Goal: Task Accomplishment & Management: Complete application form

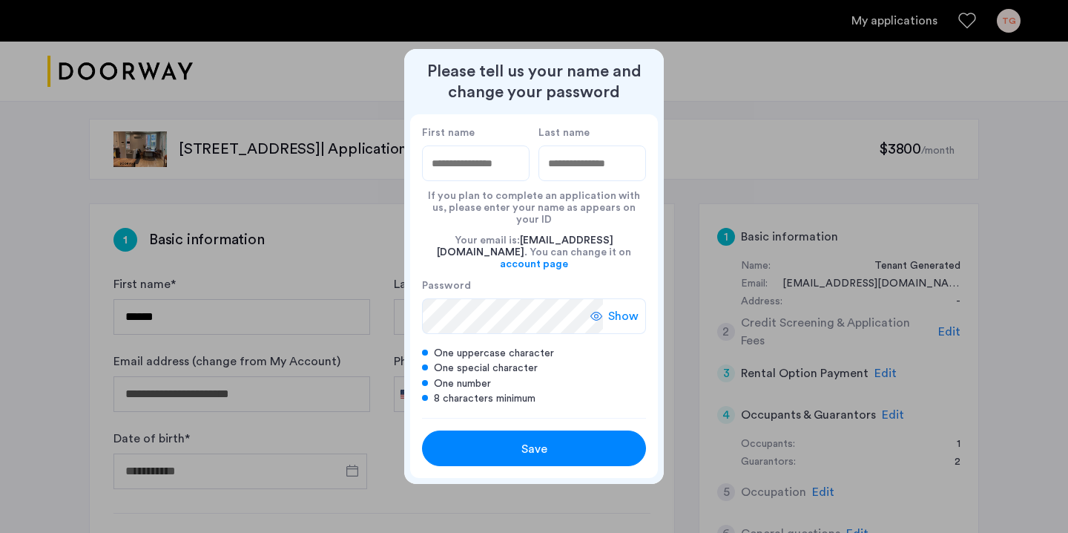
click at [344, 257] on div at bounding box center [534, 266] width 1068 height 533
type input "******"
type input "*****"
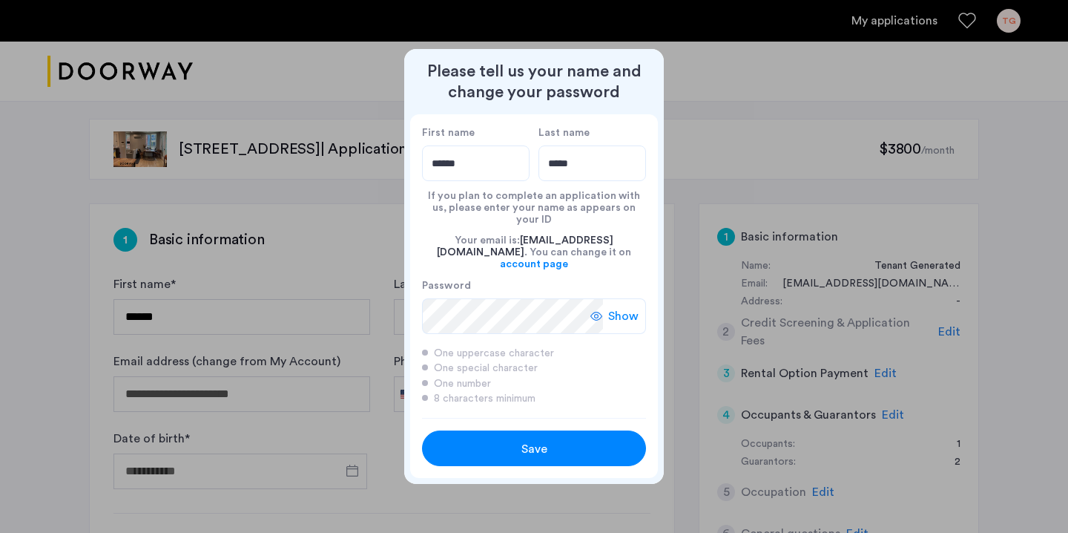
click at [521, 440] on span "Save" at bounding box center [534, 449] width 26 height 18
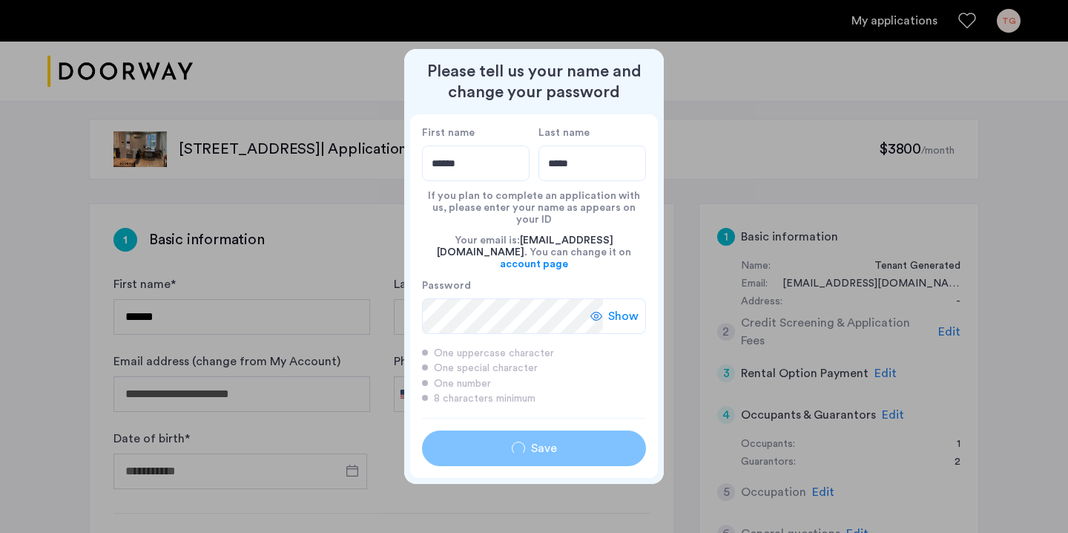
type input "******"
type input "*****"
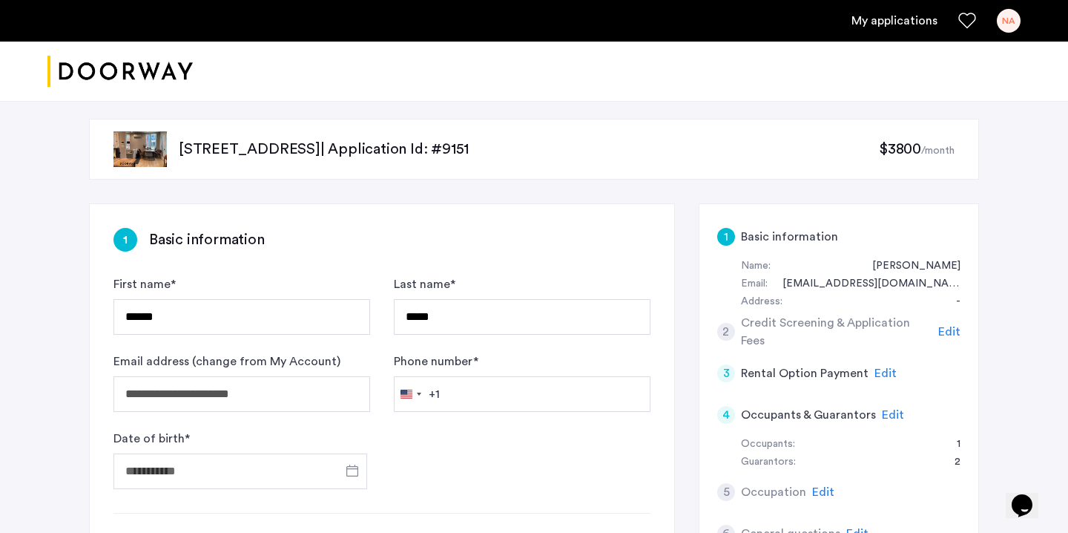
scroll to position [109, 0]
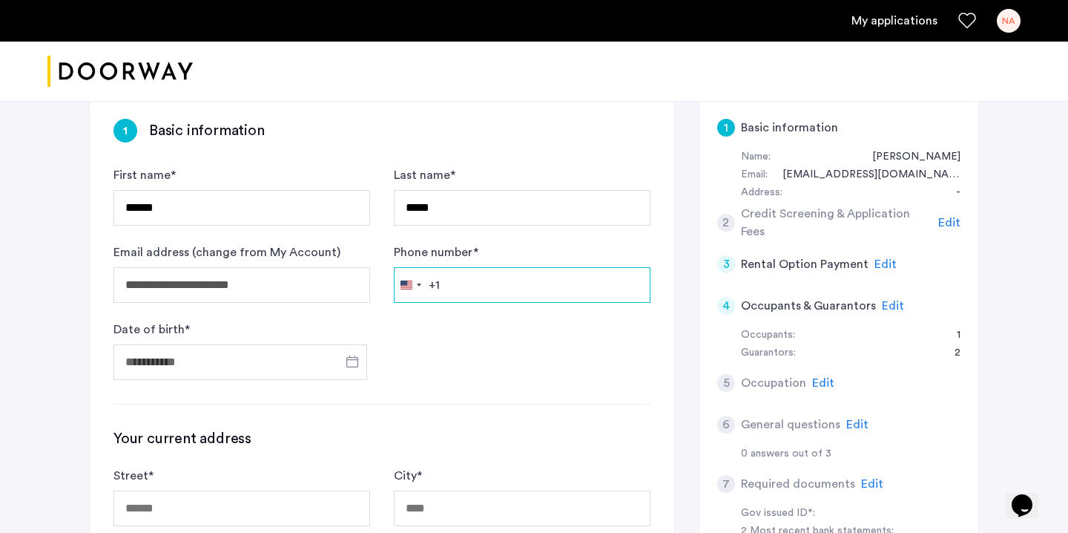
click at [457, 291] on input "Phone number *" at bounding box center [522, 285] width 257 height 36
type input "**********"
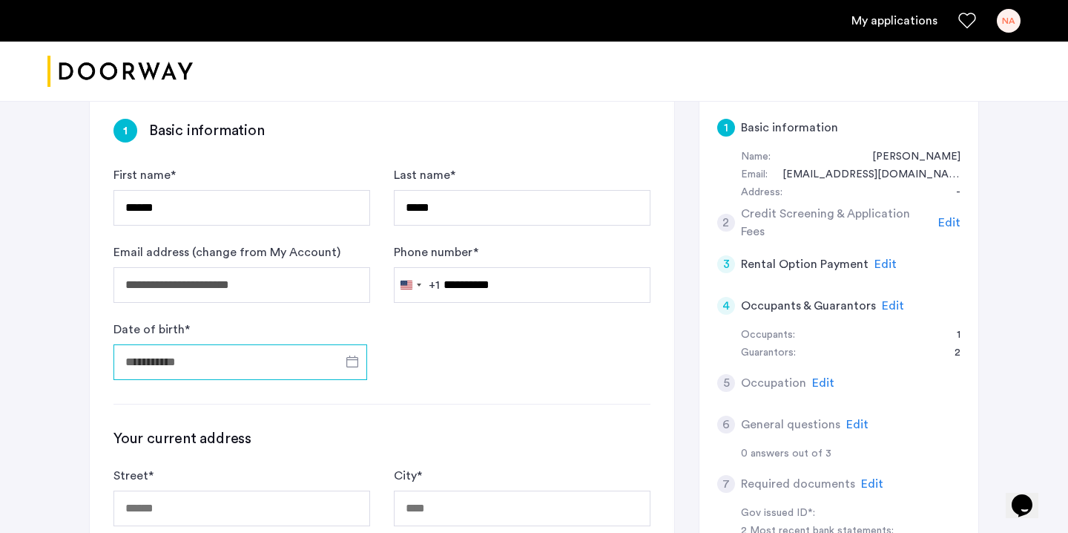
click at [234, 365] on input "Date of birth *" at bounding box center [240, 362] width 254 height 36
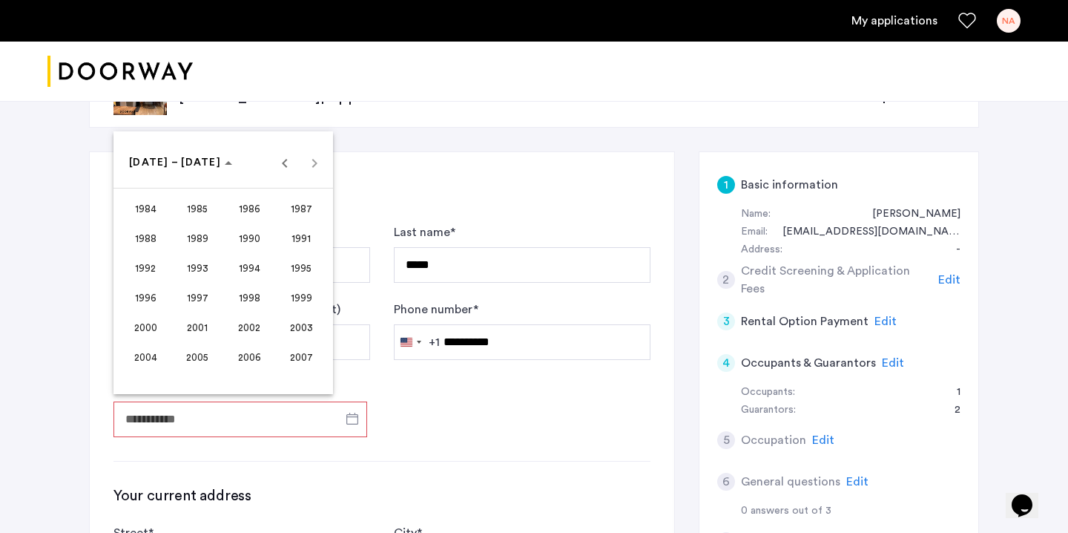
scroll to position [50, 0]
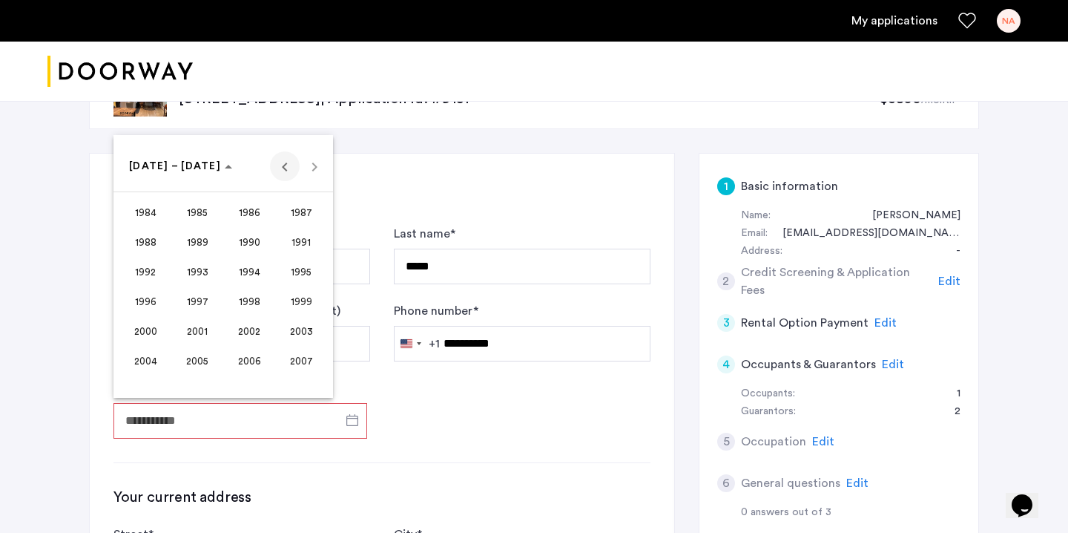
click at [286, 165] on span "Previous 24 years" at bounding box center [285, 166] width 30 height 30
click at [309, 362] on span "1959" at bounding box center [301, 360] width 47 height 27
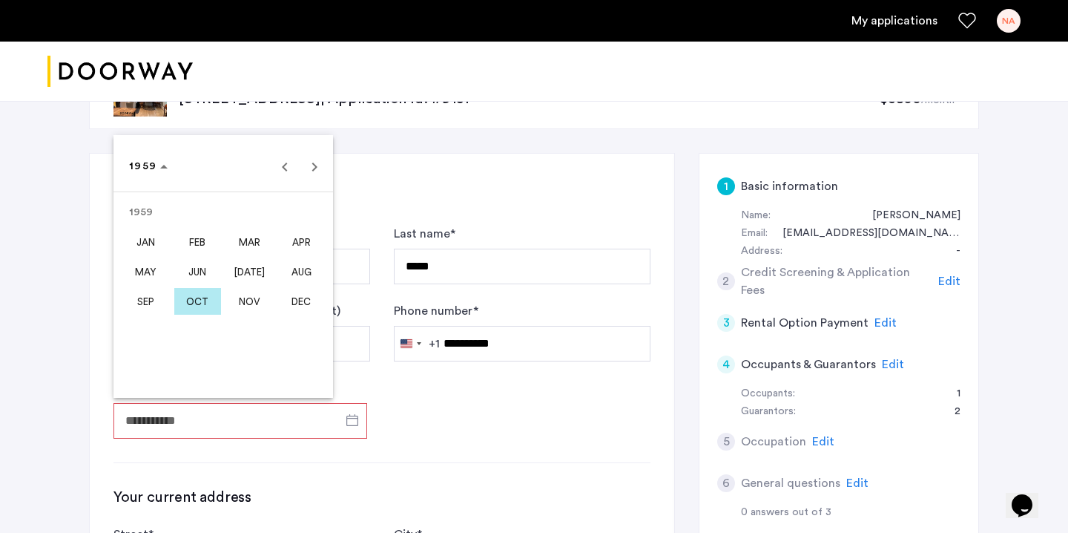
click at [134, 242] on span "JAN" at bounding box center [145, 241] width 47 height 27
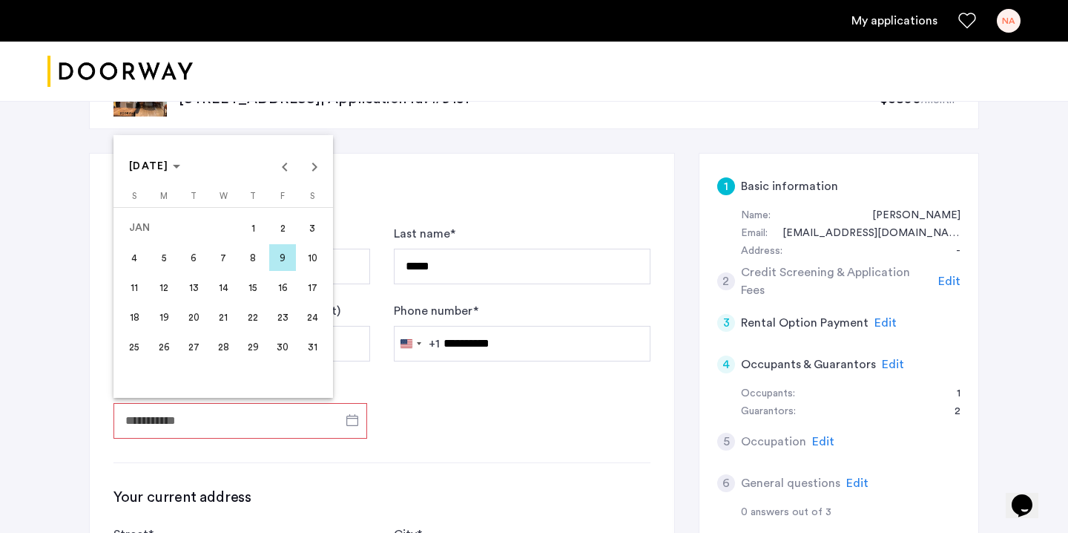
click at [156, 286] on span "12" at bounding box center [164, 287] width 27 height 27
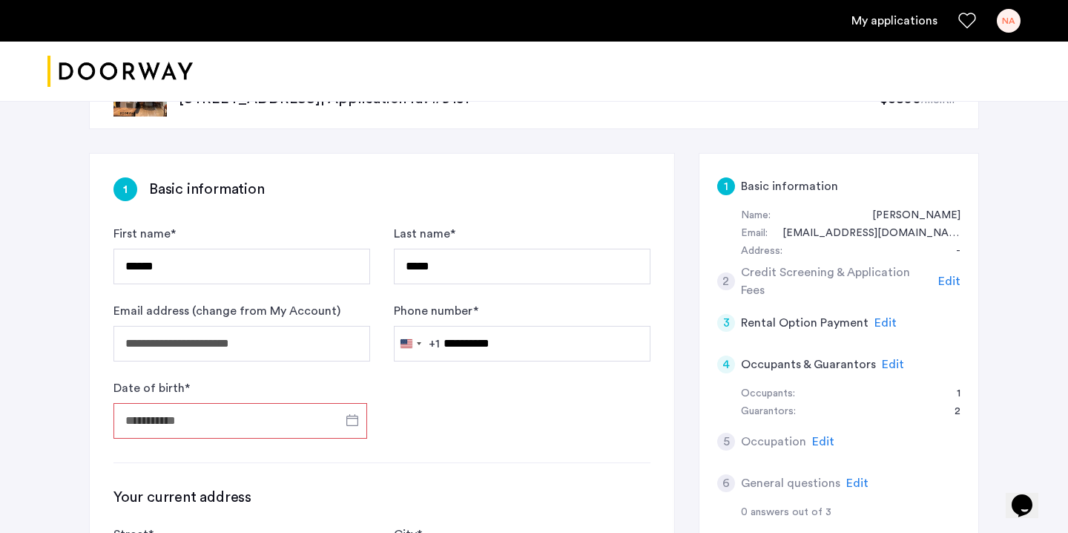
type input "**********"
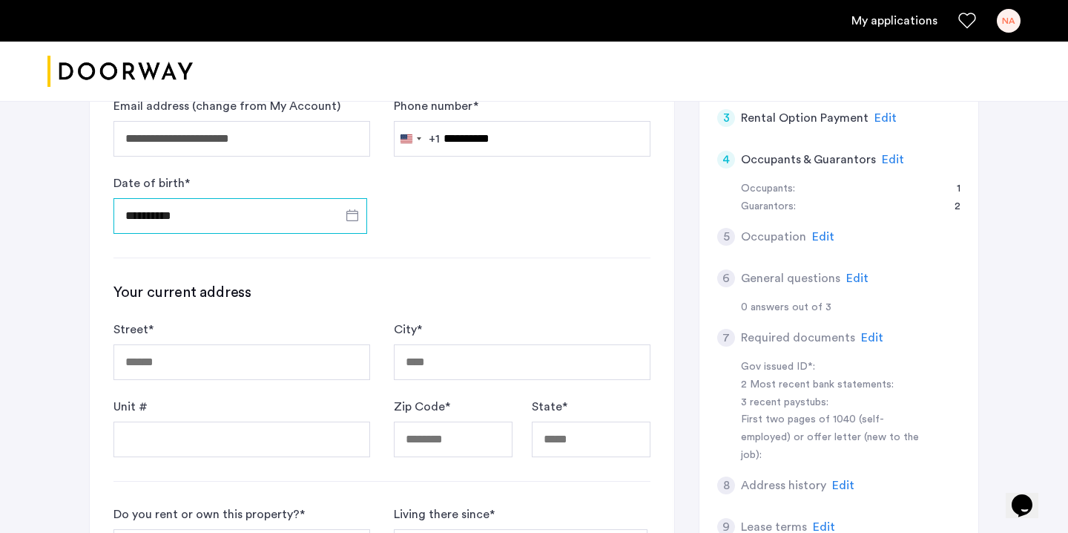
scroll to position [260, 0]
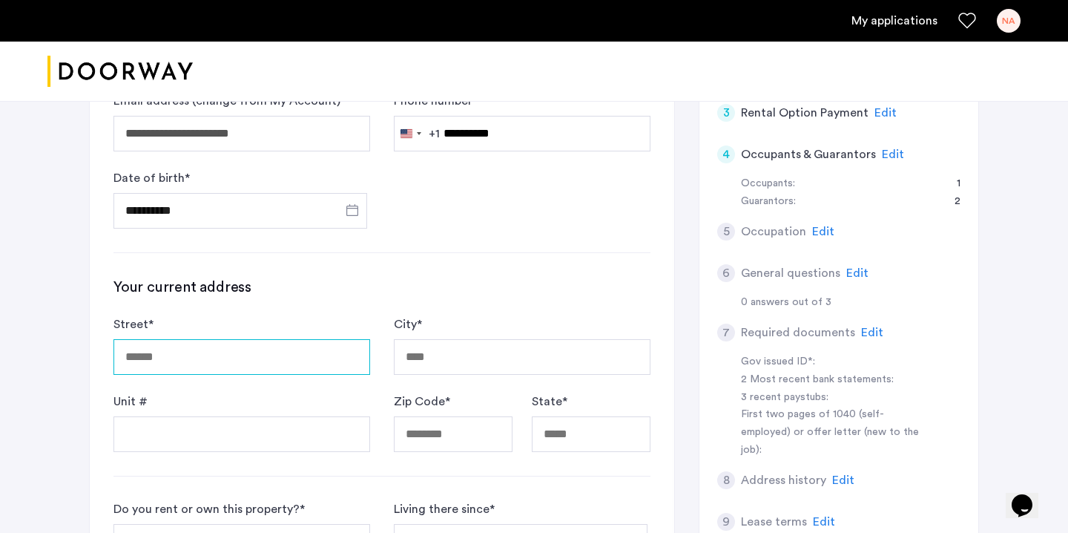
click at [132, 357] on input "Street *" at bounding box center [241, 357] width 257 height 36
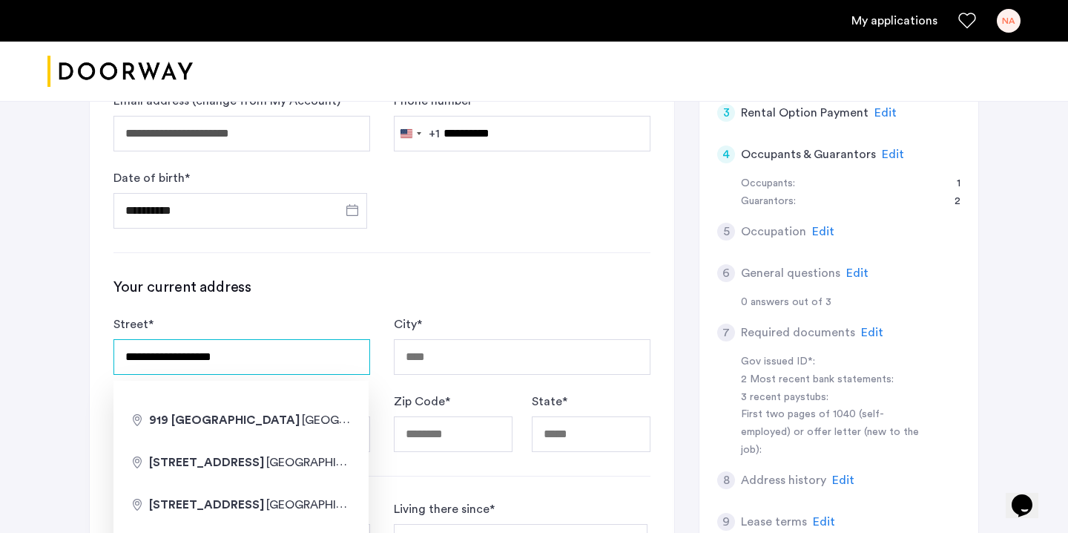
type input "**********"
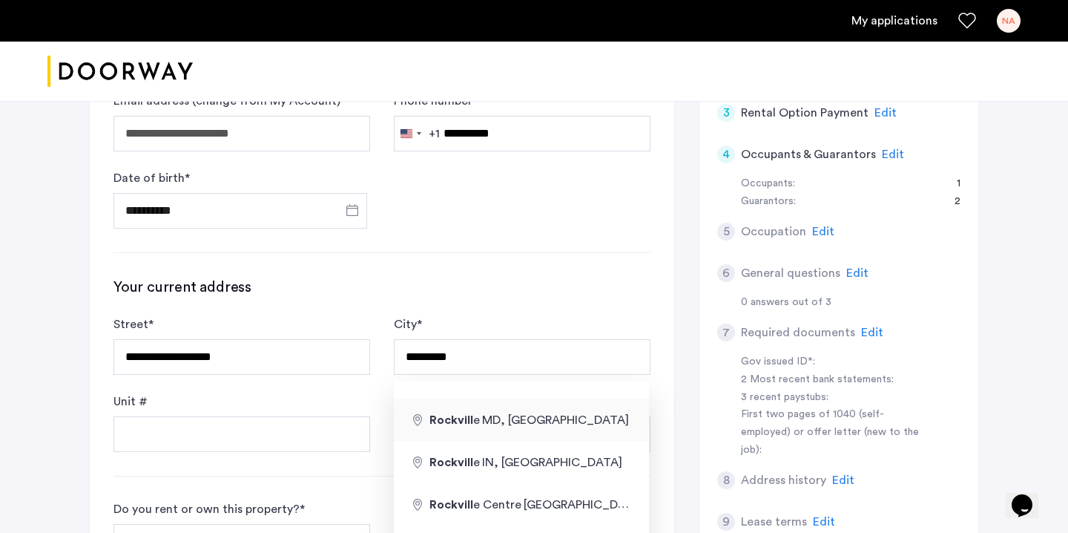
type input "**********"
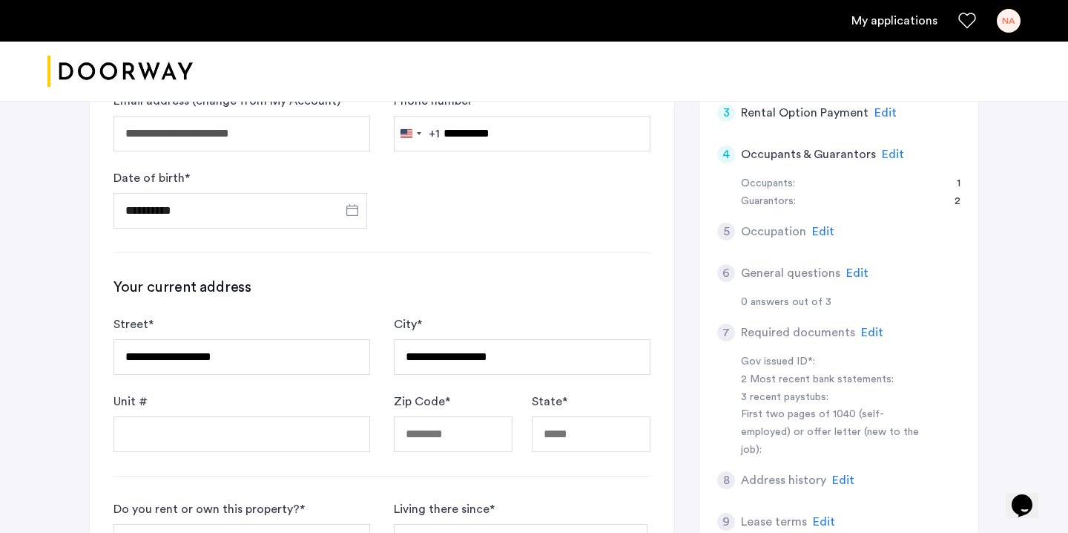
type input "*********"
type input "**"
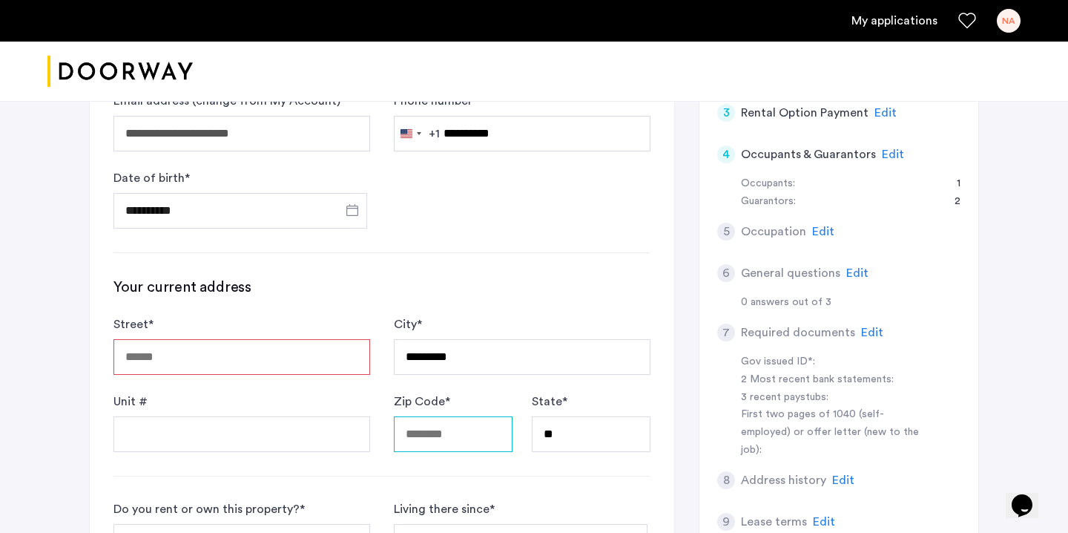
click at [407, 429] on input "Zip Code *" at bounding box center [453, 434] width 119 height 36
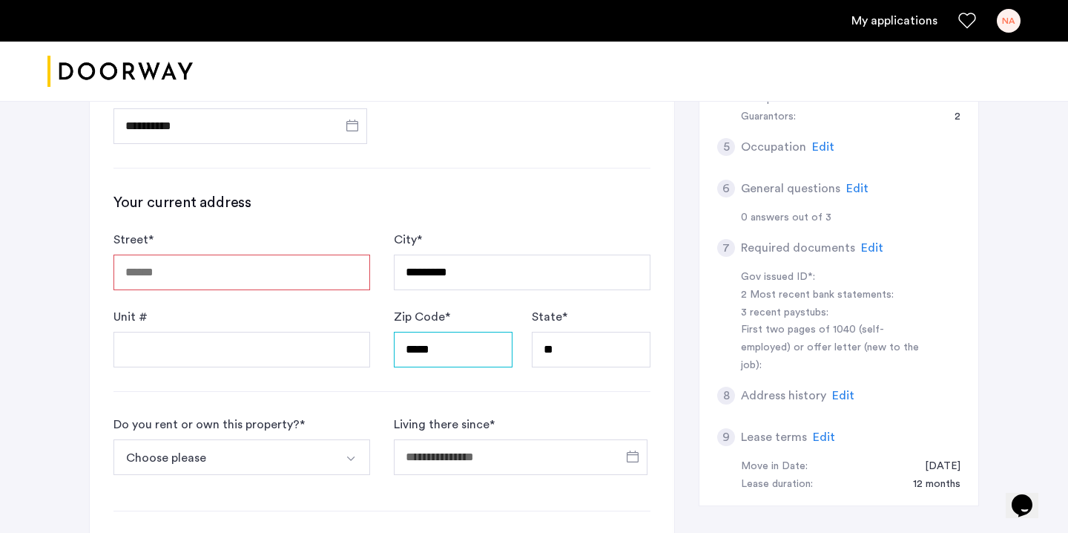
scroll to position [349, 0]
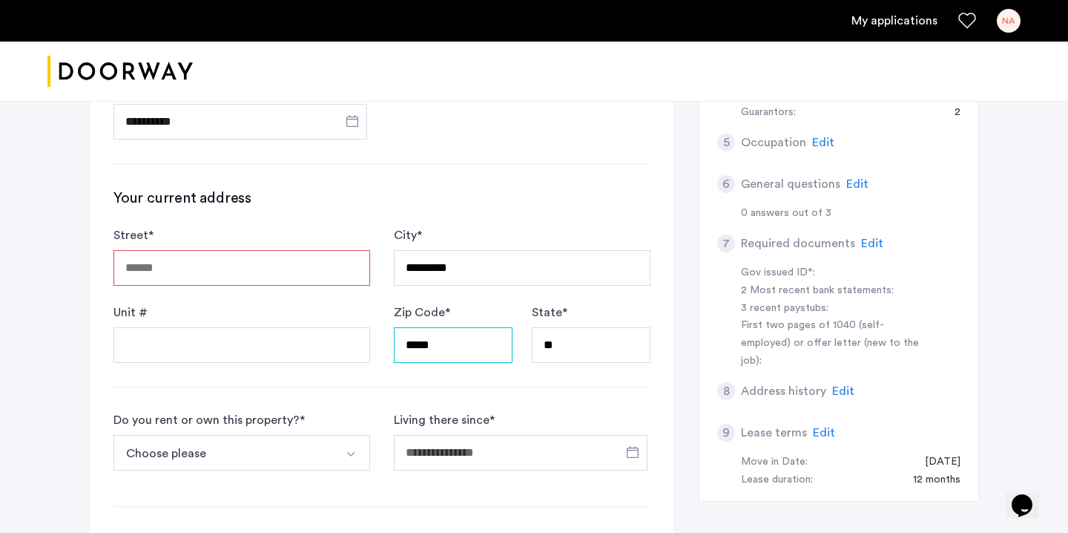
type input "*****"
click at [153, 454] on button "Choose please" at bounding box center [224, 453] width 222 height 36
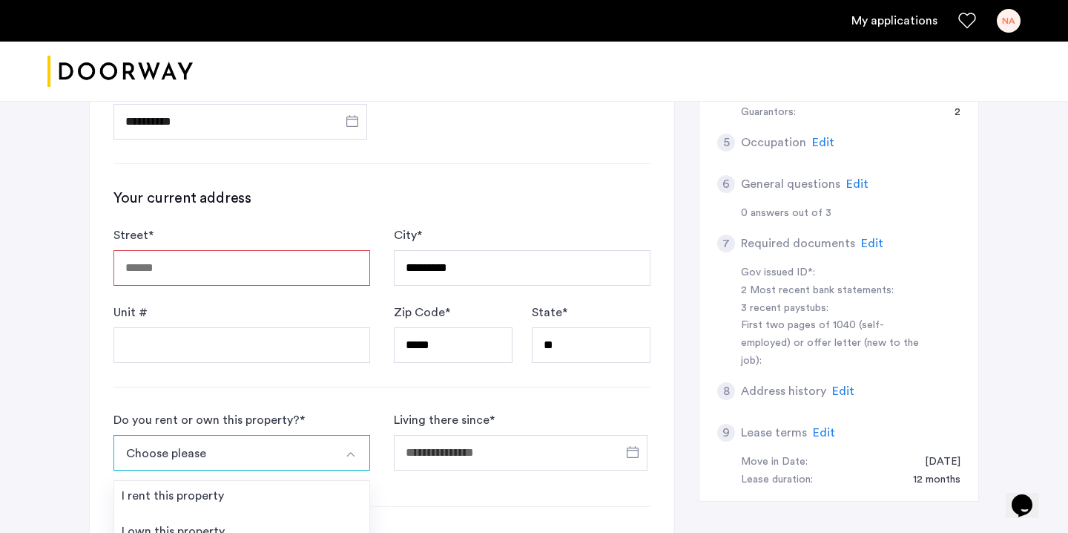
click at [153, 454] on button "Choose please" at bounding box center [224, 453] width 222 height 36
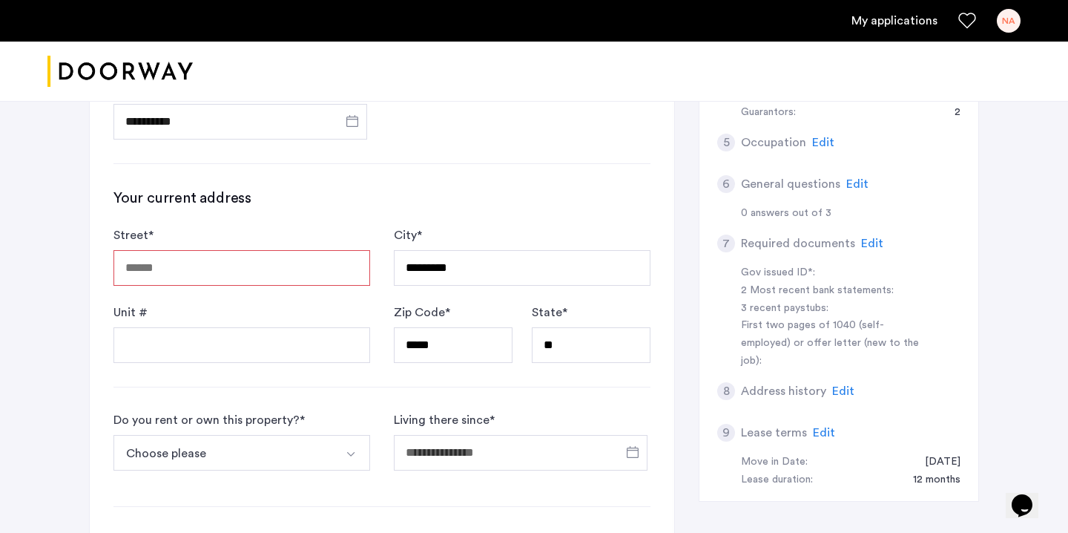
scroll to position [413, 0]
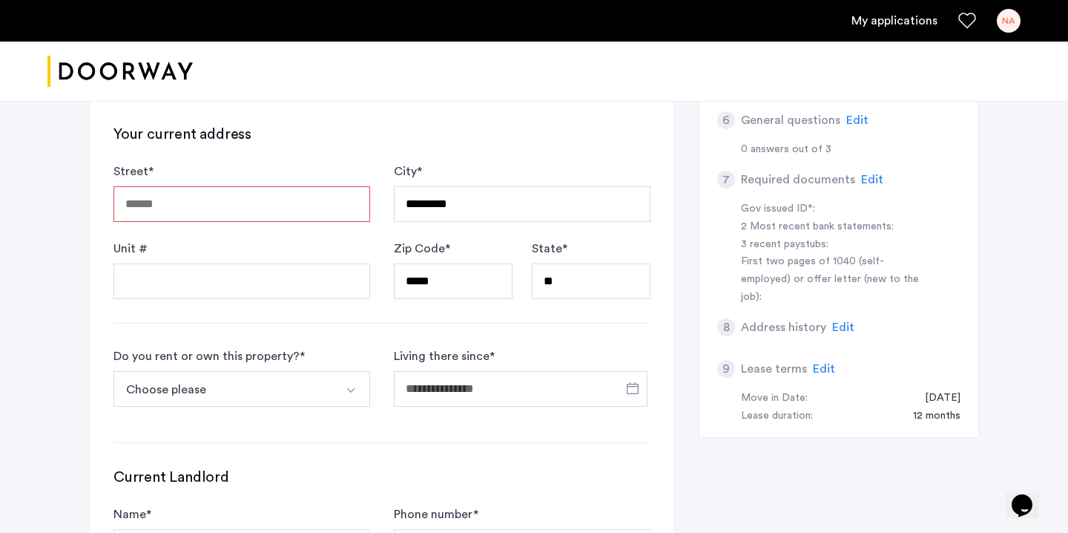
click at [170, 398] on button "Choose please" at bounding box center [224, 389] width 222 height 36
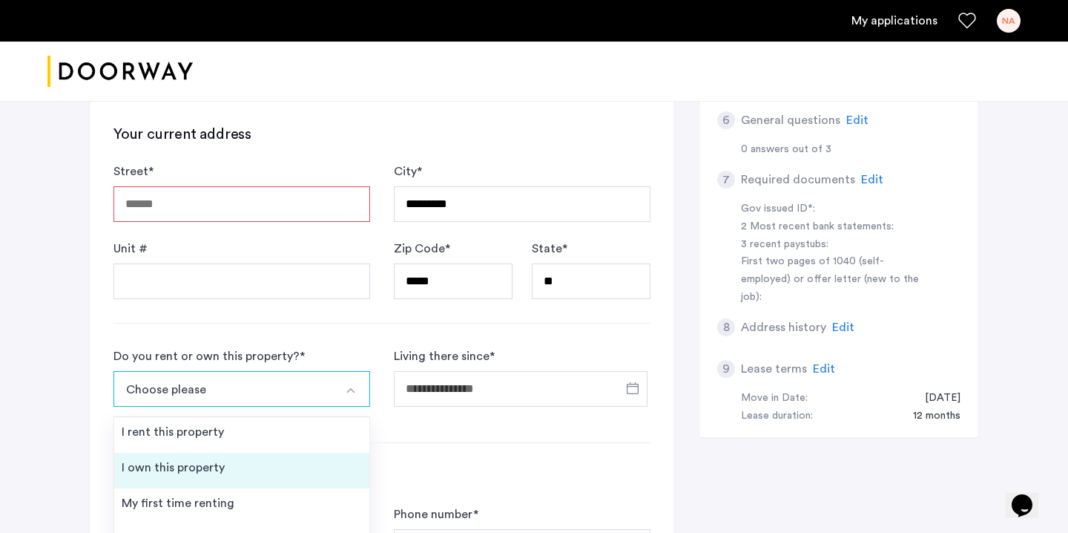
click at [182, 475] on div "I own this property" at bounding box center [173, 467] width 103 height 18
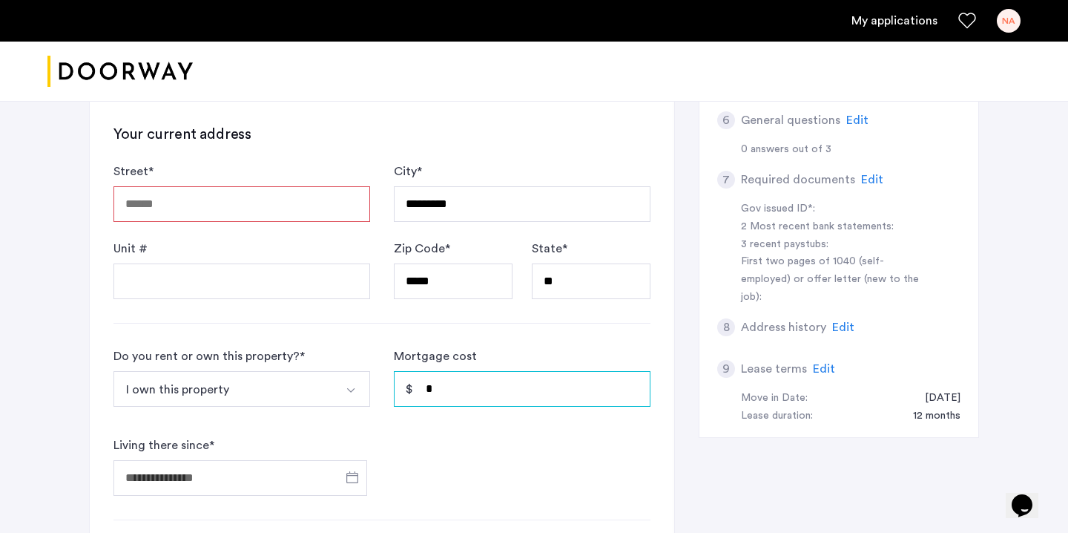
click at [428, 389] on input "*" at bounding box center [522, 389] width 257 height 36
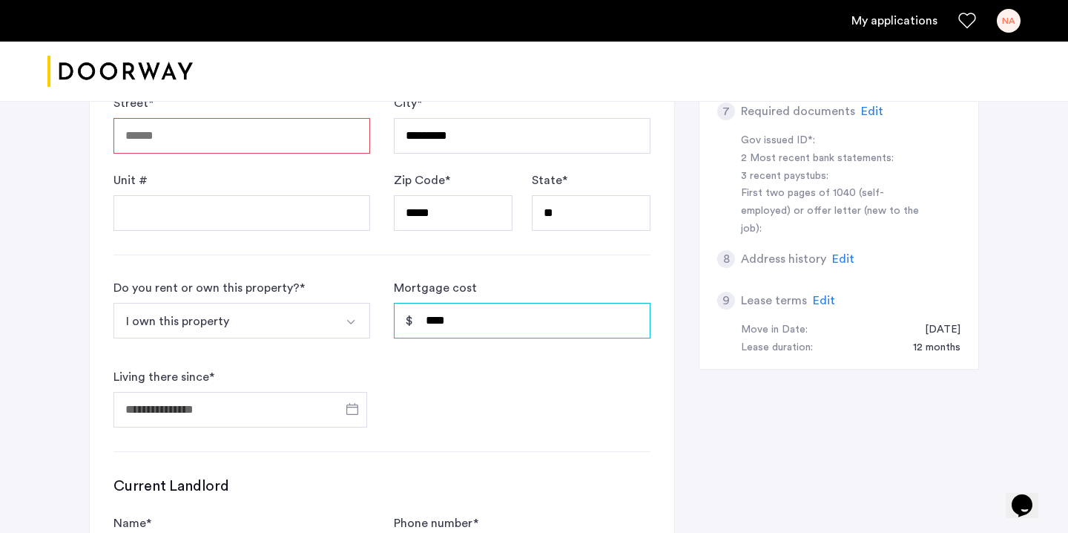
scroll to position [483, 0]
type input "****"
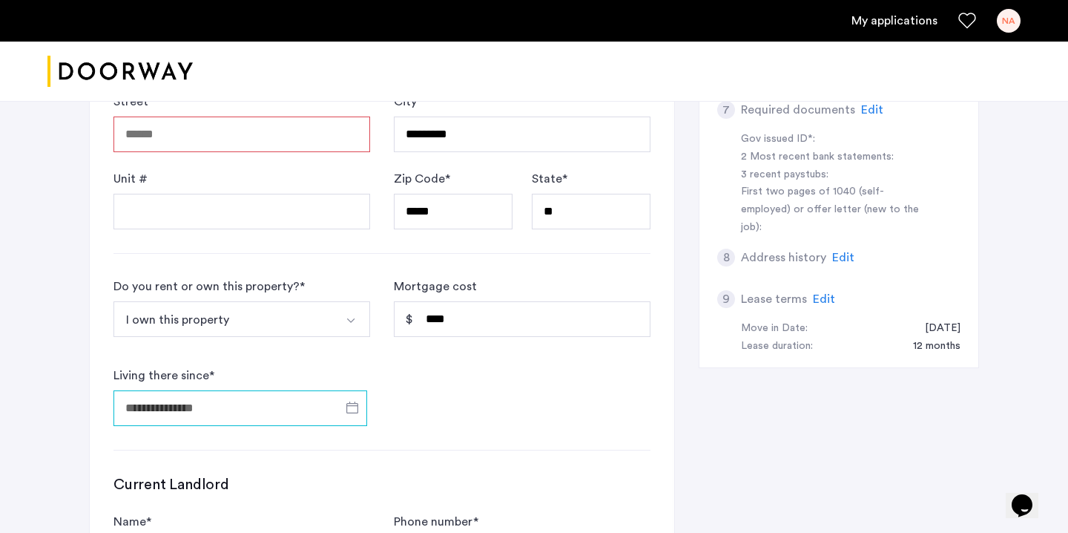
click at [298, 414] on input "Living there since *" at bounding box center [240, 408] width 254 height 36
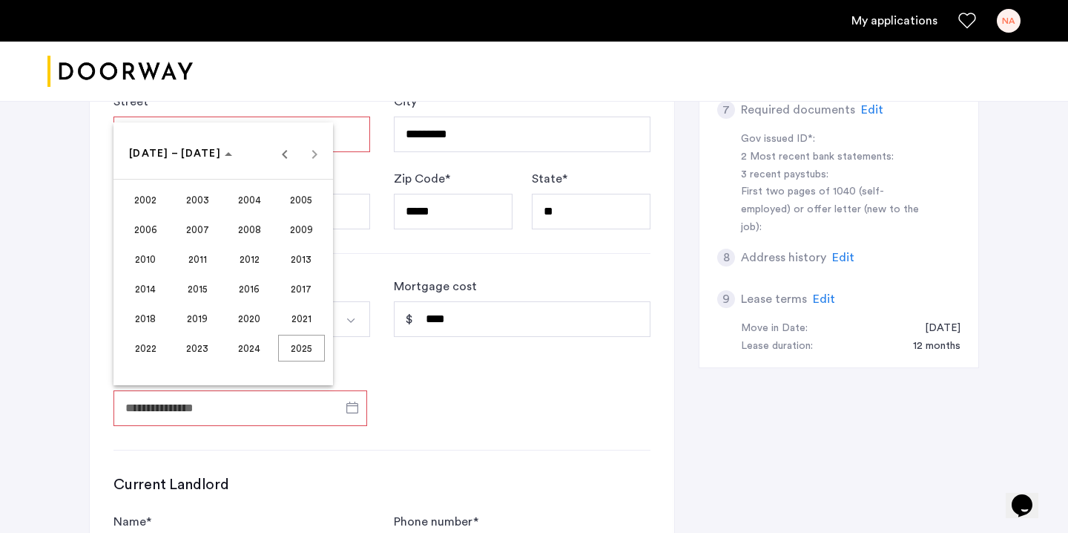
click at [291, 314] on span "2021" at bounding box center [301, 318] width 47 height 27
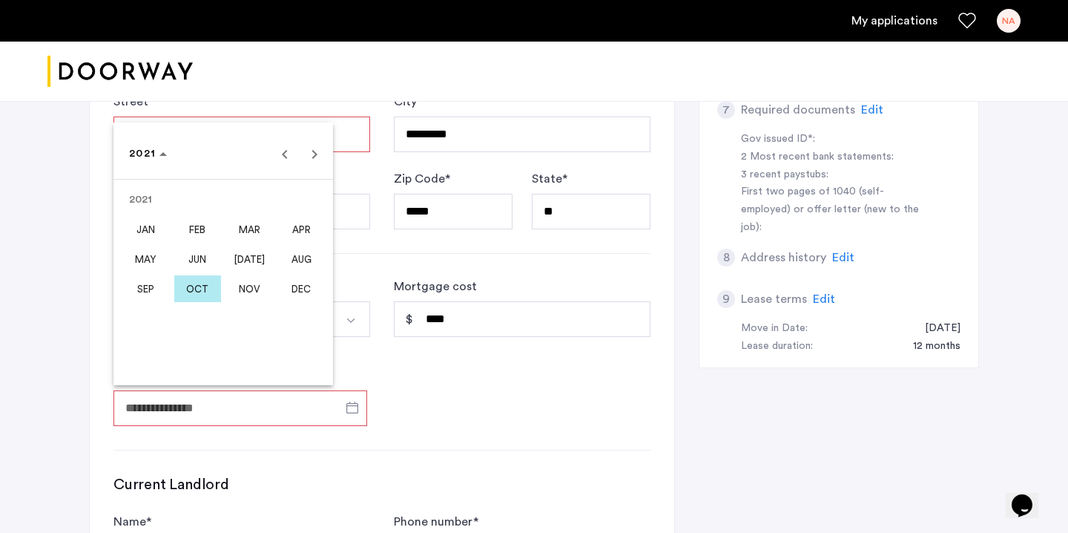
click at [152, 226] on span "JAN" at bounding box center [145, 229] width 47 height 27
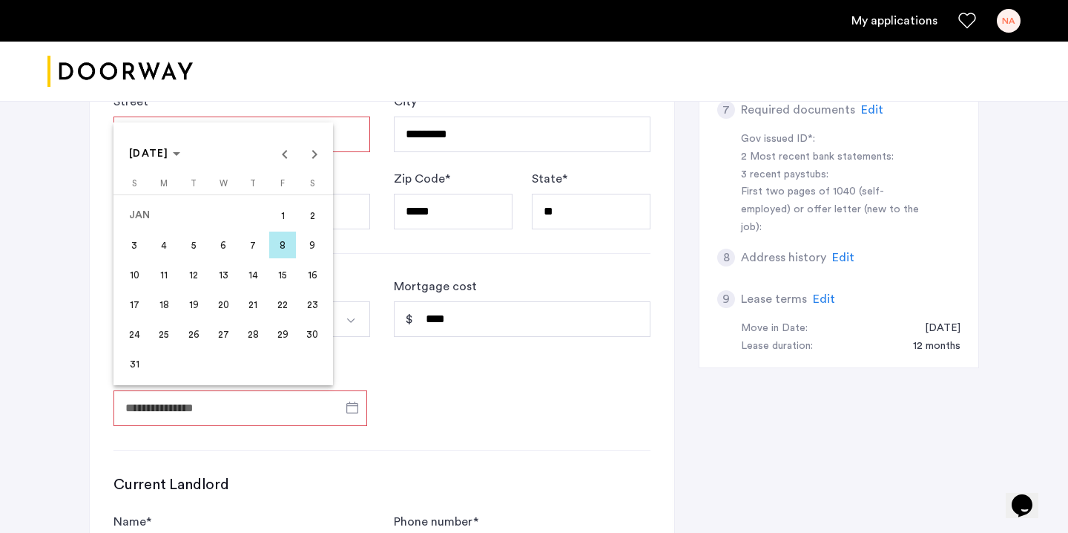
click at [164, 247] on span "4" at bounding box center [164, 244] width 27 height 27
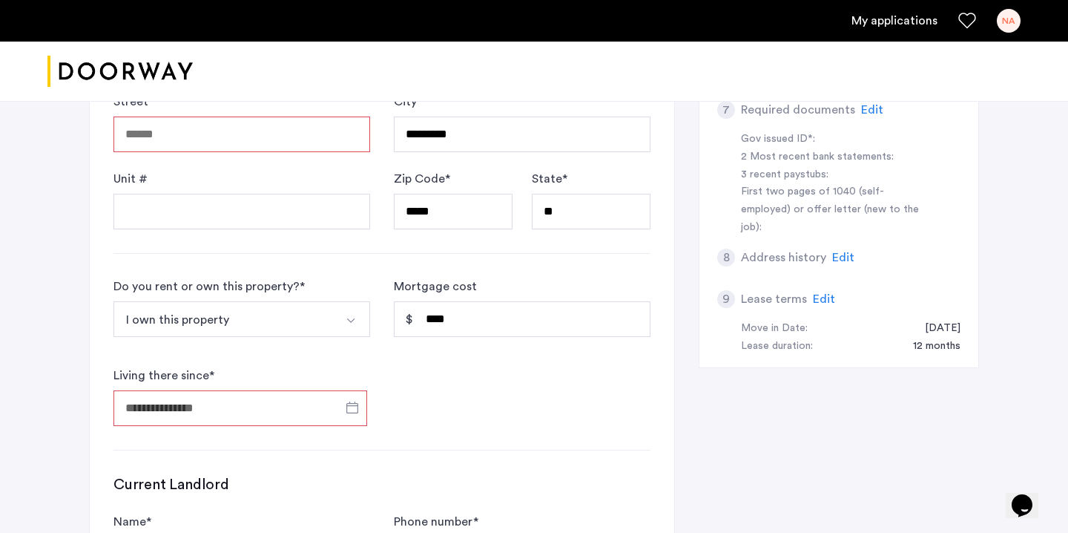
type input "**********"
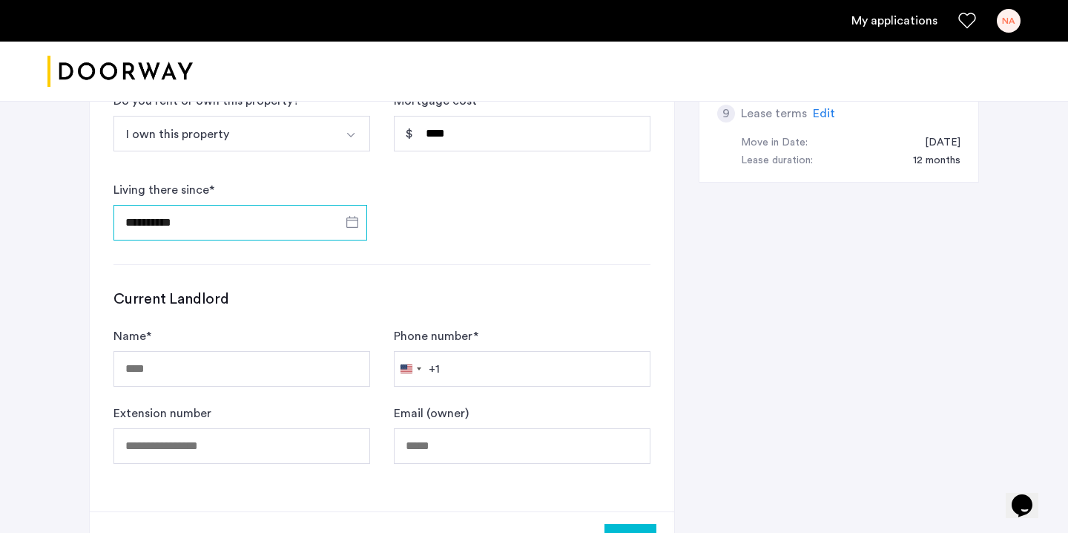
scroll to position [678, 0]
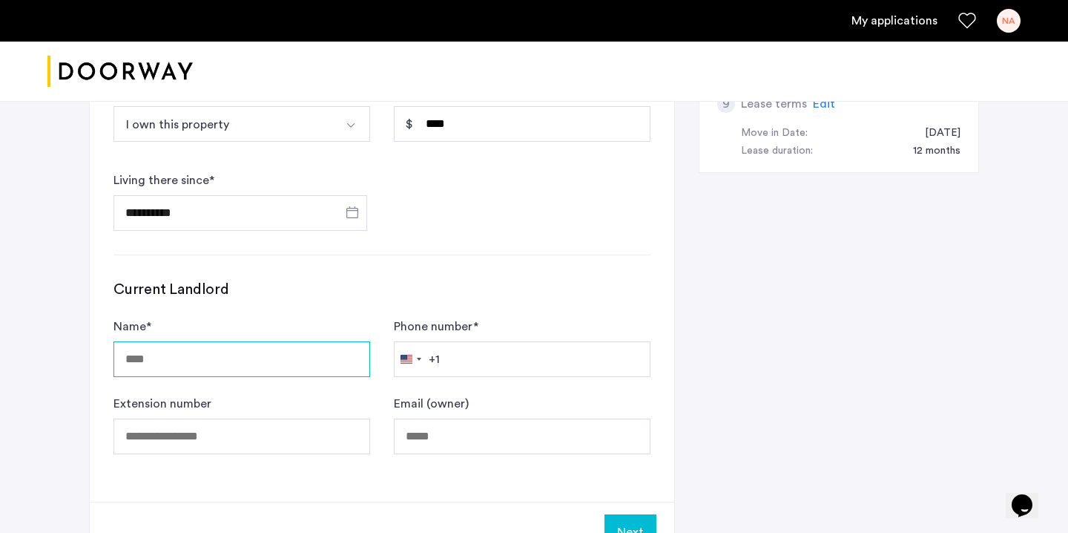
click at [127, 357] on input "Name *" at bounding box center [241, 359] width 257 height 36
type input "**********"
click at [438, 357] on div "+1" at bounding box center [434, 359] width 11 height 18
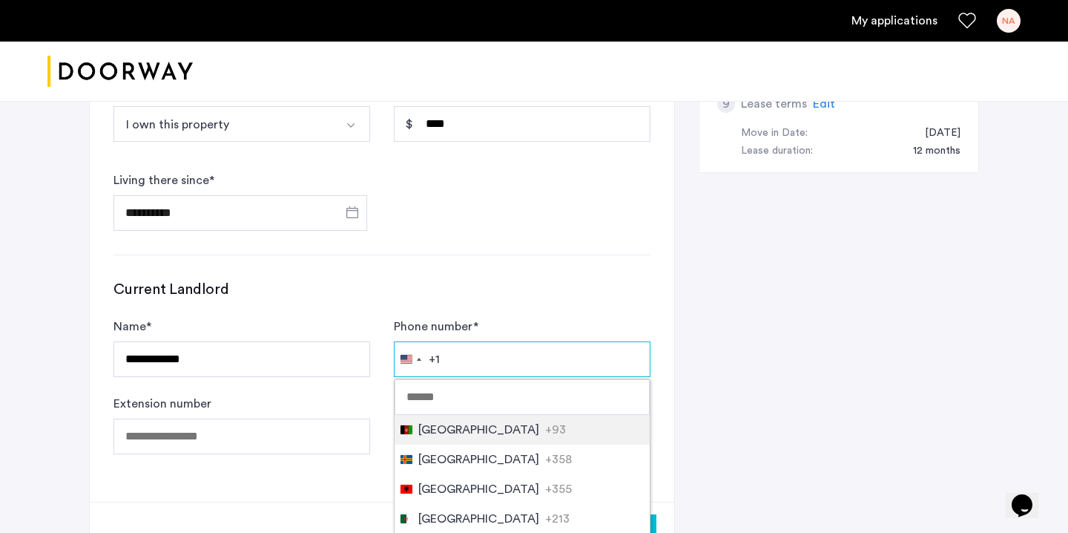
click at [482, 361] on input "Phone number *" at bounding box center [522, 359] width 257 height 36
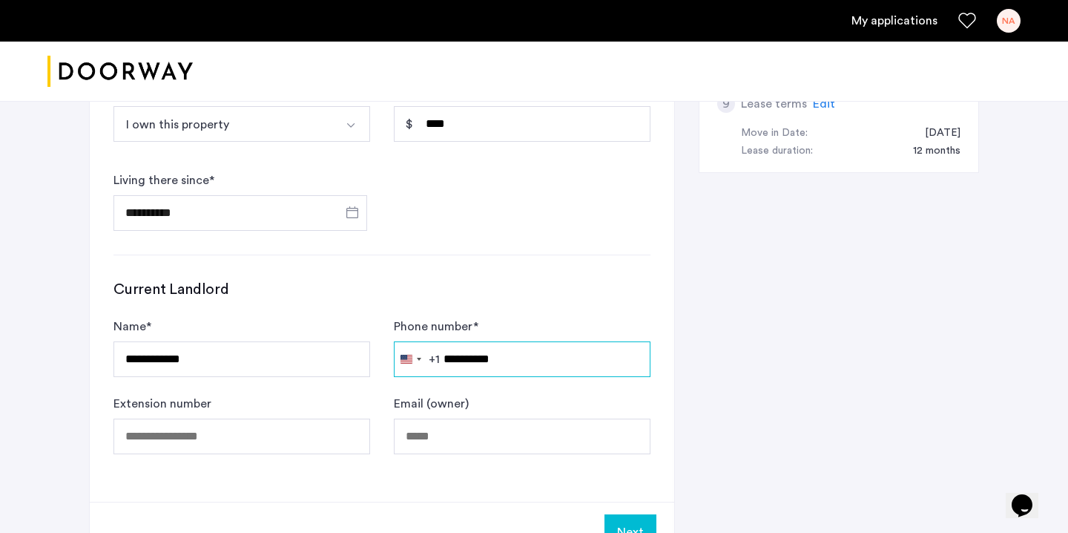
type input "**********"
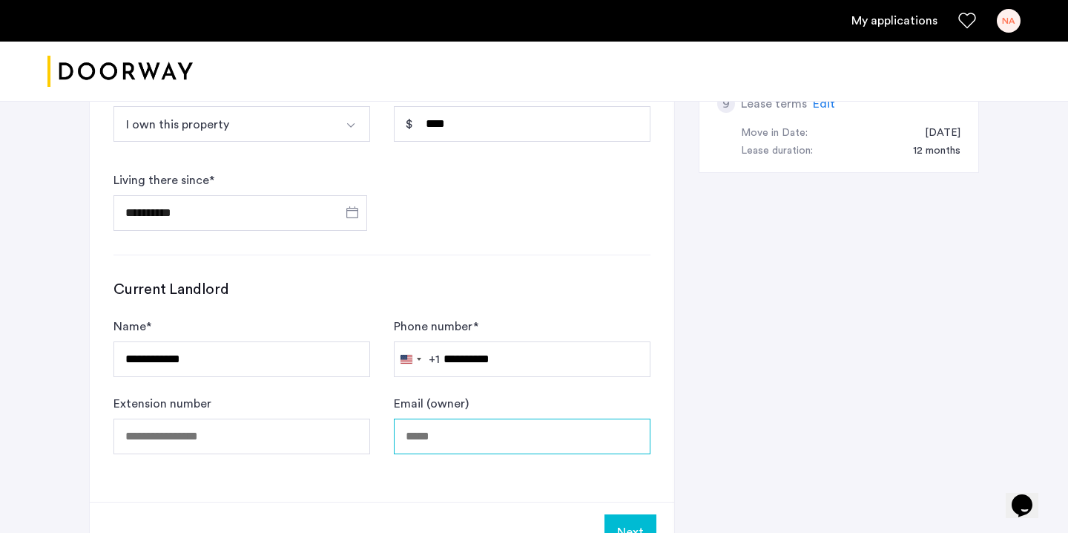
click at [436, 438] on input "Email (owner)" at bounding box center [522, 436] width 257 height 36
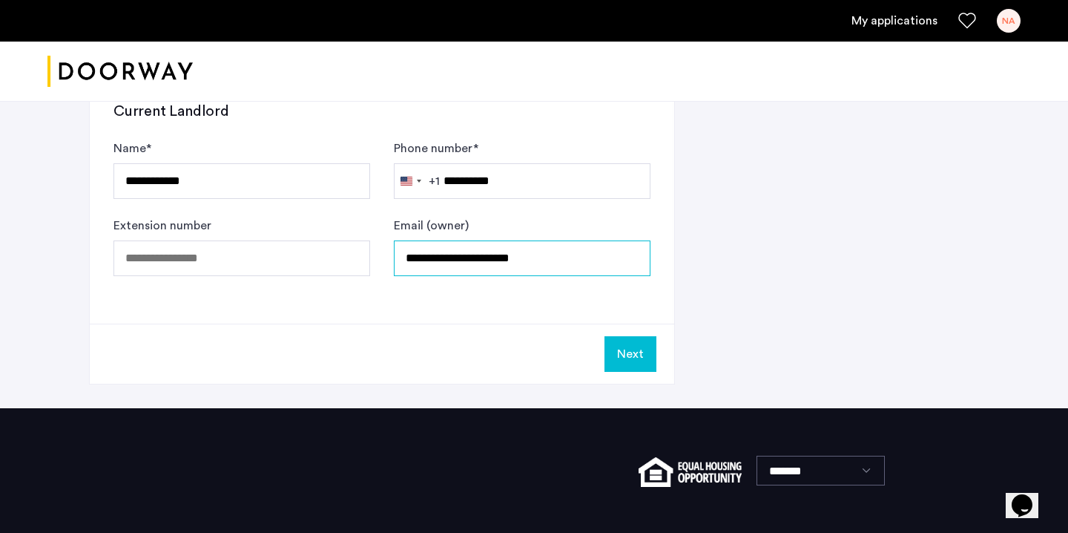
scroll to position [947, 0]
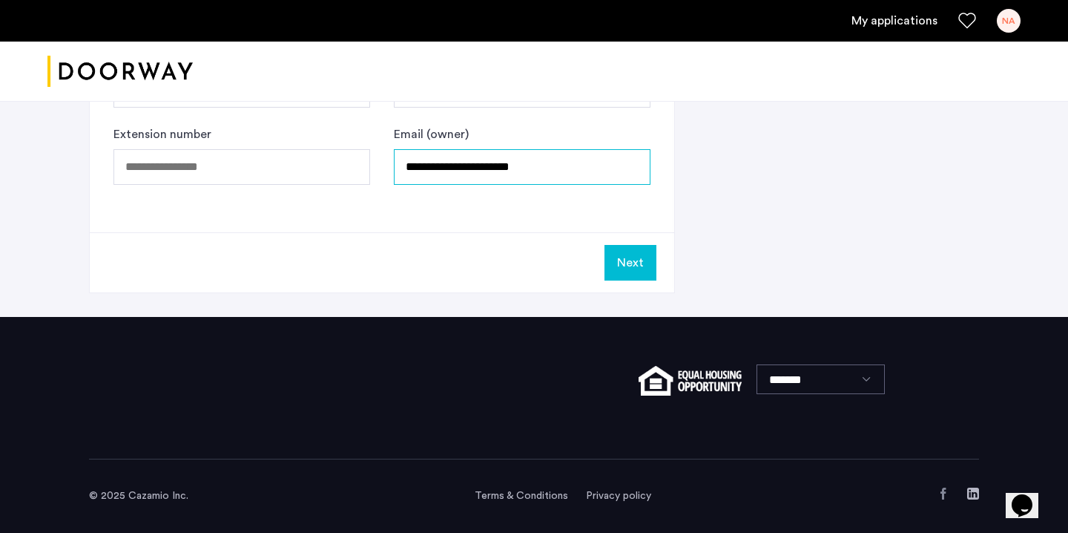
type input "**********"
click at [607, 263] on button "Next" at bounding box center [630, 263] width 52 height 36
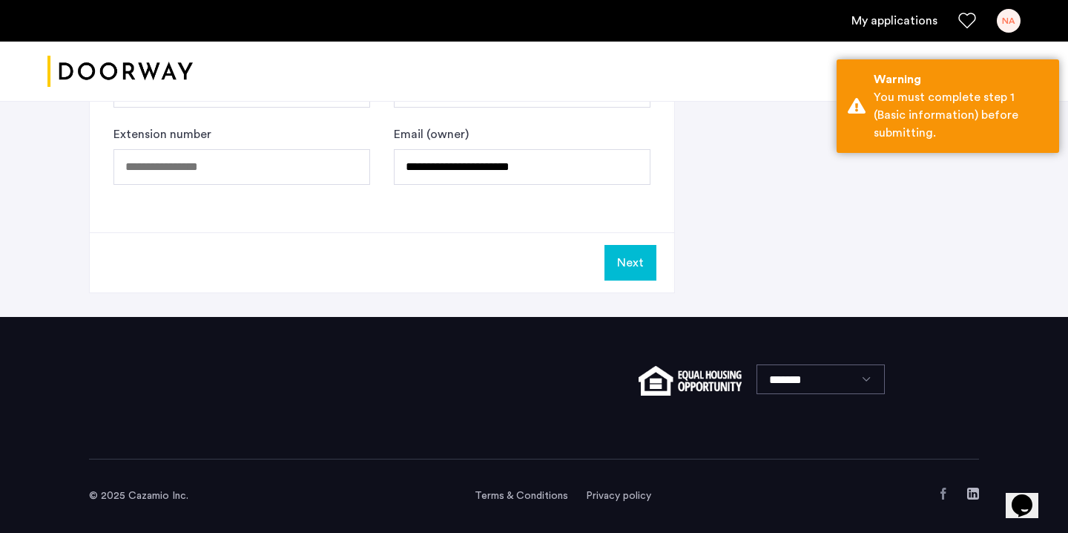
click at [627, 260] on button "Next" at bounding box center [630, 263] width 52 height 36
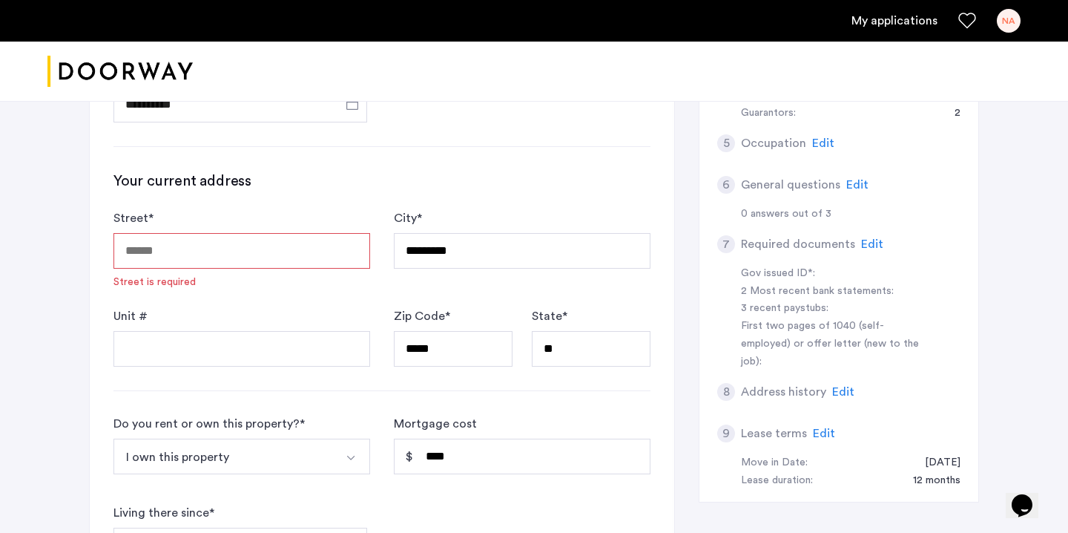
scroll to position [362, 0]
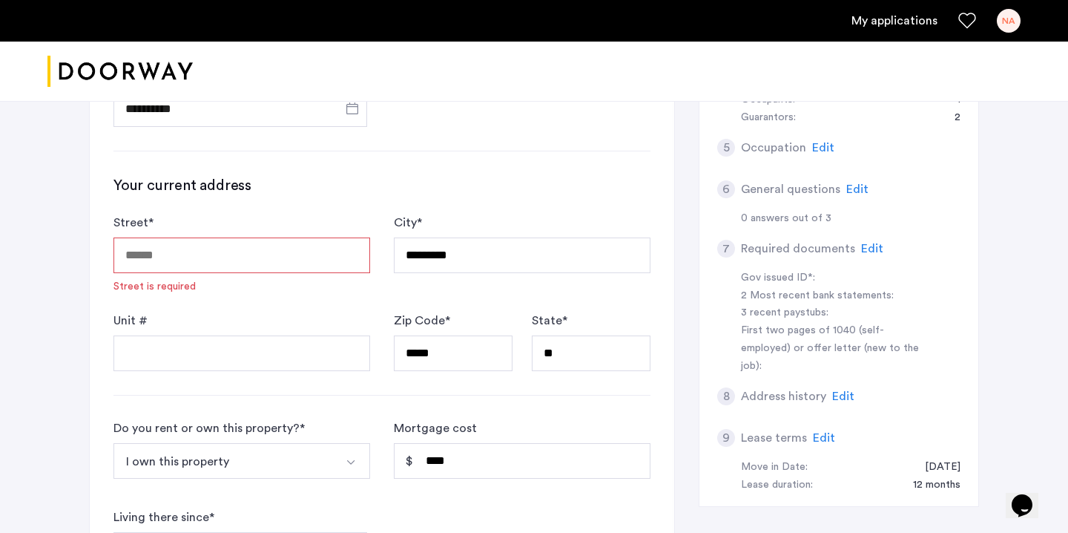
click at [124, 257] on input "Street *" at bounding box center [241, 255] width 257 height 36
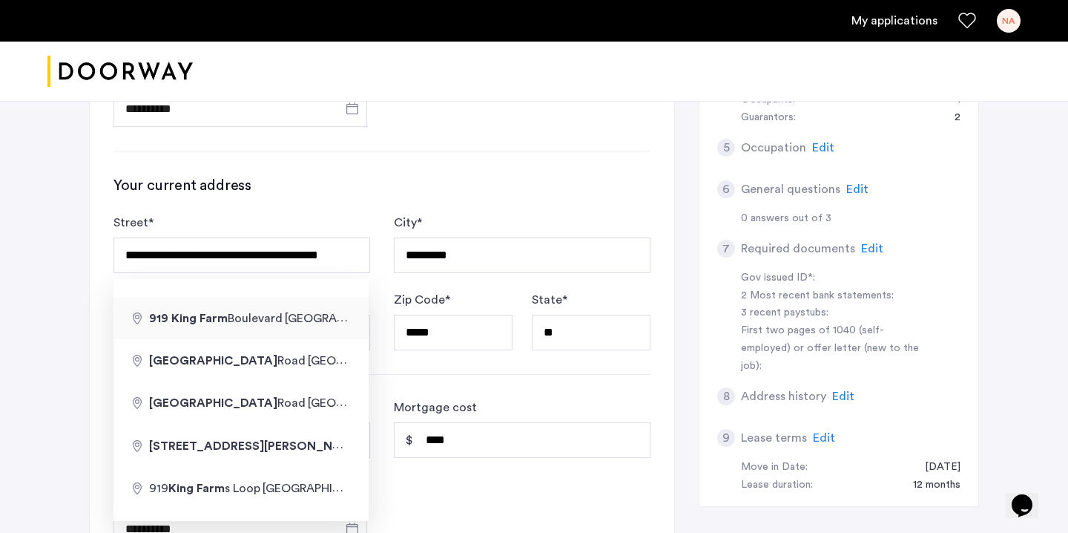
type input "**********"
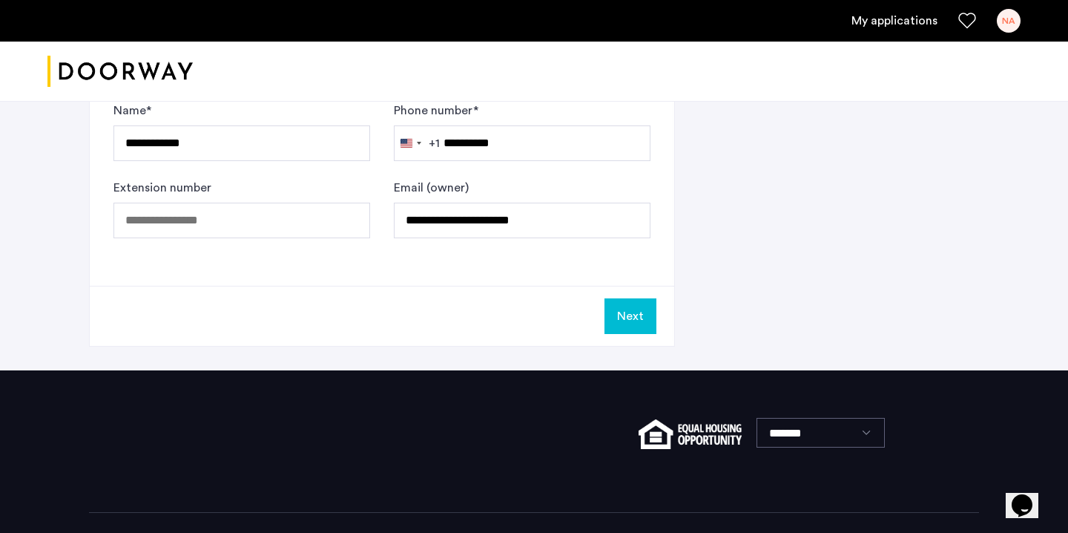
scroll to position [902, 0]
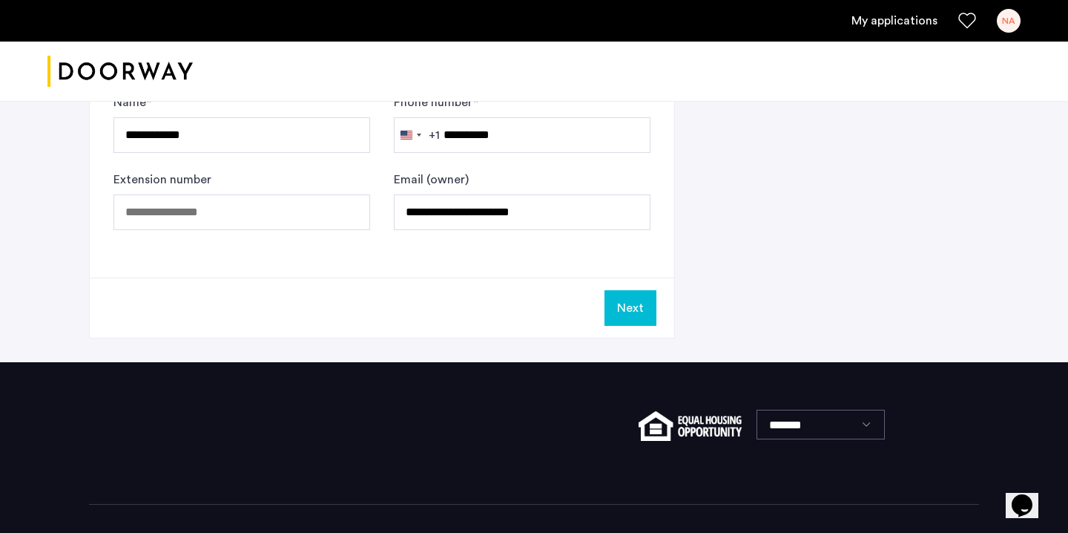
click at [629, 307] on button "Next" at bounding box center [630, 308] width 52 height 36
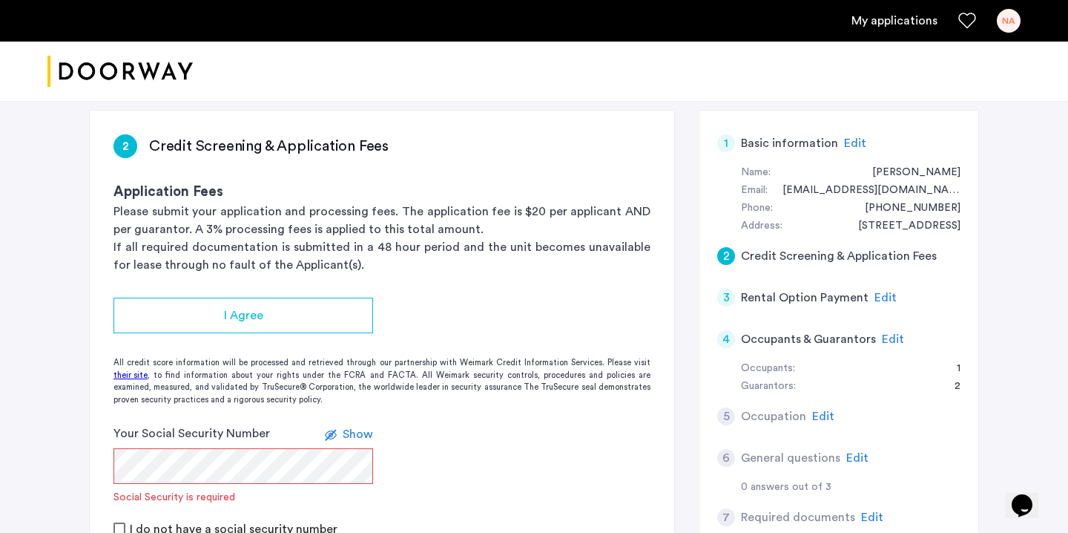
scroll to position [107, 0]
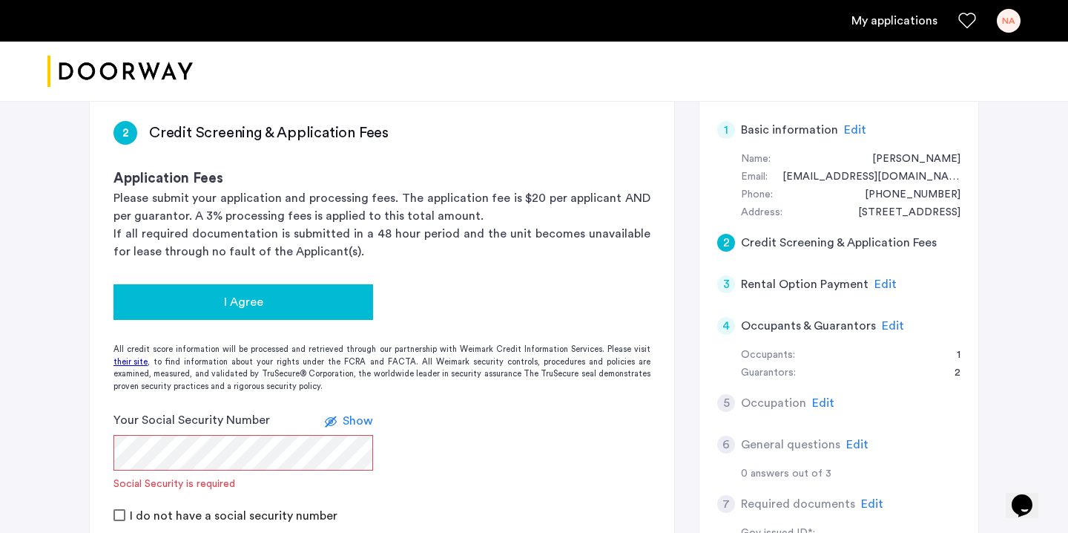
click at [254, 297] on span "I Agree" at bounding box center [243, 302] width 39 height 18
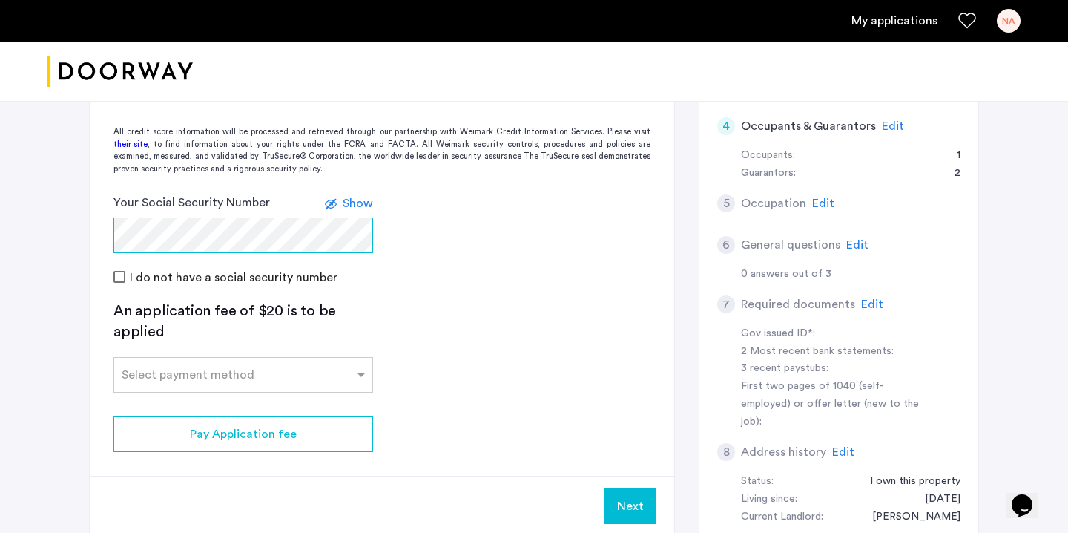
scroll to position [311, 0]
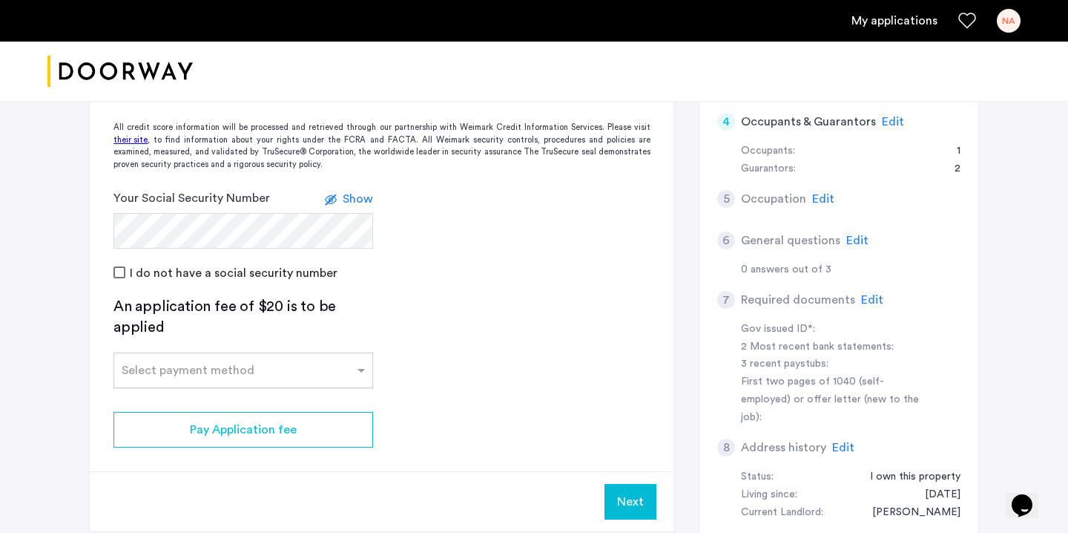
click at [220, 375] on div at bounding box center [243, 366] width 258 height 18
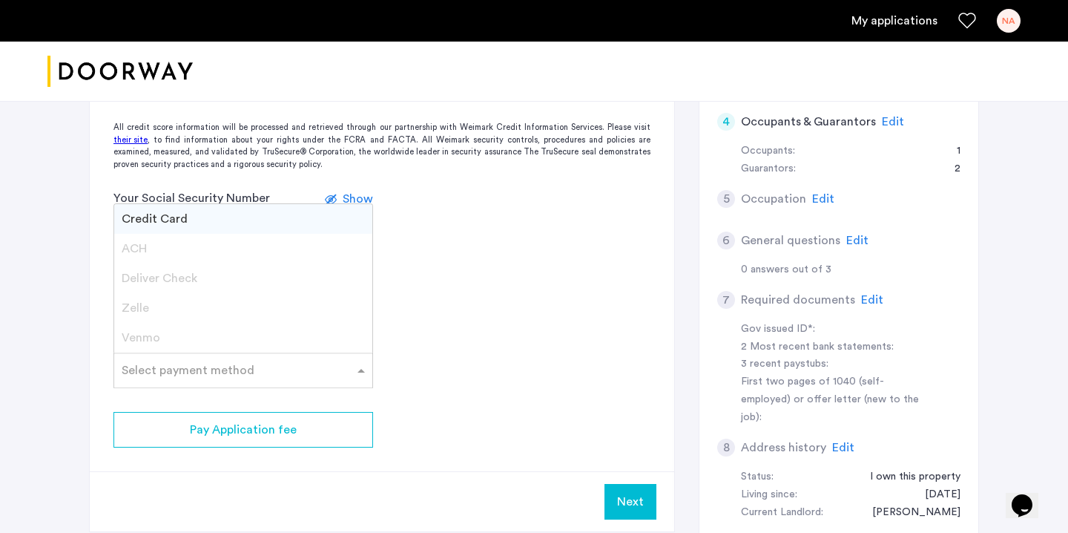
click at [238, 217] on div "Credit Card" at bounding box center [243, 219] width 258 height 30
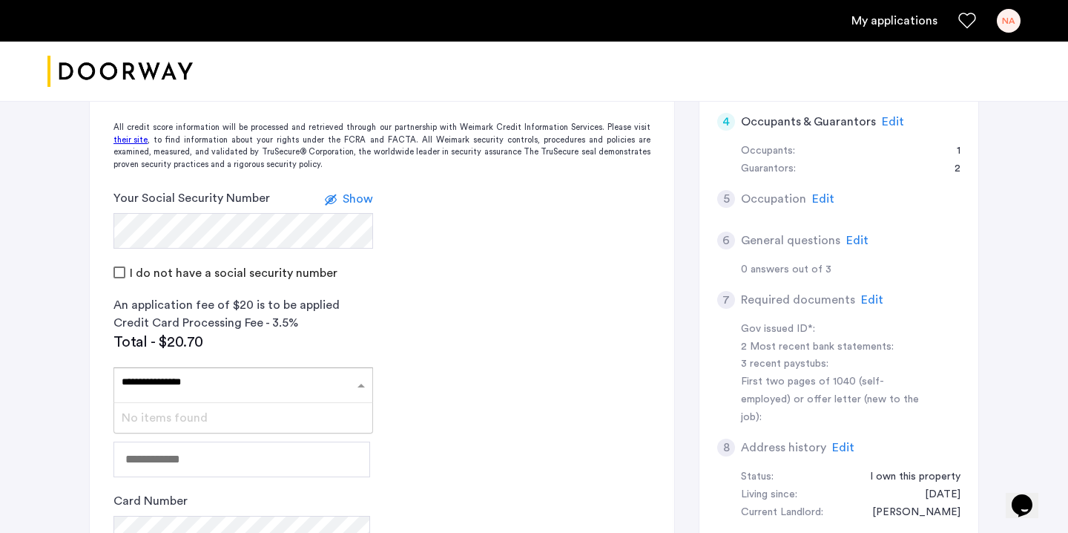
type input "**********"
click at [123, 460] on input "Name" at bounding box center [241, 459] width 257 height 36
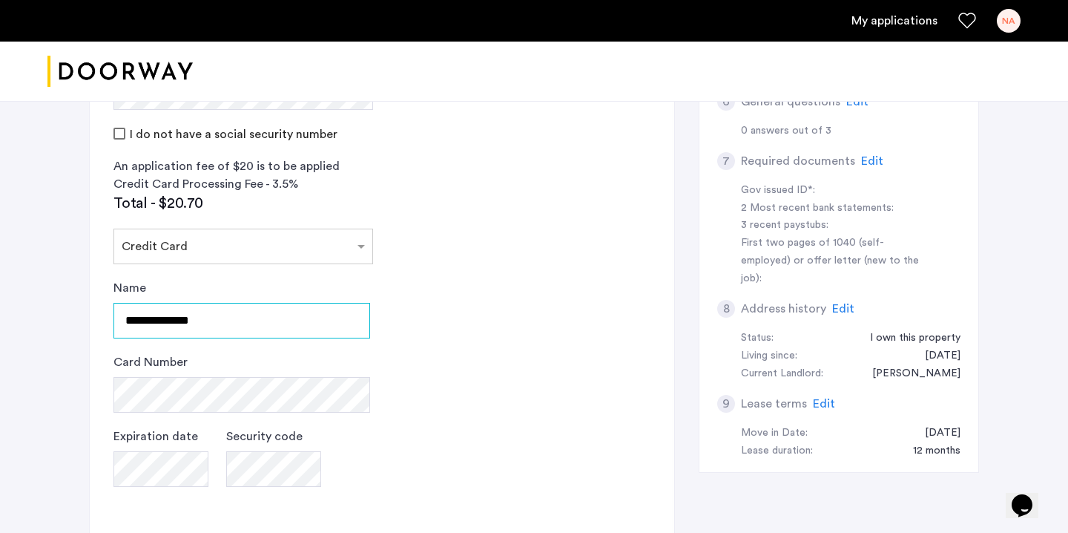
scroll to position [444, 0]
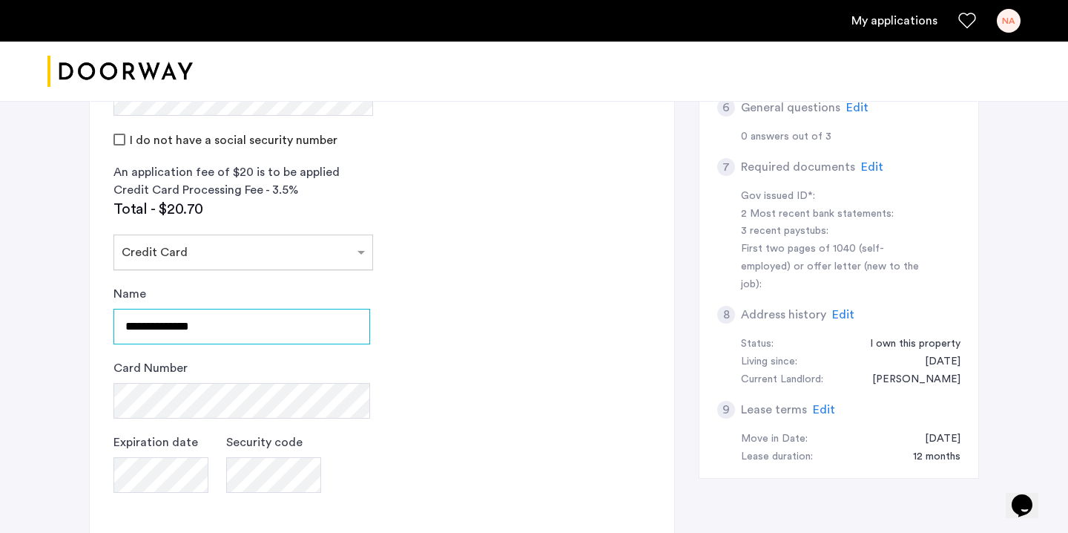
type input "**********"
click at [240, 248] on input "text" at bounding box center [229, 249] width 214 height 10
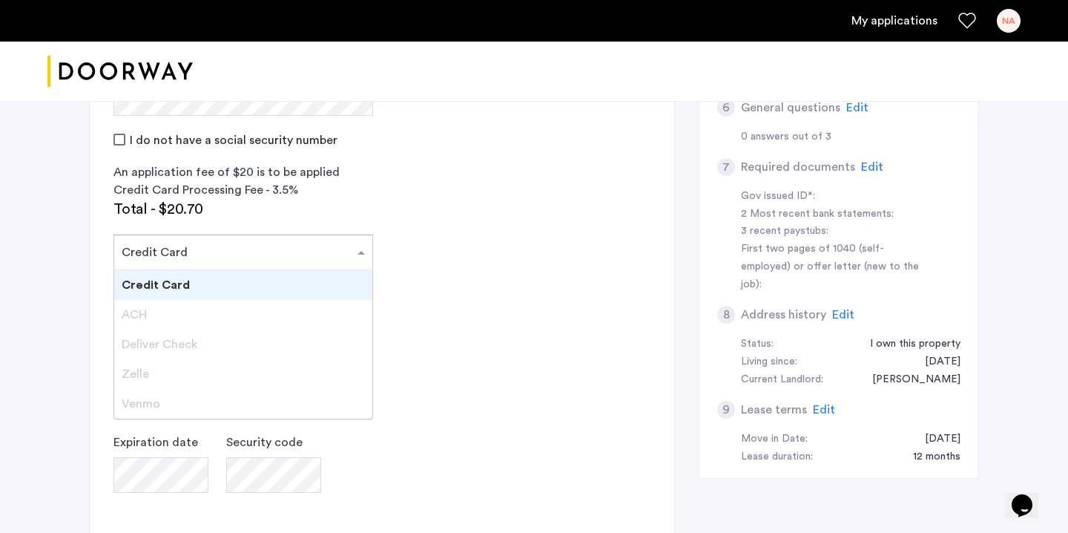
click at [240, 248] on input "text" at bounding box center [229, 249] width 214 height 10
click at [256, 287] on div "Credit Card" at bounding box center [243, 285] width 258 height 30
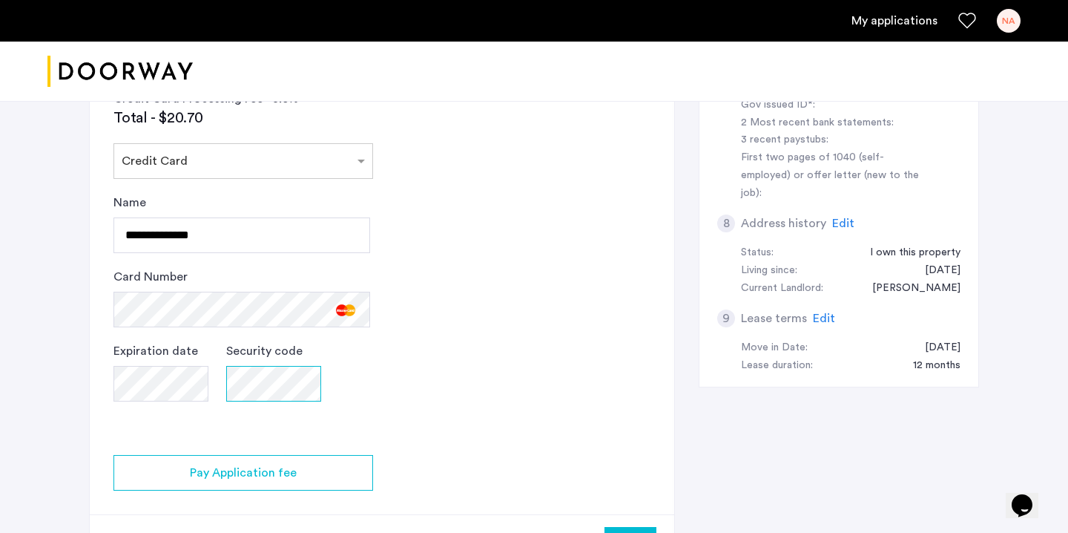
scroll to position [536, 0]
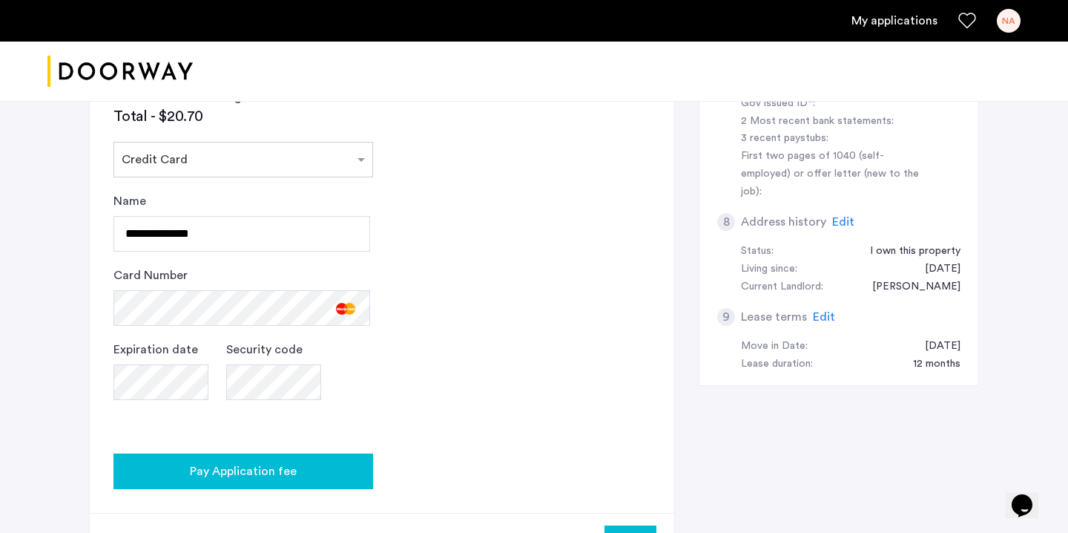
click at [266, 475] on span "Pay Application fee" at bounding box center [243, 471] width 107 height 18
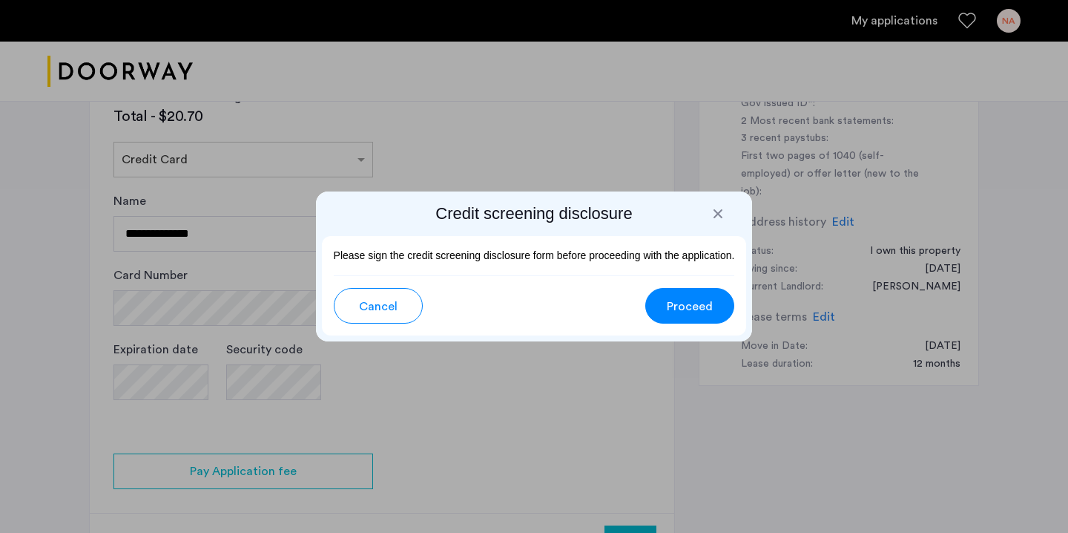
click at [715, 307] on button "Proceed" at bounding box center [689, 306] width 89 height 36
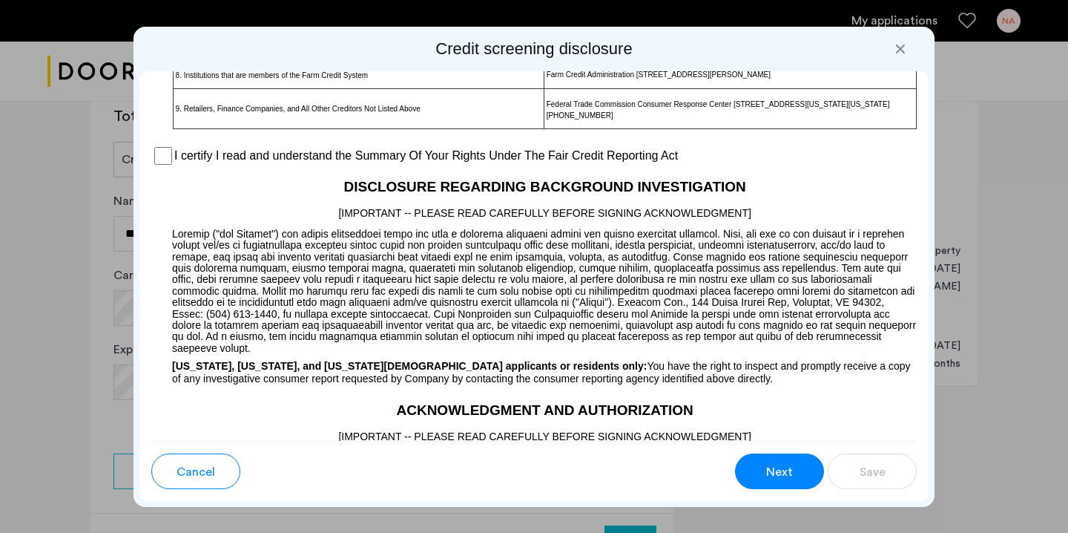
scroll to position [1239, 0]
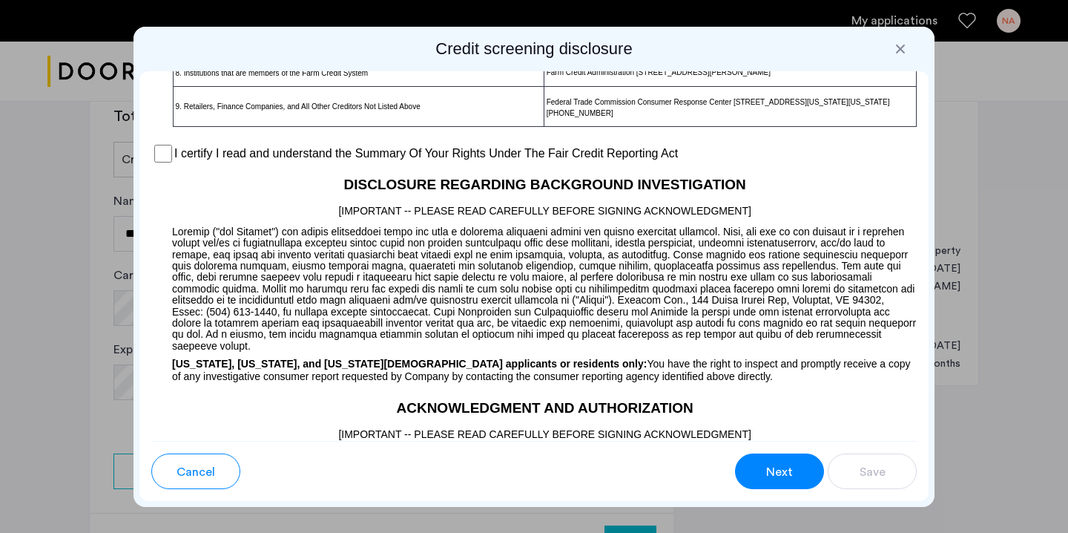
click at [771, 466] on span "Next" at bounding box center [779, 472] width 27 height 18
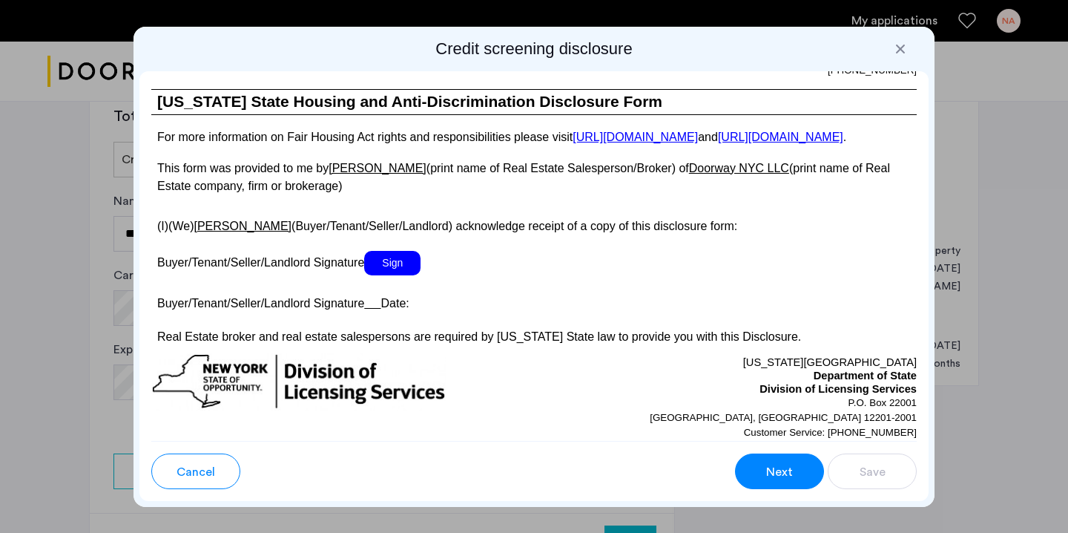
scroll to position [2770, 0]
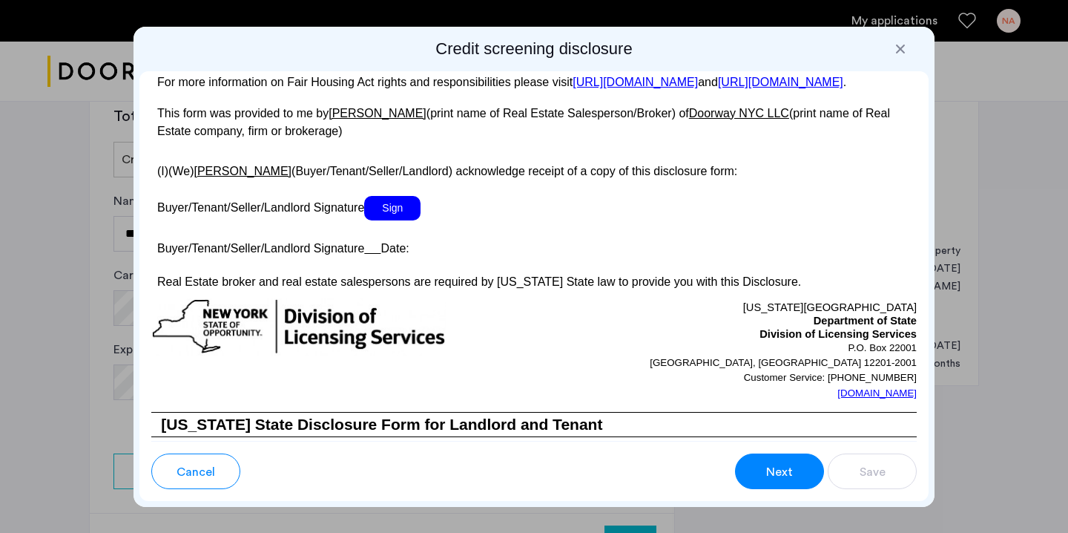
click at [421, 214] on span "Sign" at bounding box center [392, 208] width 56 height 24
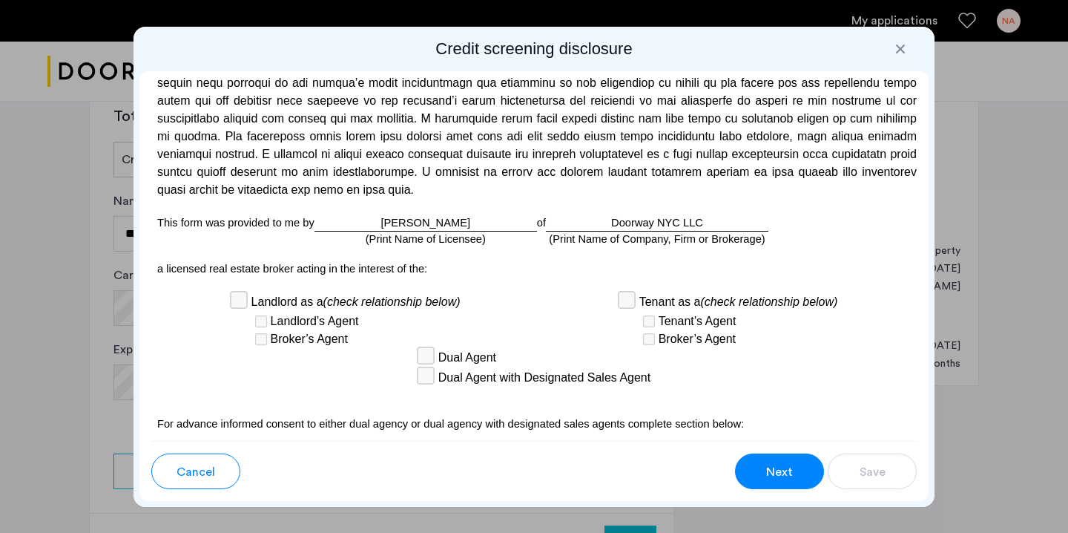
scroll to position [4065, 0]
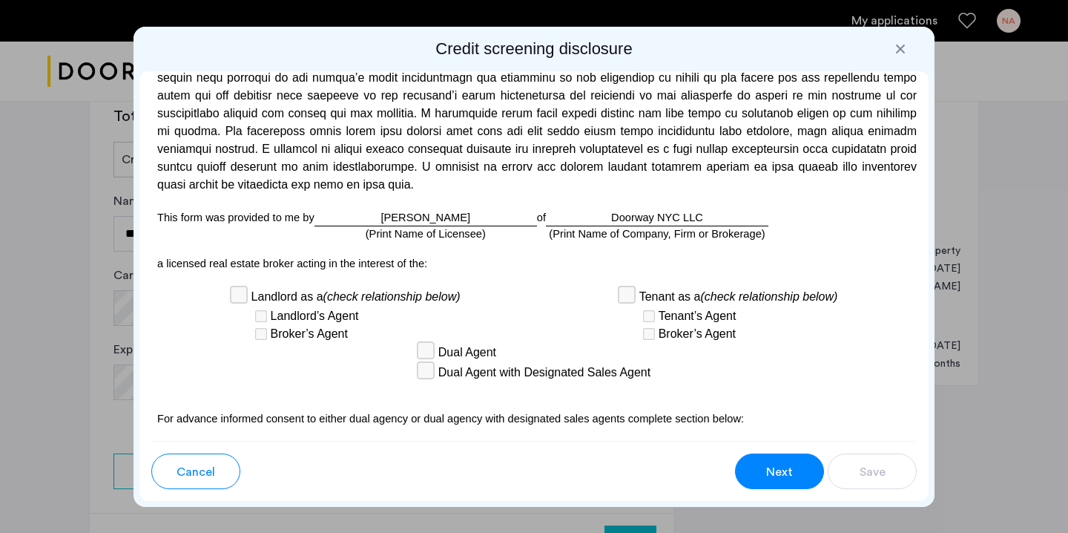
click at [775, 478] on span "Next" at bounding box center [779, 472] width 27 height 18
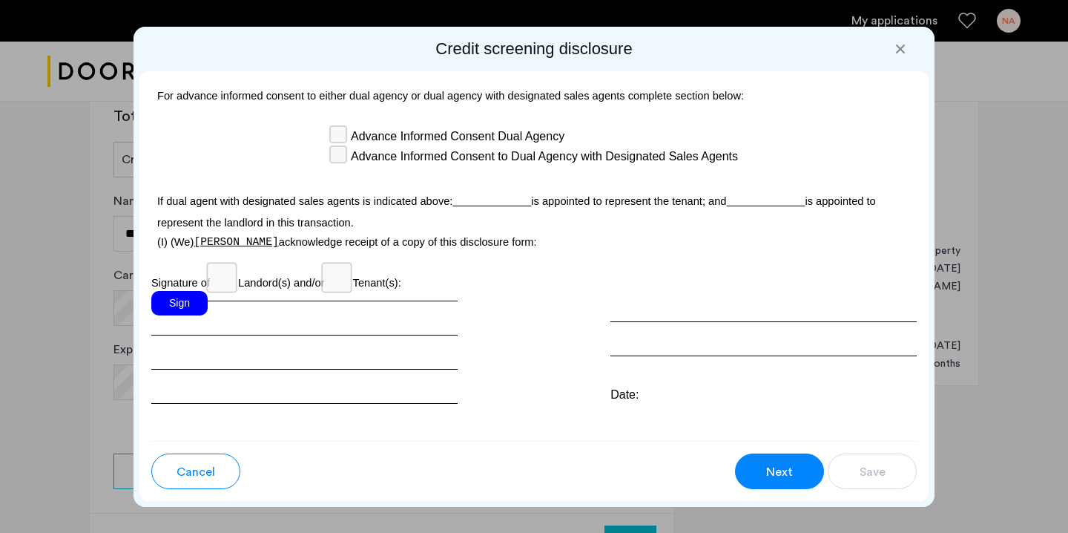
click at [182, 291] on div "Sign" at bounding box center [179, 303] width 56 height 24
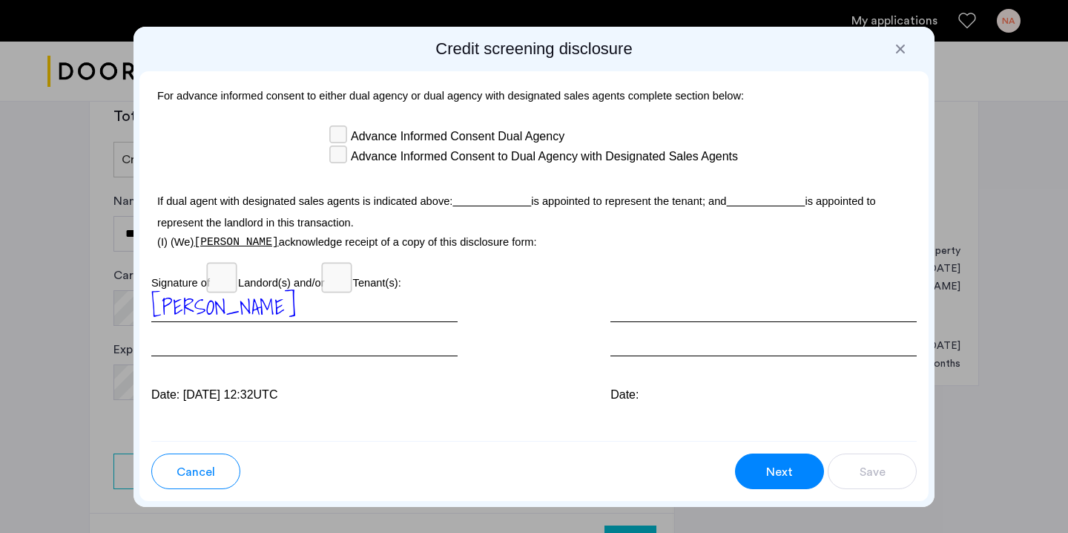
click at [764, 473] on button "Next" at bounding box center [779, 471] width 89 height 36
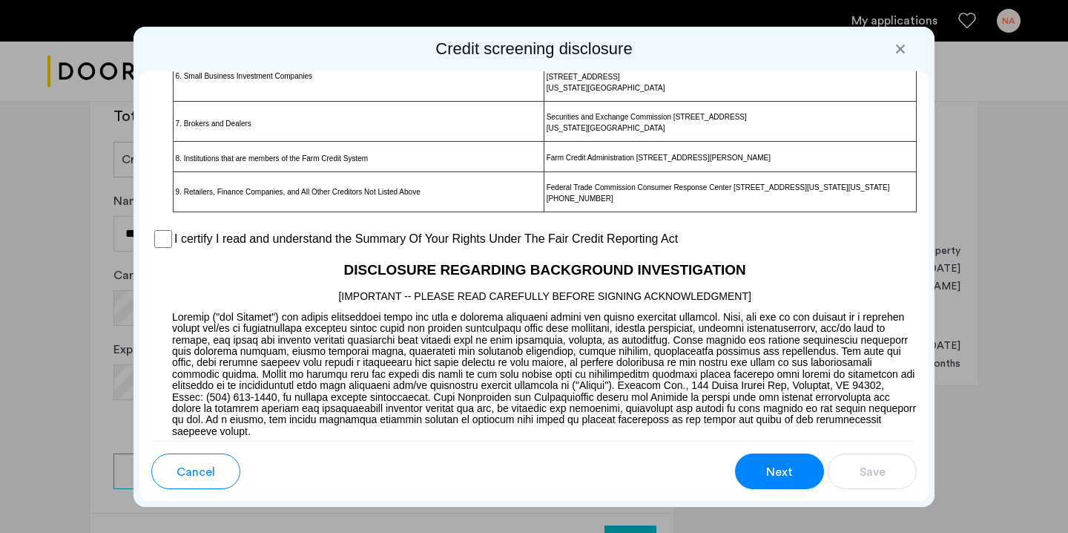
scroll to position [1152, 0]
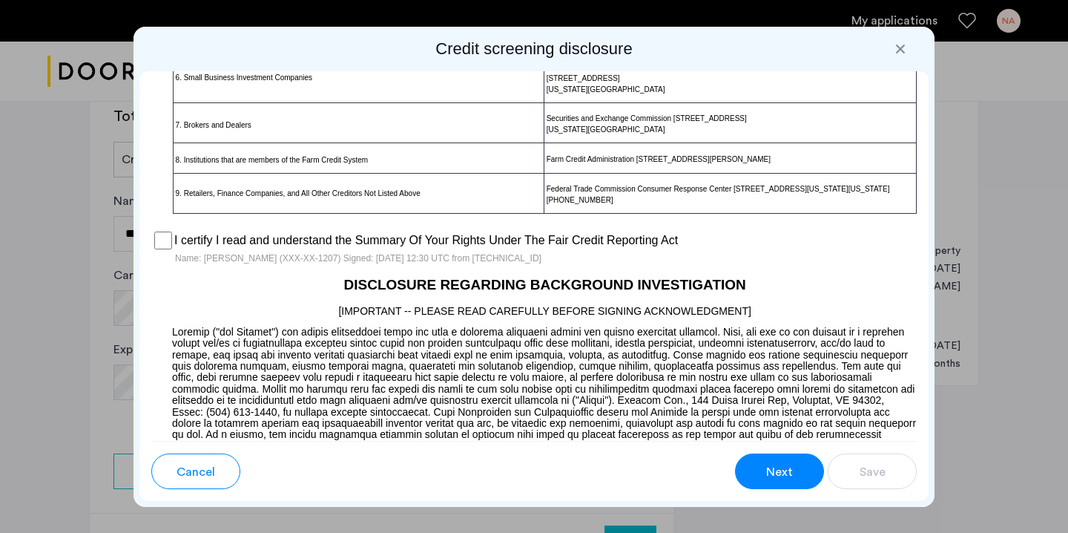
click at [771, 485] on button "Next" at bounding box center [779, 471] width 89 height 36
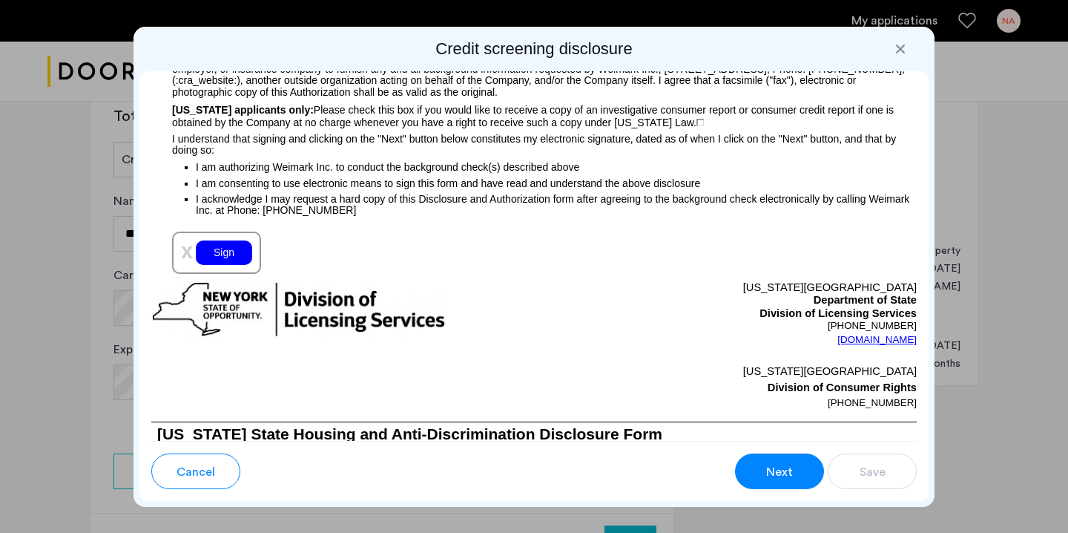
scroll to position [1684, 0]
click at [222, 257] on div "Sign" at bounding box center [224, 252] width 56 height 24
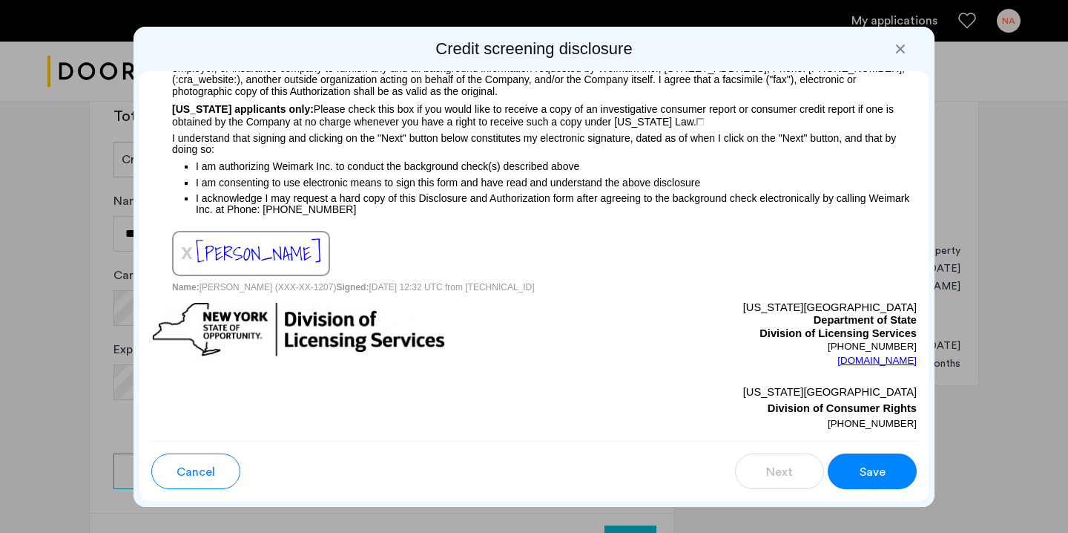
click at [868, 474] on span "Save" at bounding box center [873, 472] width 26 height 18
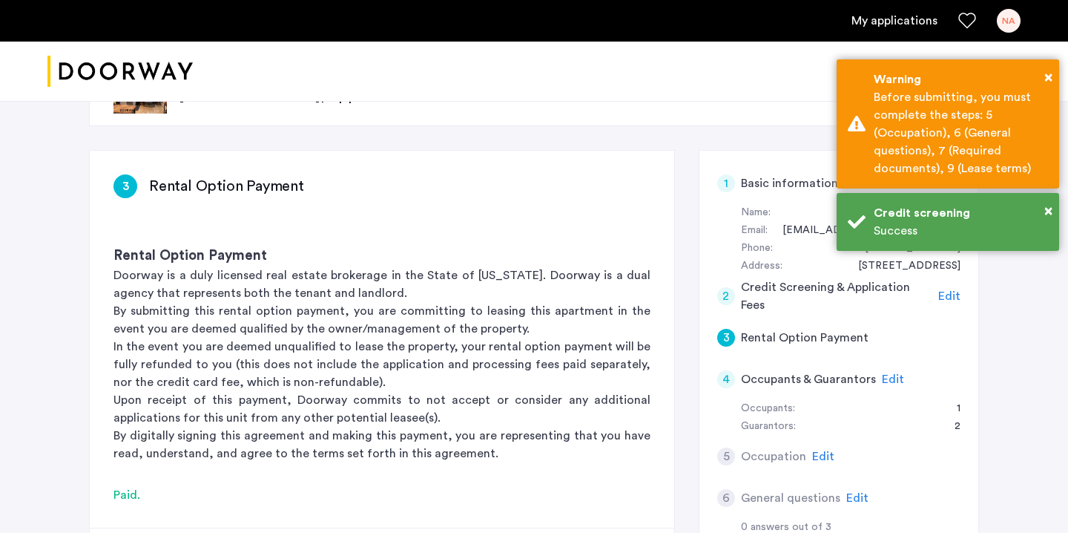
scroll to position [67, 0]
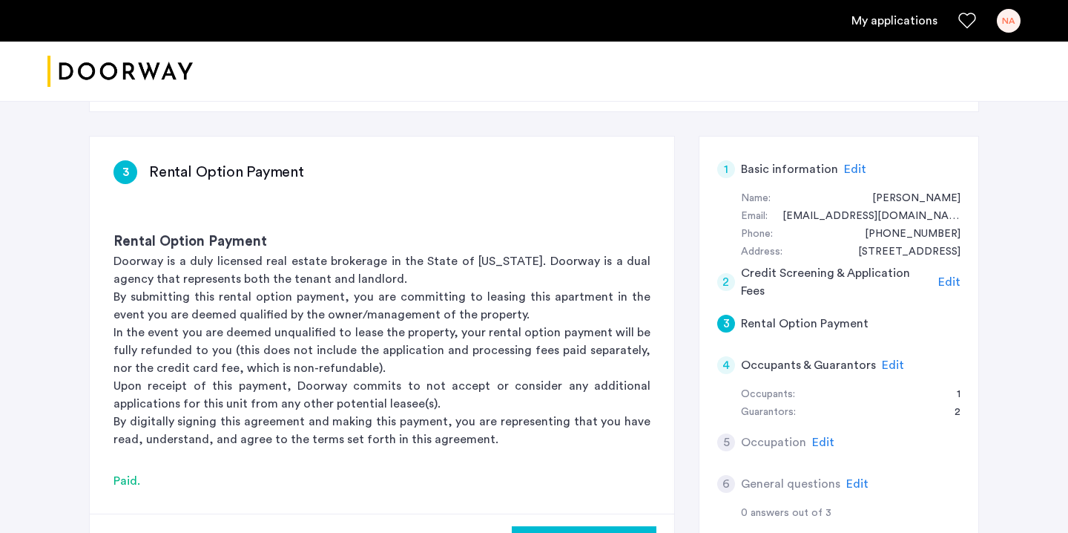
click at [888, 366] on span "Edit" at bounding box center [893, 365] width 22 height 12
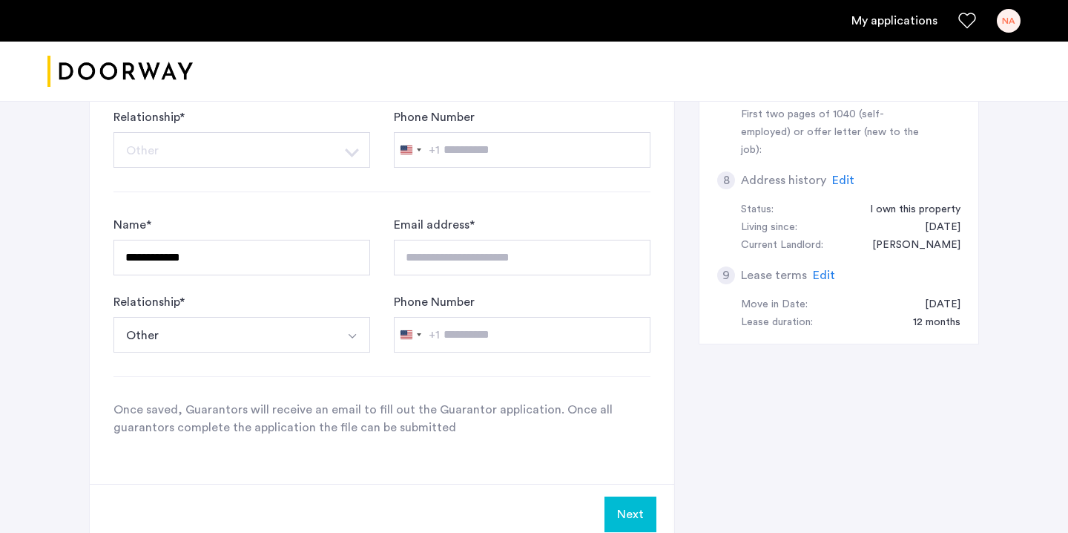
scroll to position [586, 0]
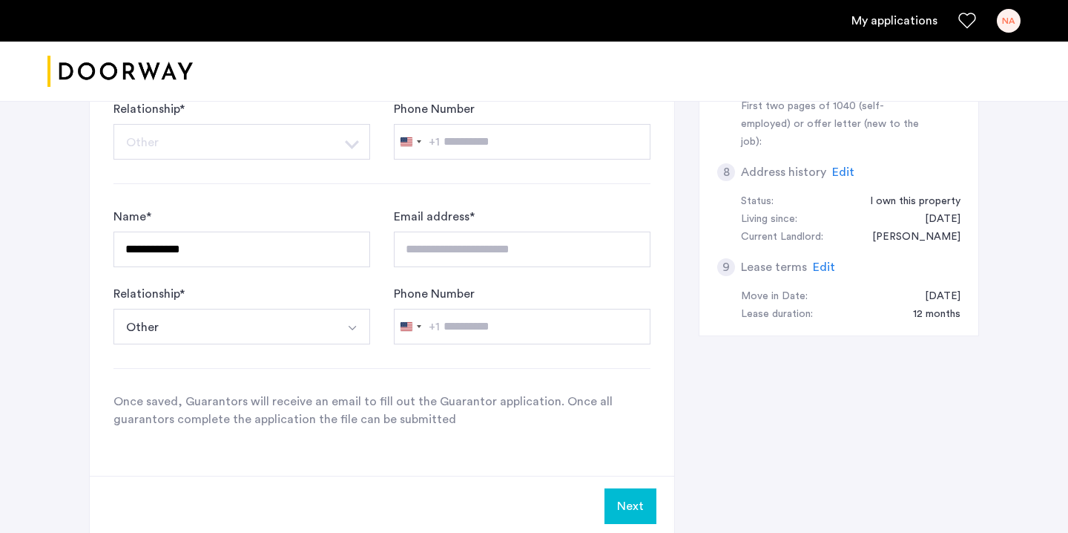
click at [234, 333] on button "Other" at bounding box center [224, 327] width 222 height 36
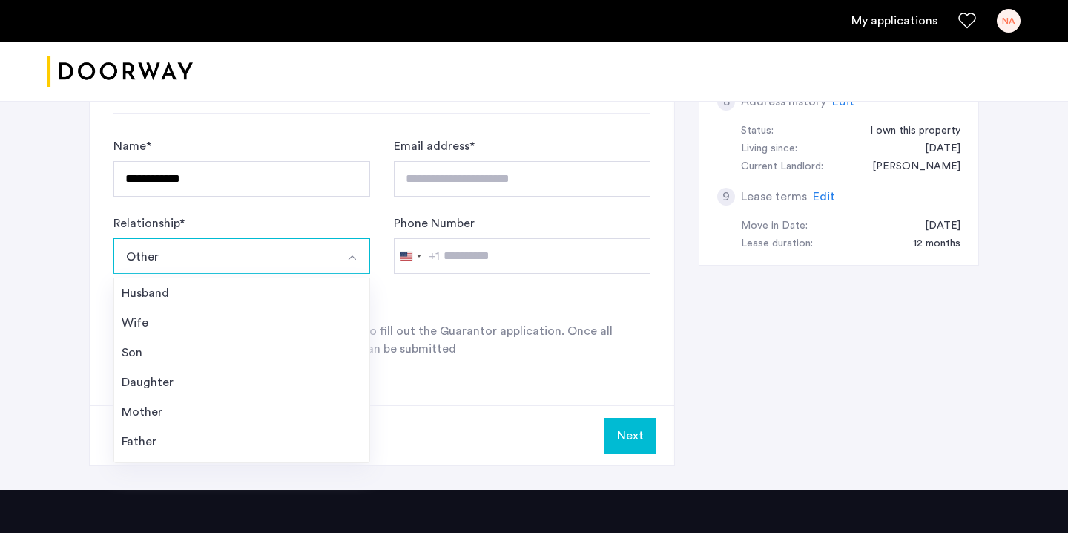
scroll to position [663, 0]
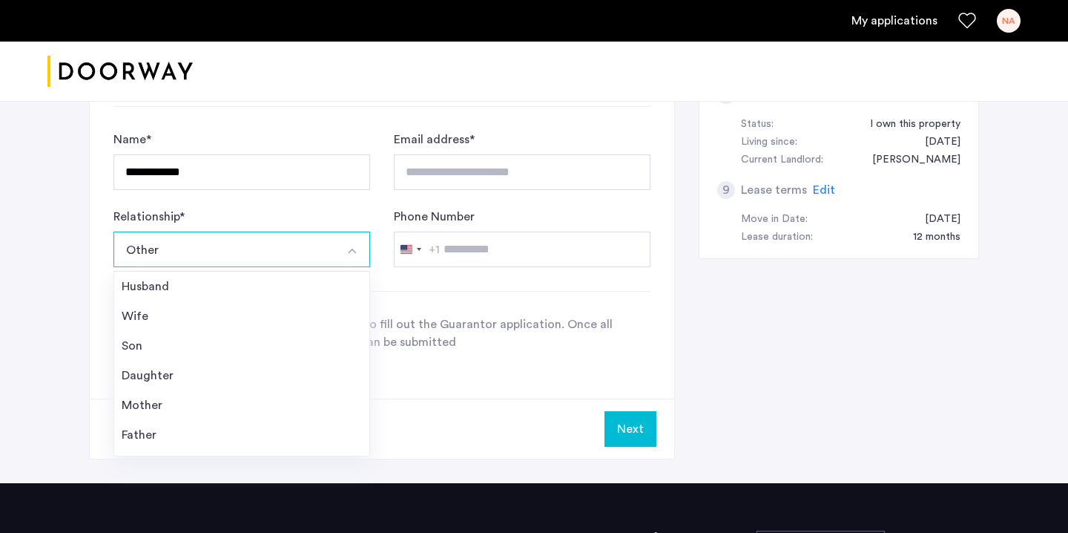
click at [223, 244] on button "Other" at bounding box center [224, 249] width 222 height 36
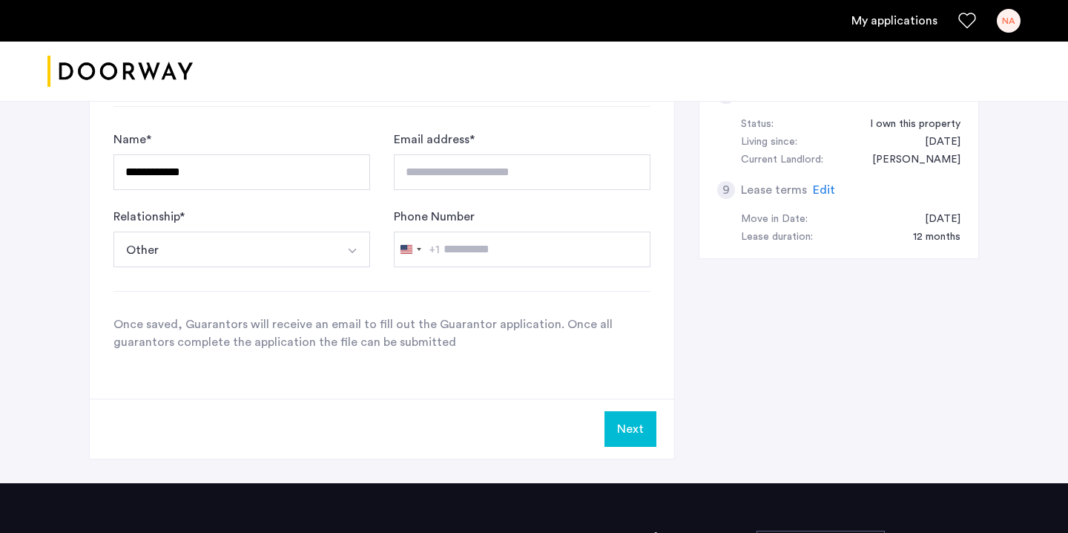
click at [631, 440] on button "Next" at bounding box center [630, 429] width 52 height 36
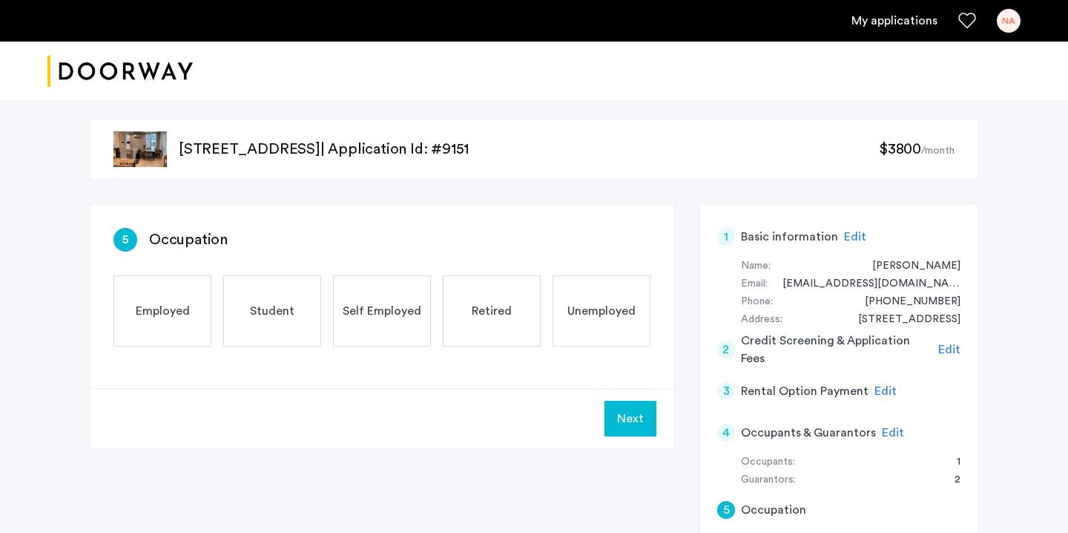
click at [481, 321] on div "Retired" at bounding box center [492, 310] width 98 height 71
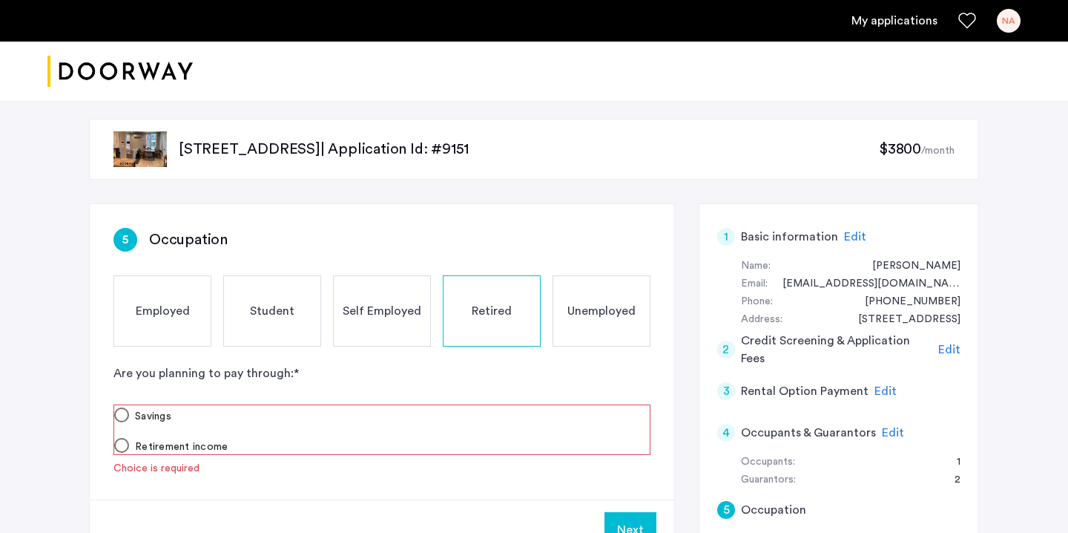
click at [481, 321] on div "Retired" at bounding box center [492, 310] width 98 height 71
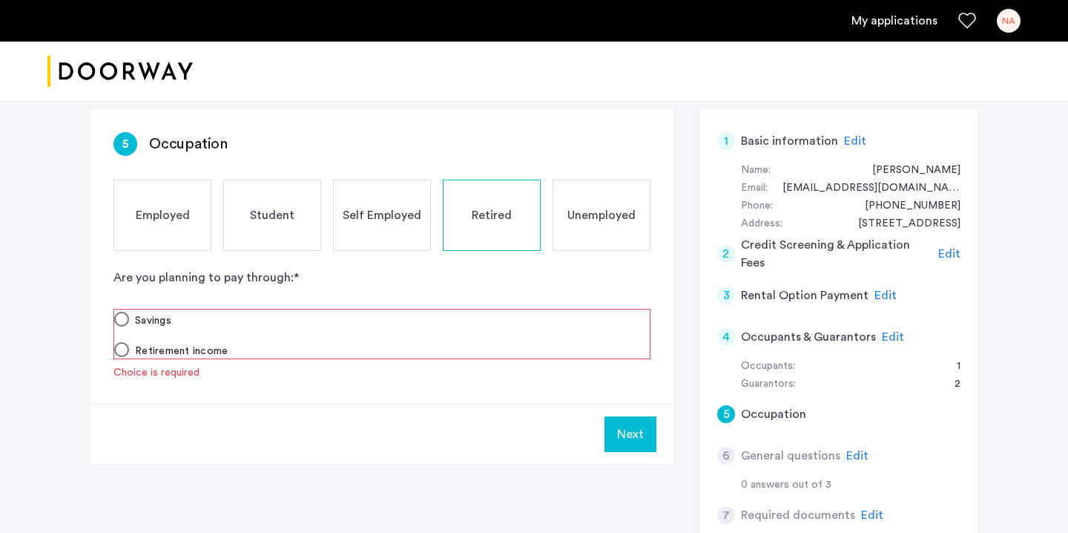
scroll to position [105, 0]
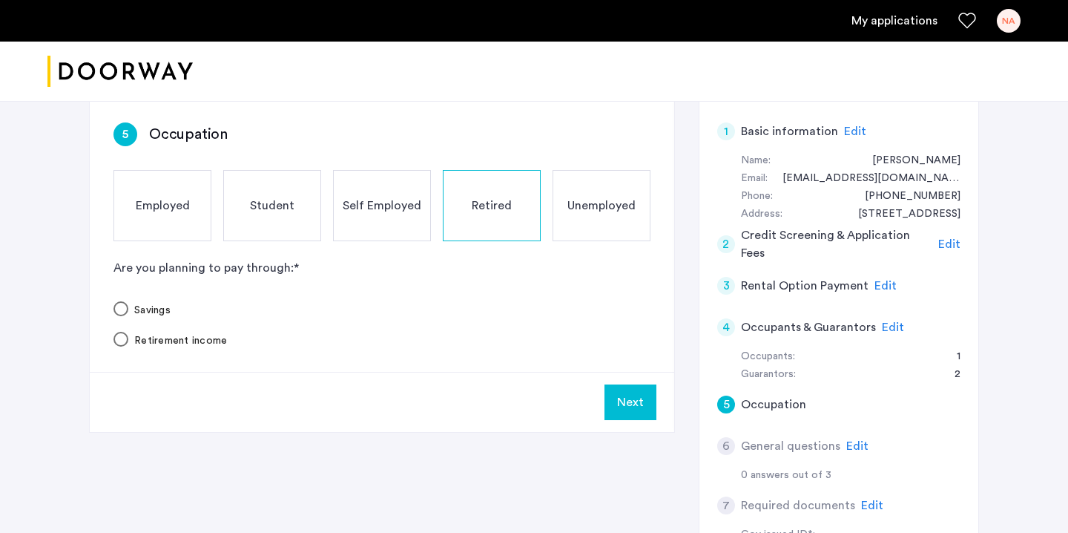
click at [624, 403] on button "Next" at bounding box center [630, 402] width 52 height 36
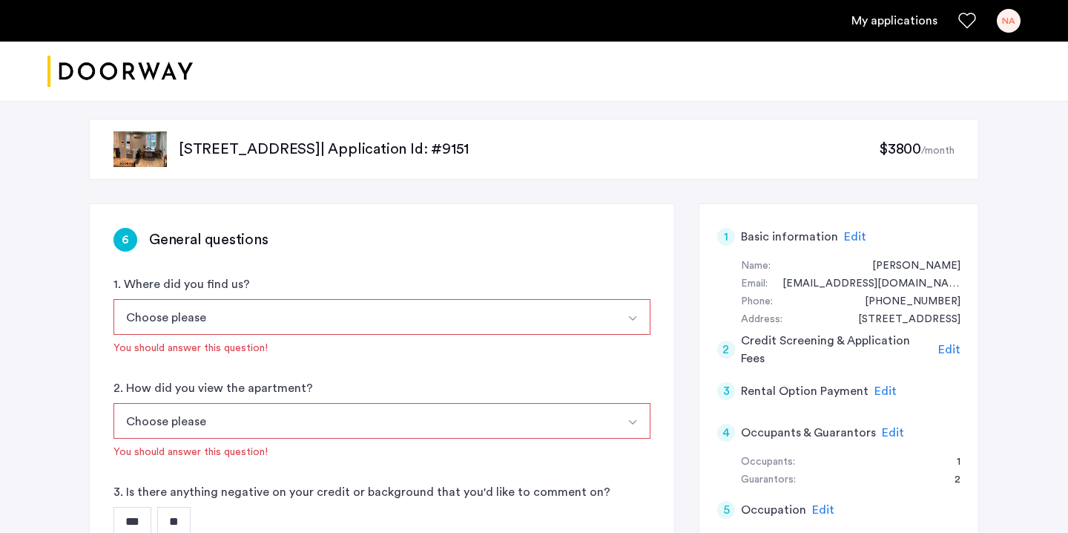
click at [291, 320] on button "Choose please" at bounding box center [364, 317] width 502 height 36
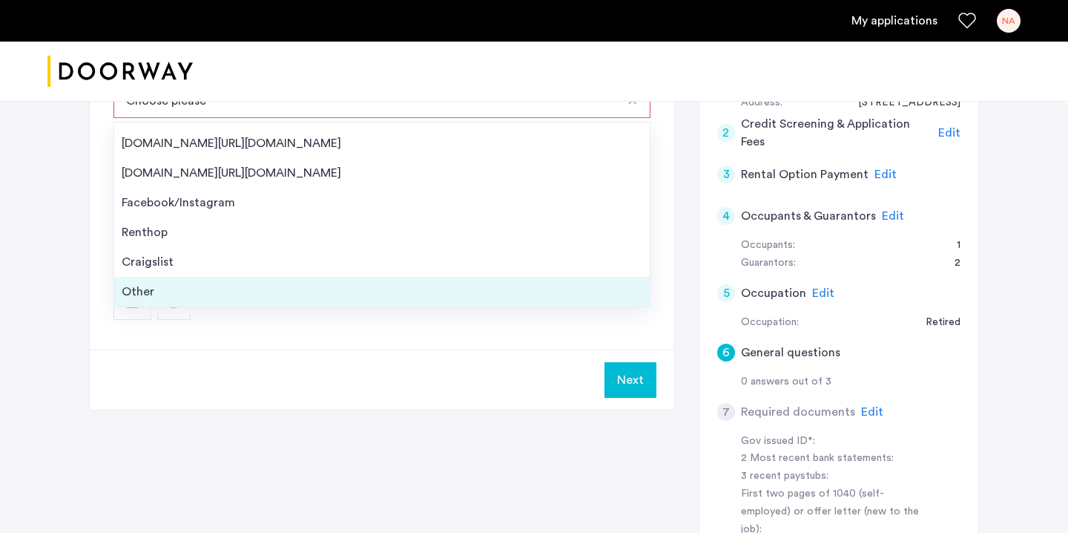
scroll to position [22, 0]
click at [211, 296] on div "Other" at bounding box center [382, 293] width 521 height 18
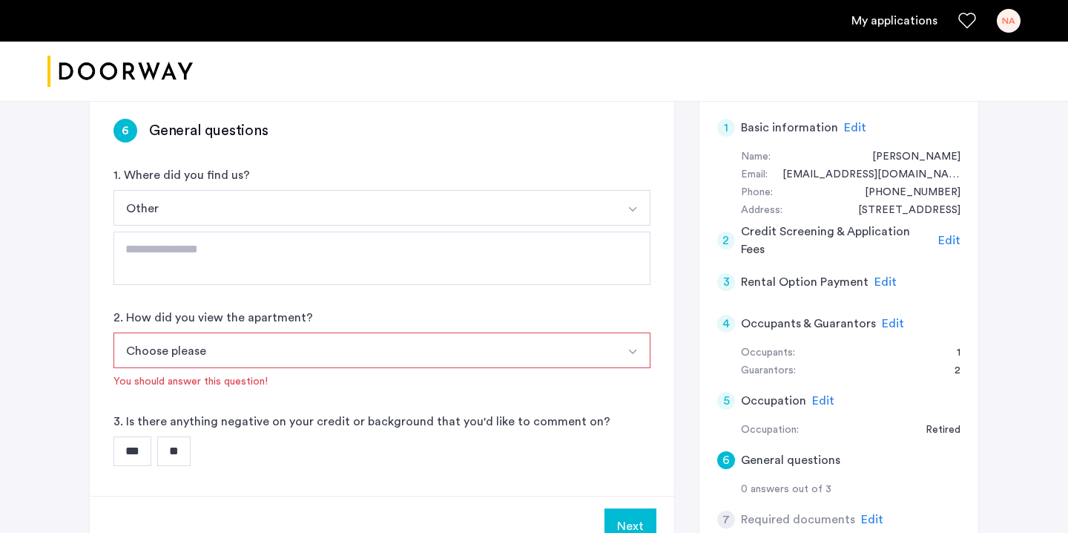
scroll to position [0, 0]
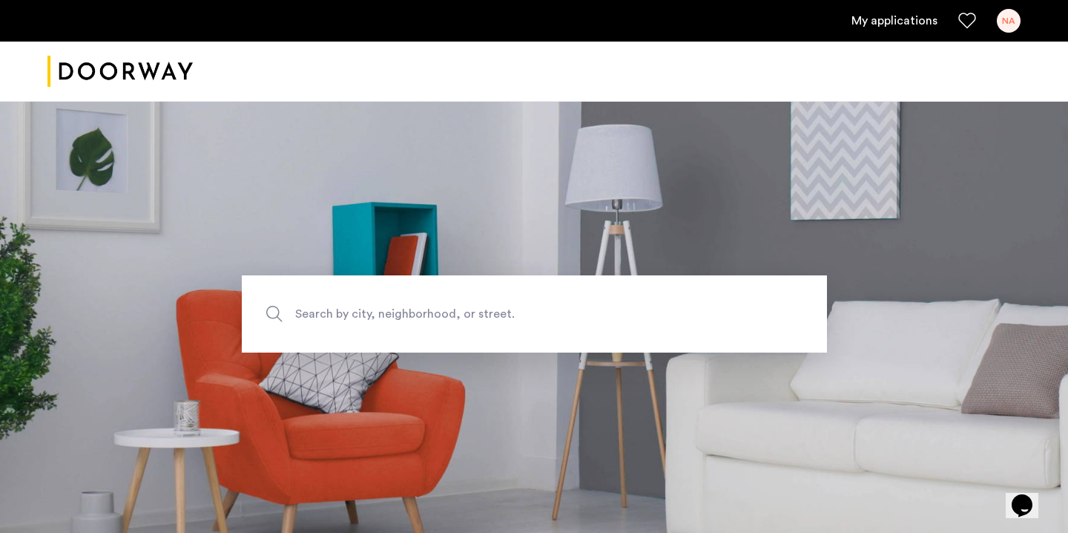
click at [908, 23] on link "My applications" at bounding box center [894, 21] width 86 height 18
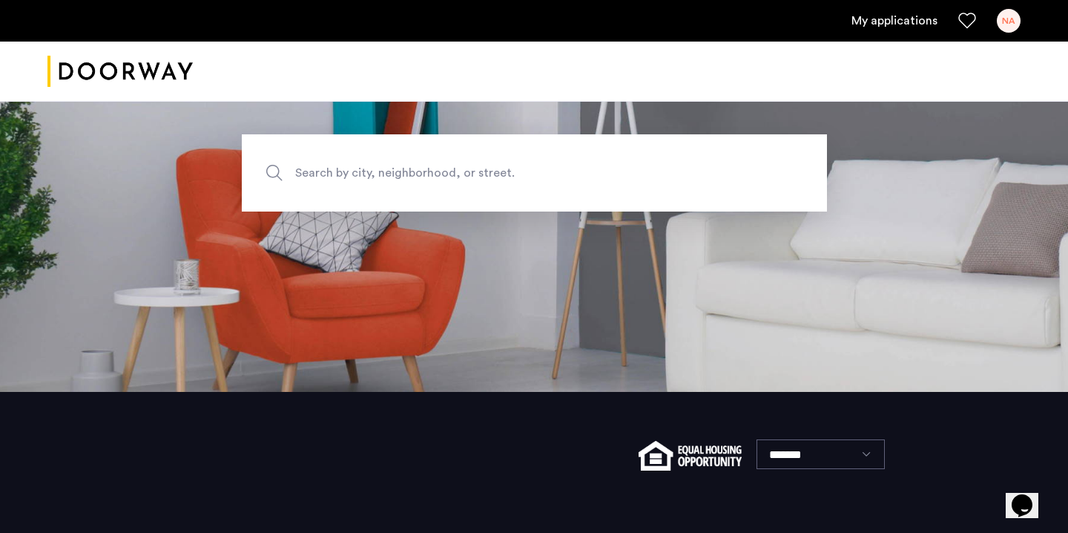
scroll to position [222, 0]
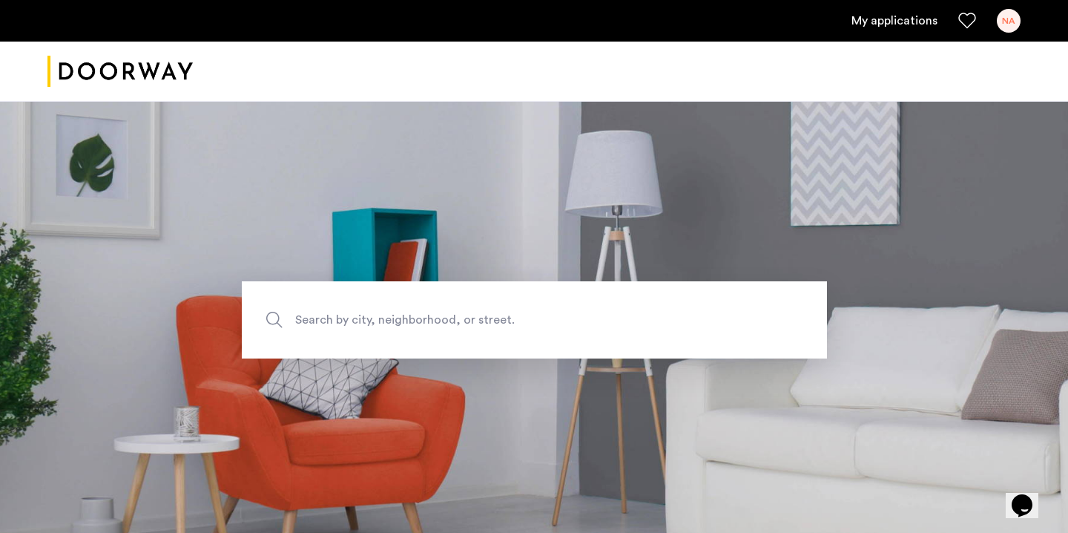
click at [1009, 25] on div "NA" at bounding box center [1009, 21] width 24 height 24
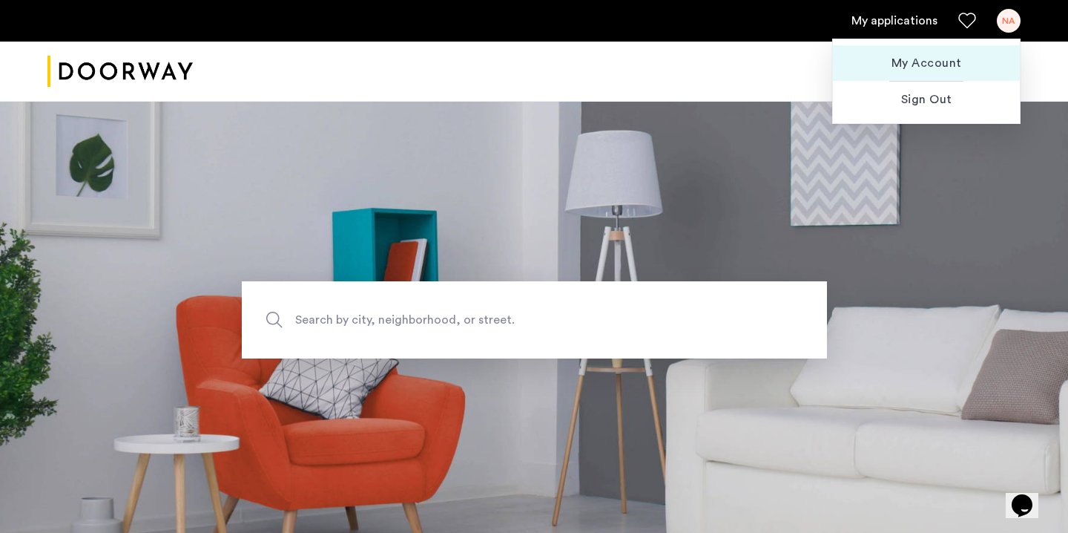
click at [943, 63] on span "My Account" at bounding box center [926, 63] width 163 height 18
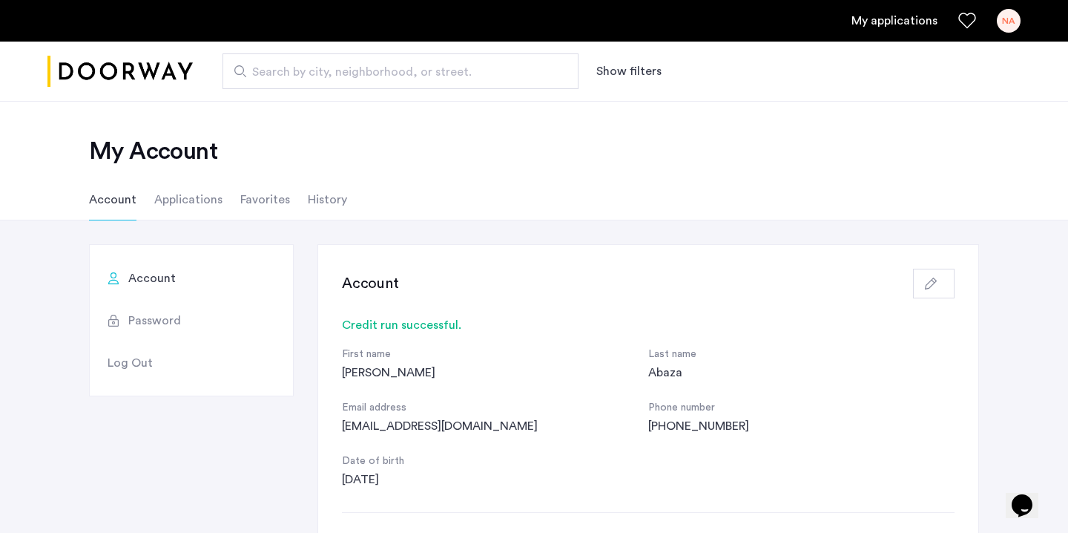
click at [178, 203] on li "Applications" at bounding box center [188, 200] width 68 height 42
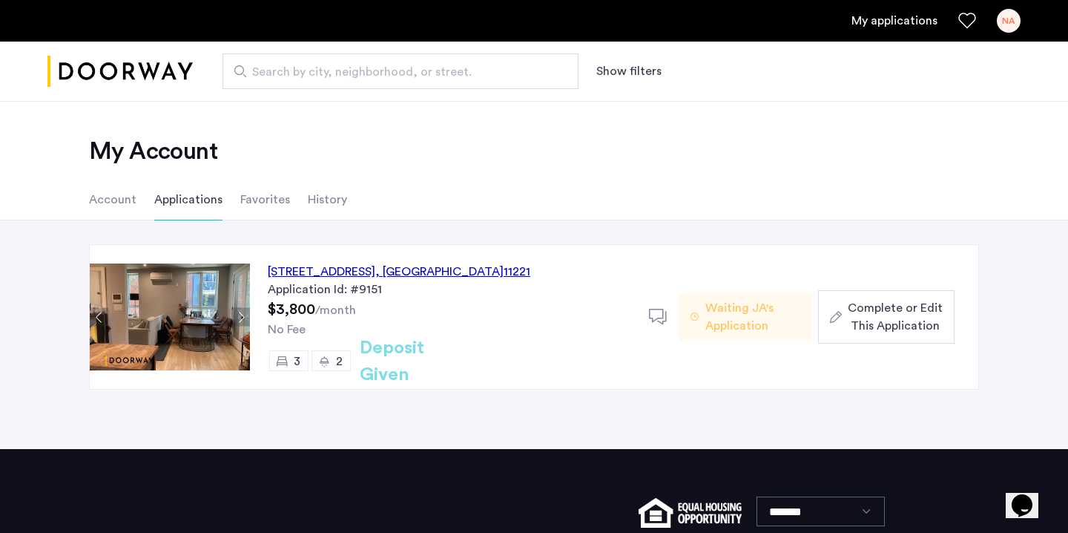
click at [860, 312] on span "Complete or Edit This Application" at bounding box center [895, 317] width 95 height 36
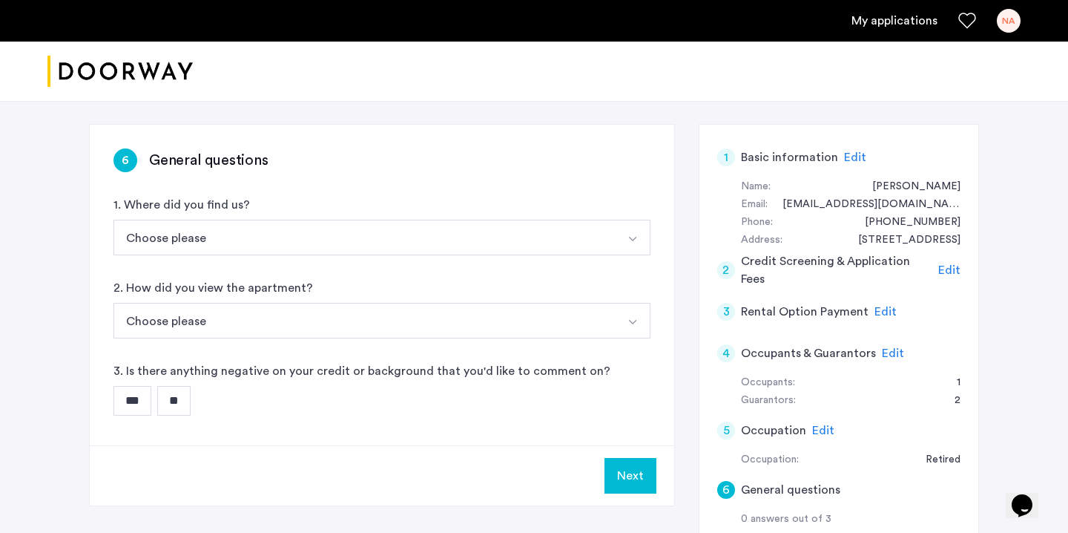
scroll to position [81, 0]
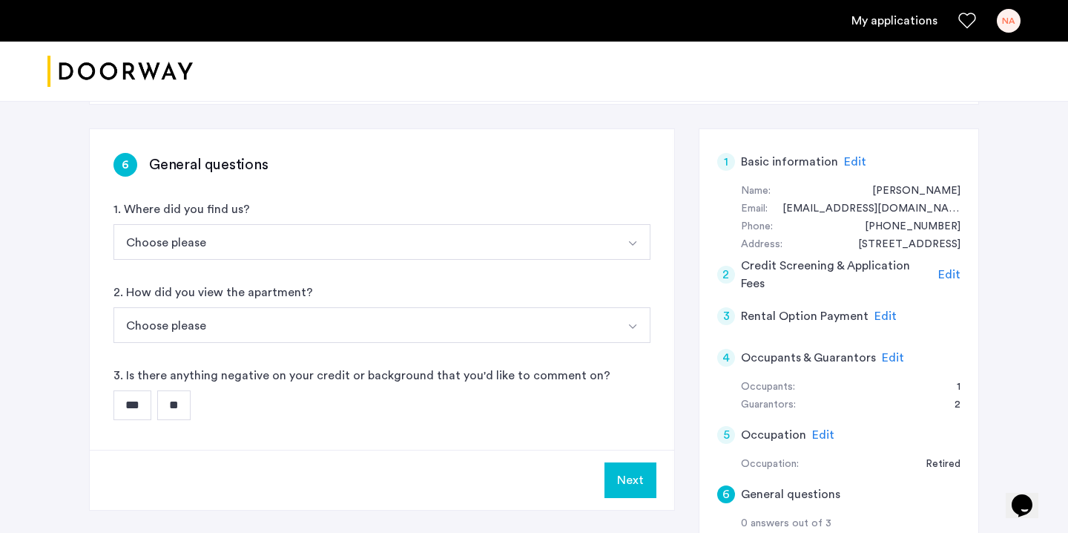
click at [889, 359] on span "Edit" at bounding box center [893, 358] width 22 height 12
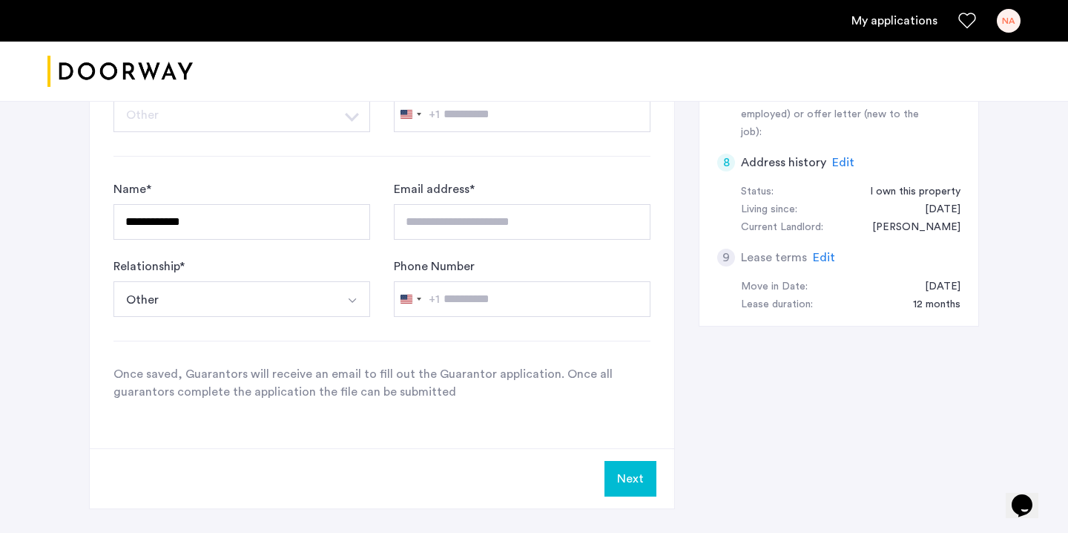
scroll to position [622, 0]
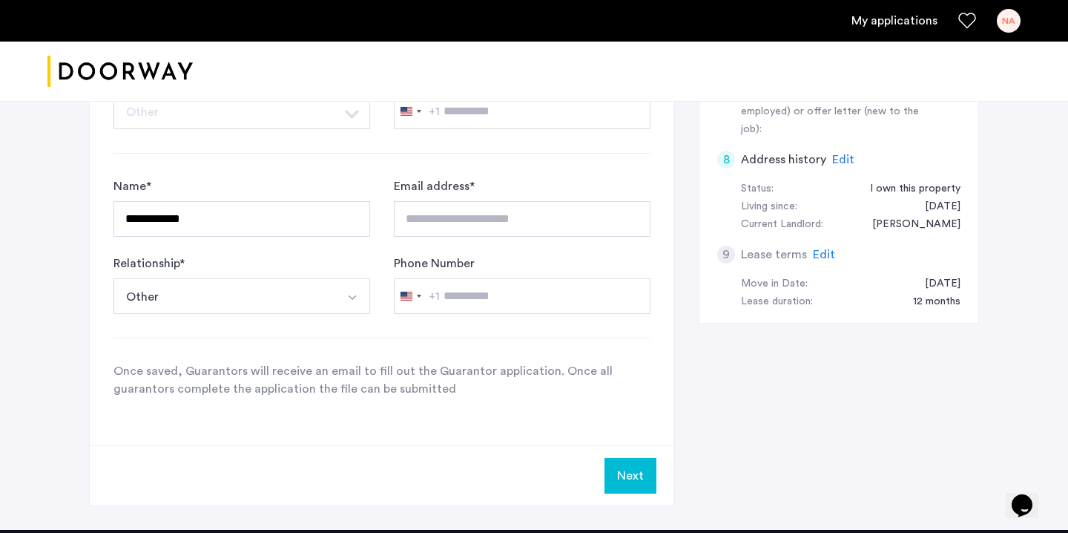
click at [634, 481] on button "Next" at bounding box center [630, 476] width 52 height 36
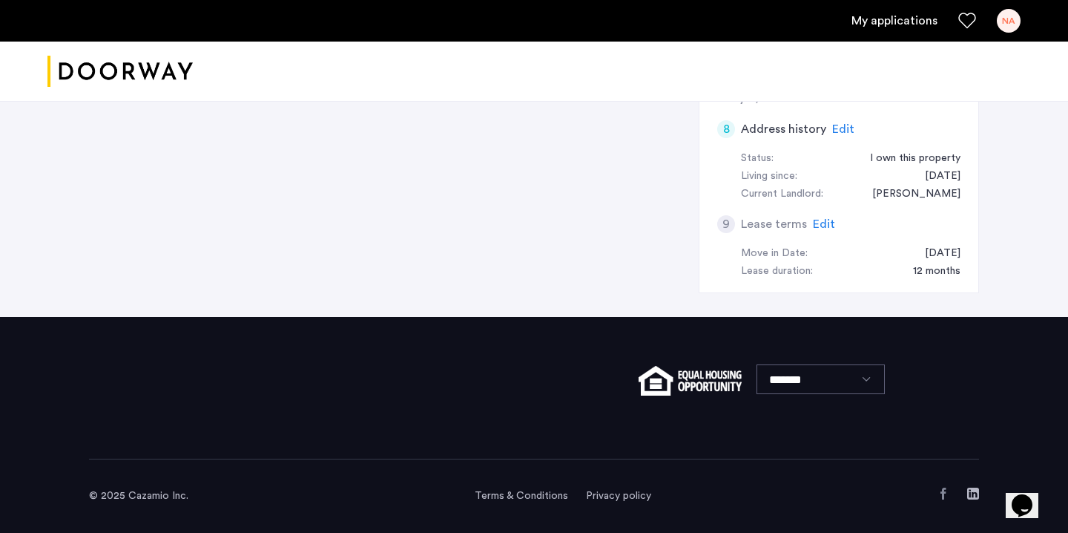
scroll to position [0, 0]
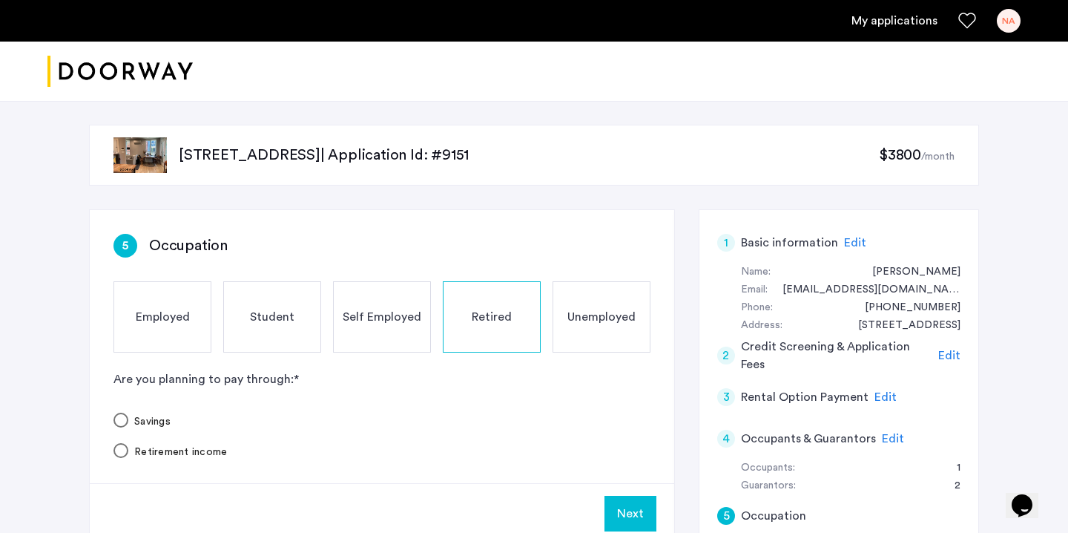
click at [487, 320] on span "Retired" at bounding box center [492, 317] width 40 height 18
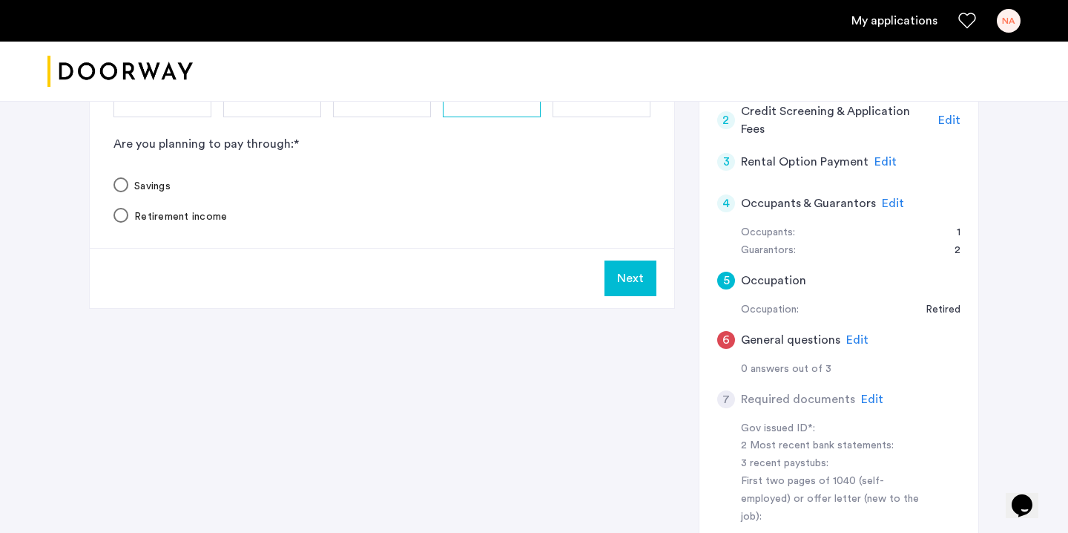
scroll to position [242, 0]
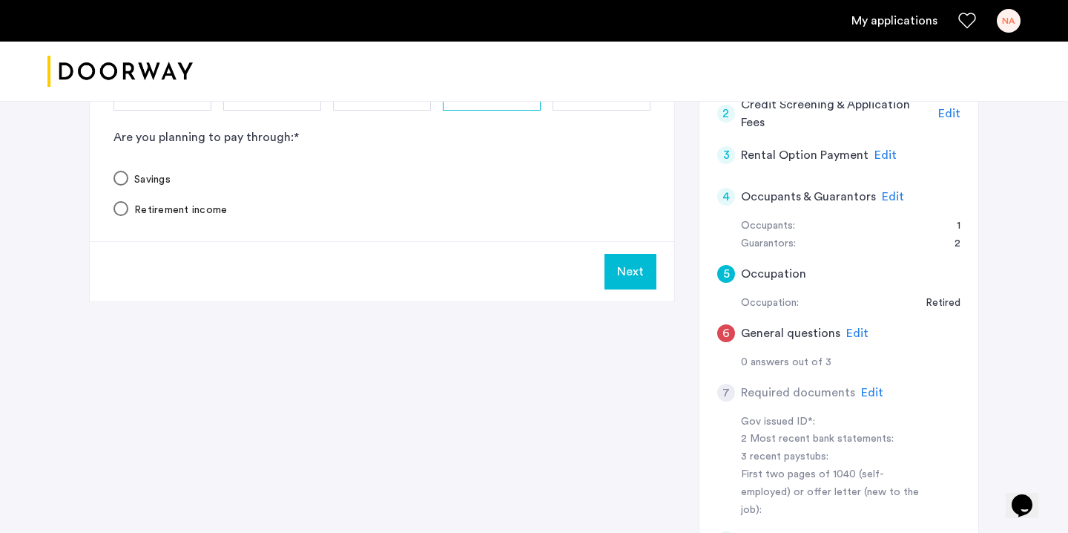
click at [630, 267] on button "Next" at bounding box center [630, 272] width 52 height 36
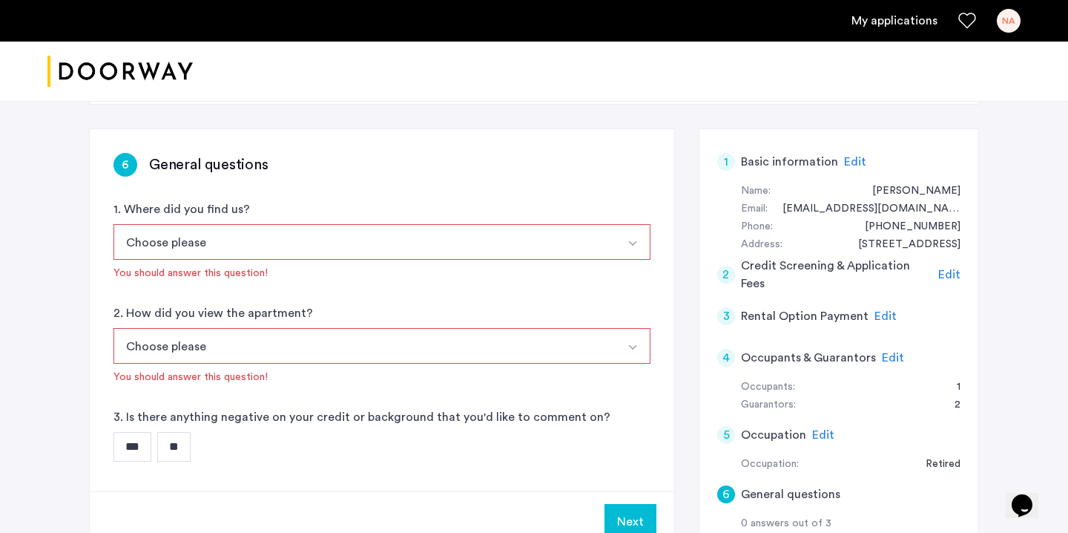
scroll to position [116, 0]
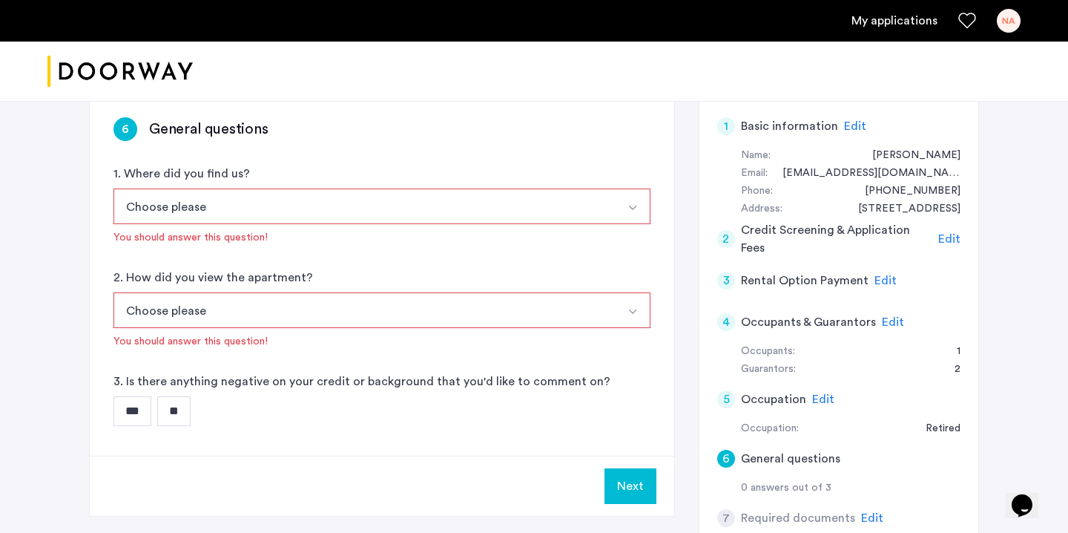
click at [186, 414] on input "**" at bounding box center [173, 411] width 33 height 30
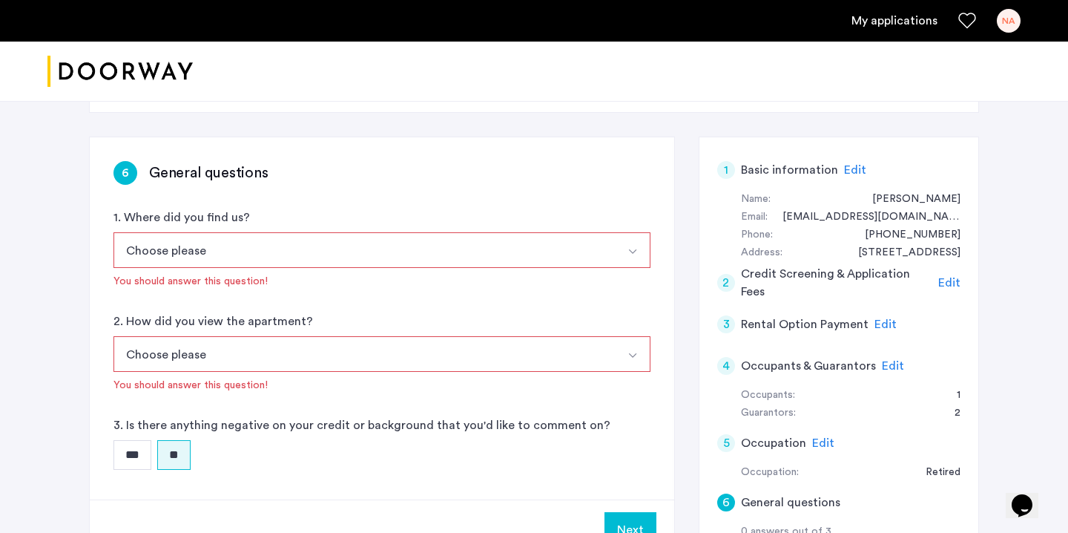
scroll to position [70, 0]
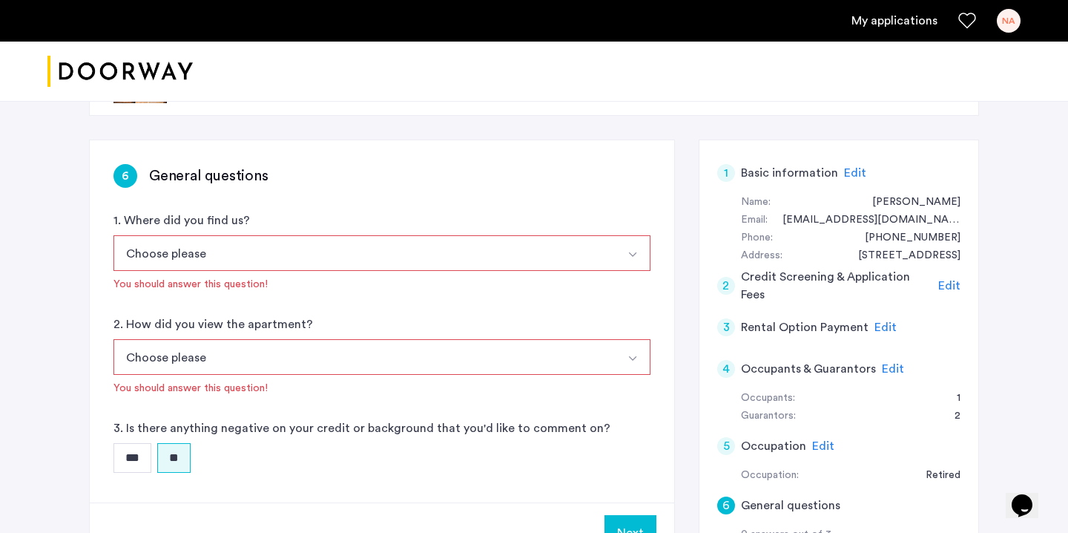
click at [295, 249] on button "Choose please" at bounding box center [364, 253] width 502 height 36
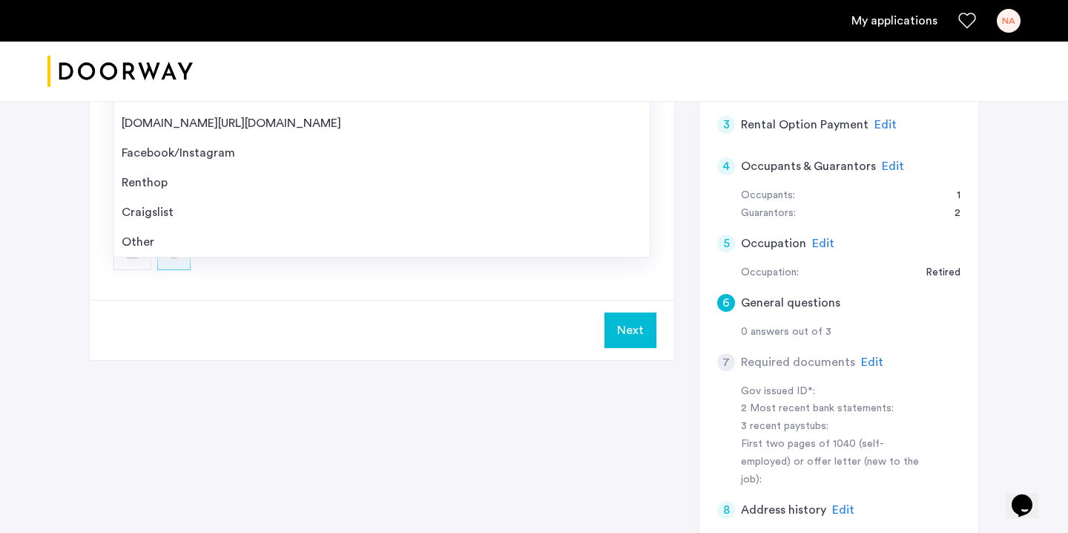
scroll to position [276, 0]
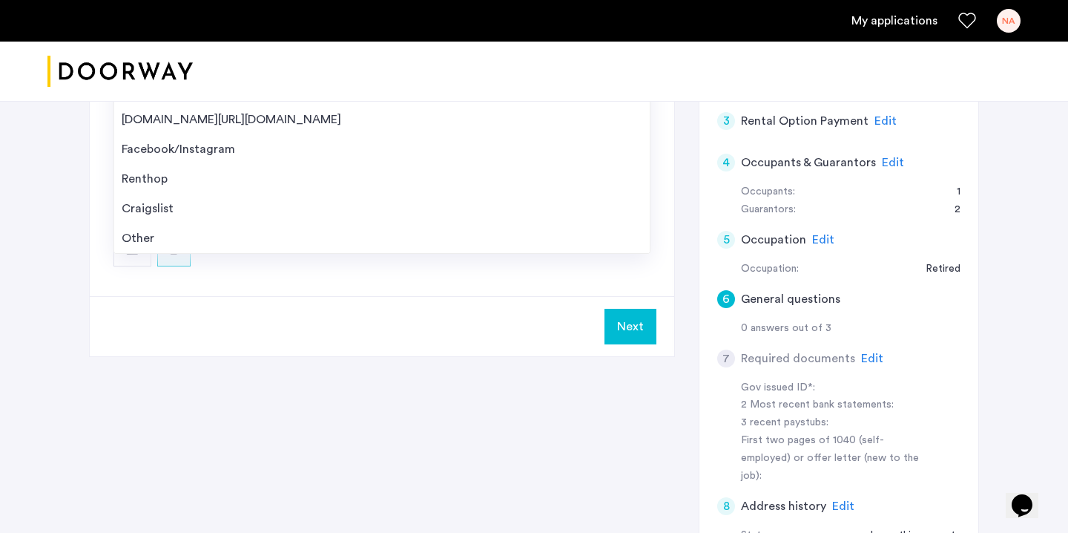
click at [501, 426] on div "6 General questions 1. Where did you find us? Choose please [DOMAIN_NAME][URL][…" at bounding box center [534, 313] width 890 height 760
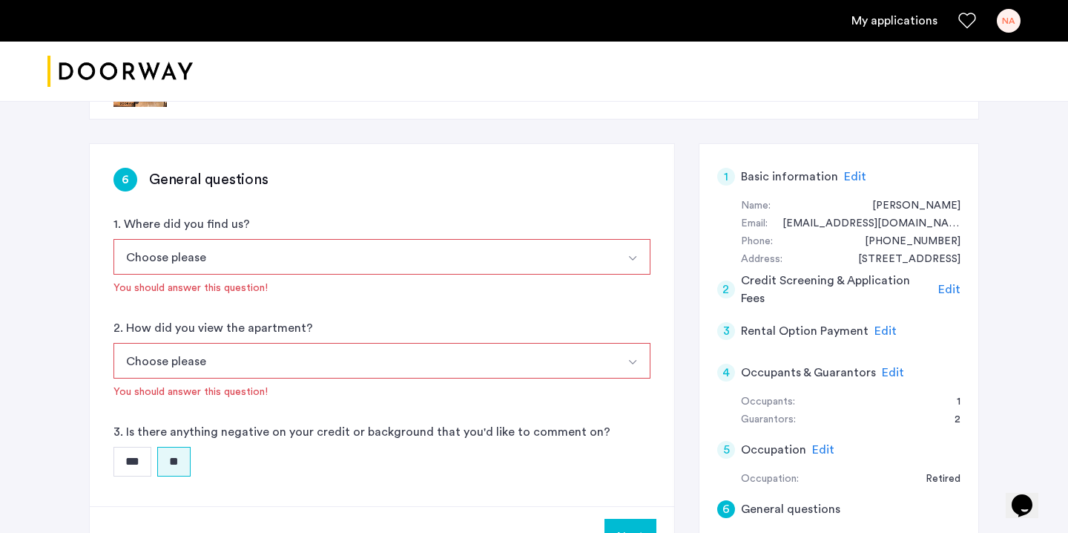
scroll to position [62, 0]
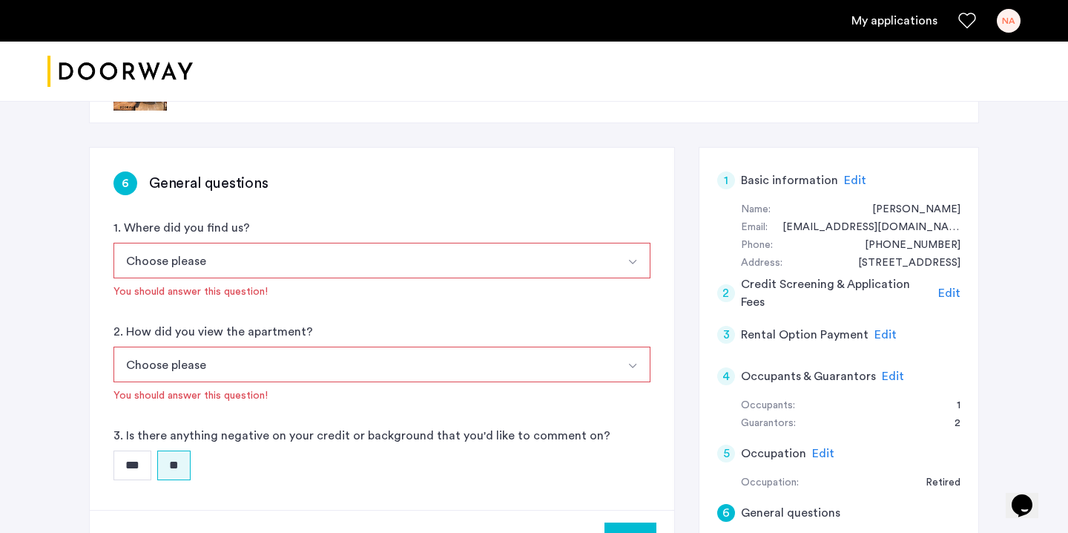
click at [633, 143] on div "[STREET_ADDRESS] | Application Id: #9151 $3800 /month 6 General questions 1. Wh…" at bounding box center [534, 473] width 935 height 868
click at [619, 270] on button "Select option" at bounding box center [633, 261] width 36 height 36
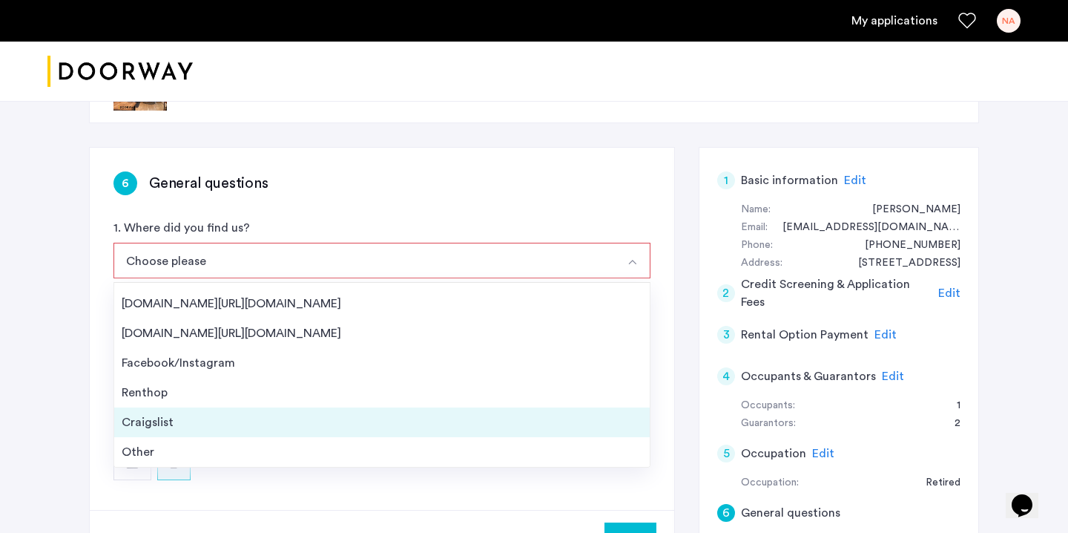
click at [178, 417] on div "Craigslist" at bounding box center [382, 422] width 521 height 18
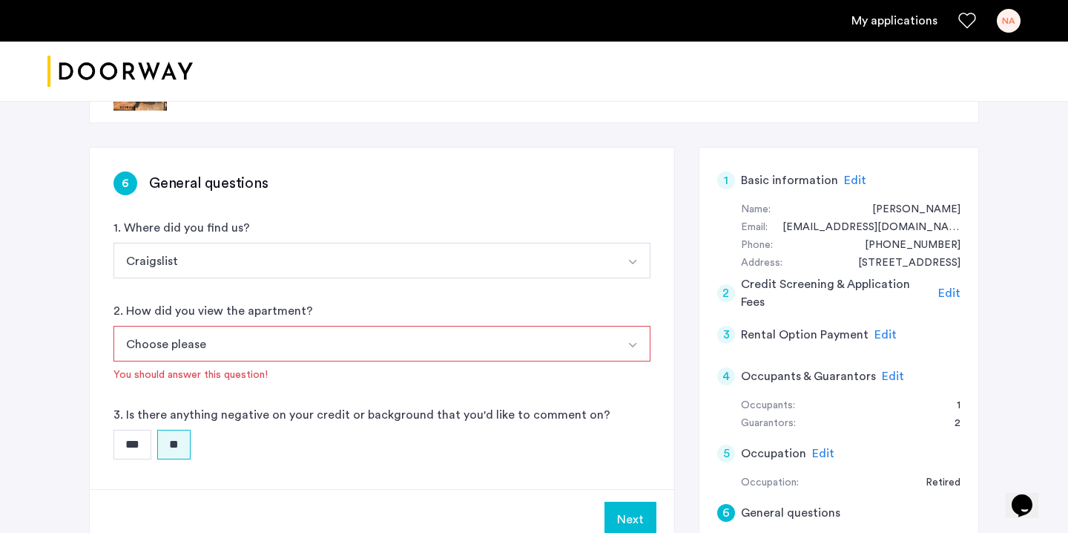
click at [222, 339] on button "Choose please" at bounding box center [364, 344] width 502 height 36
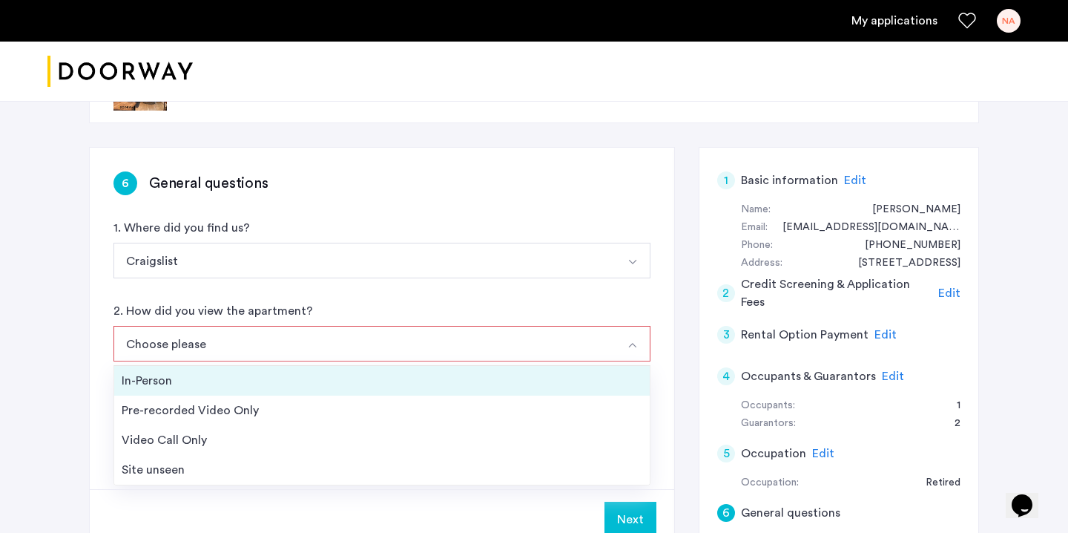
click at [177, 380] on div "In-Person" at bounding box center [382, 381] width 521 height 18
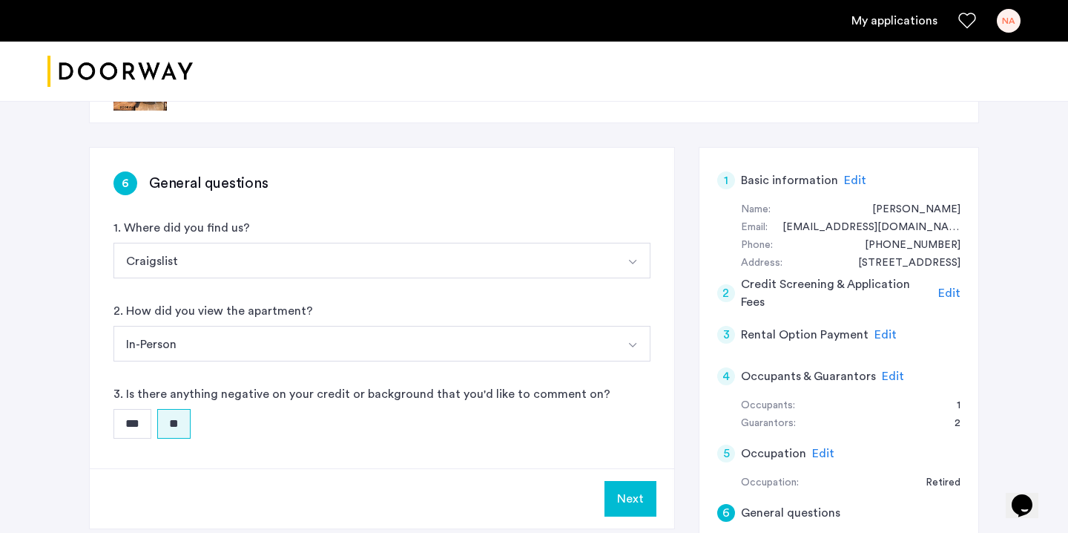
click at [627, 491] on button "Next" at bounding box center [630, 499] width 52 height 36
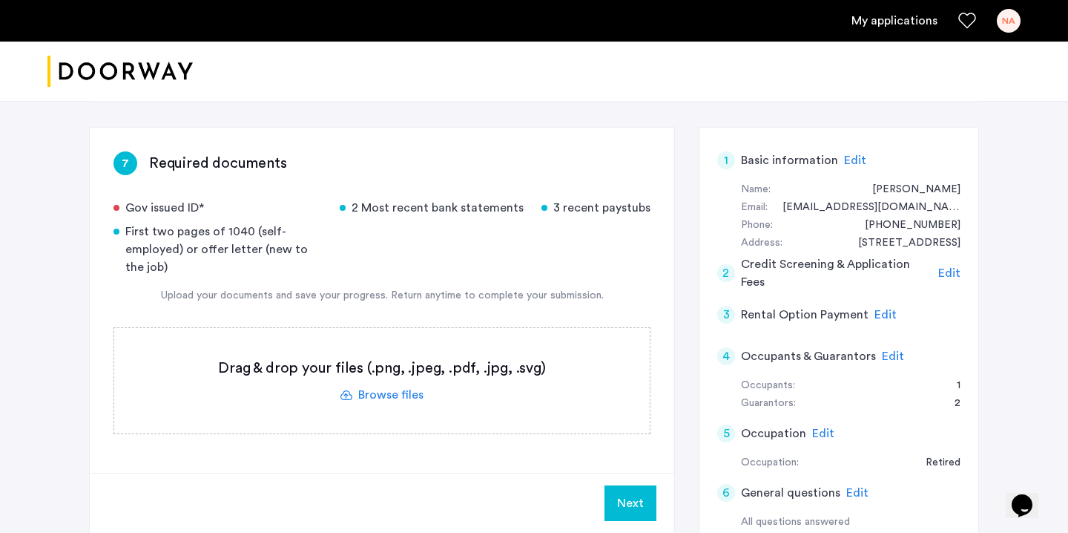
scroll to position [98, 0]
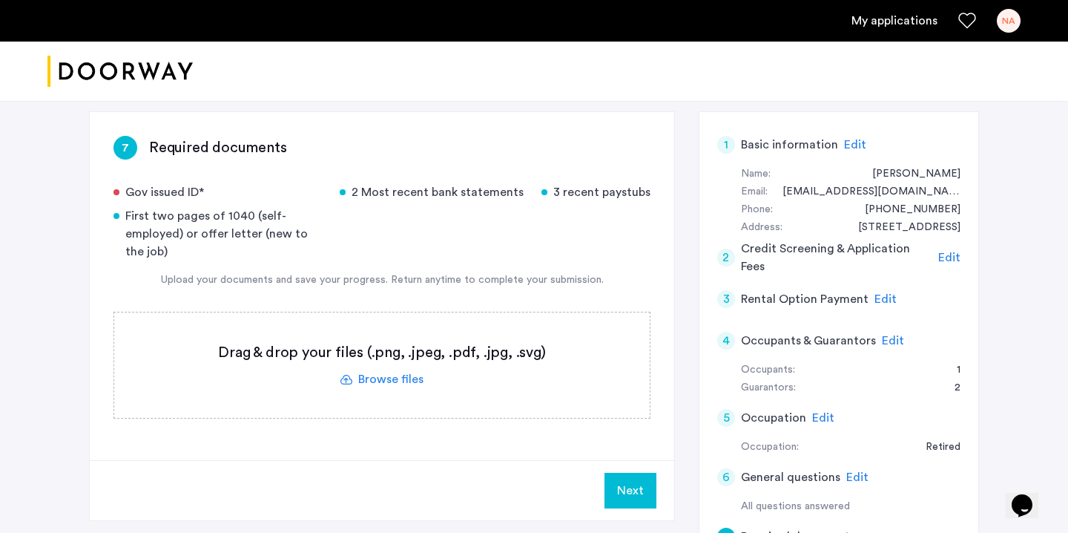
click at [402, 381] on label at bounding box center [381, 364] width 535 height 105
click at [0, 0] on input "file" at bounding box center [0, 0] width 0 height 0
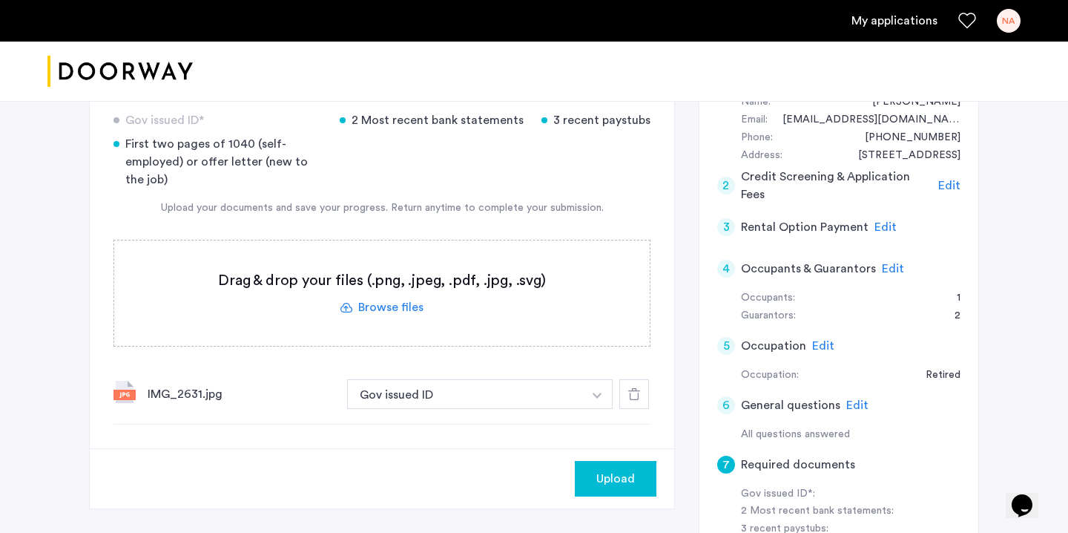
scroll to position [177, 0]
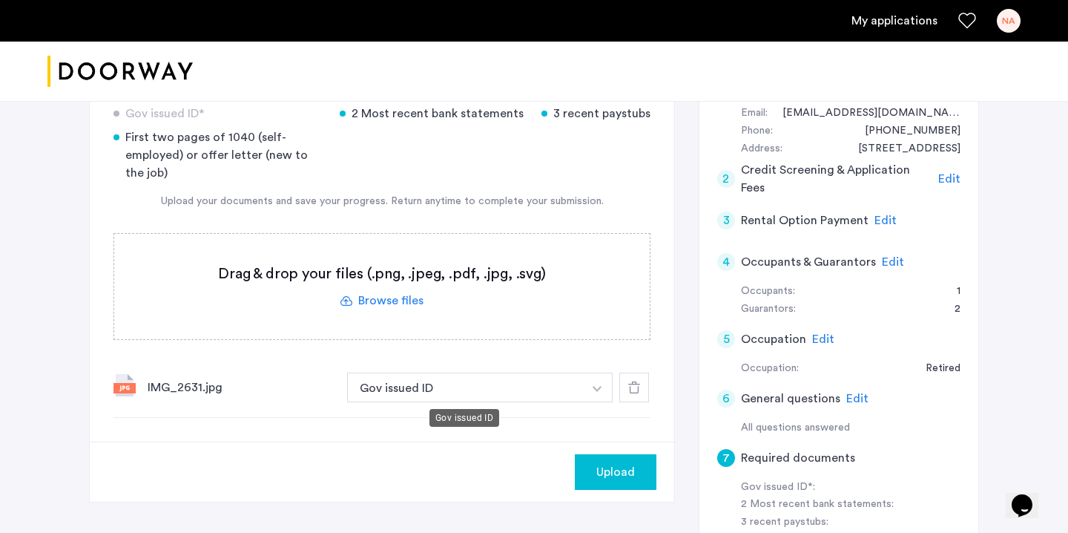
click at [492, 388] on button "Gov issued ID" at bounding box center [465, 387] width 236 height 30
click at [173, 390] on div "IMG_2631.jpg" at bounding box center [242, 387] width 188 height 18
click at [600, 385] on button "button" at bounding box center [597, 387] width 30 height 30
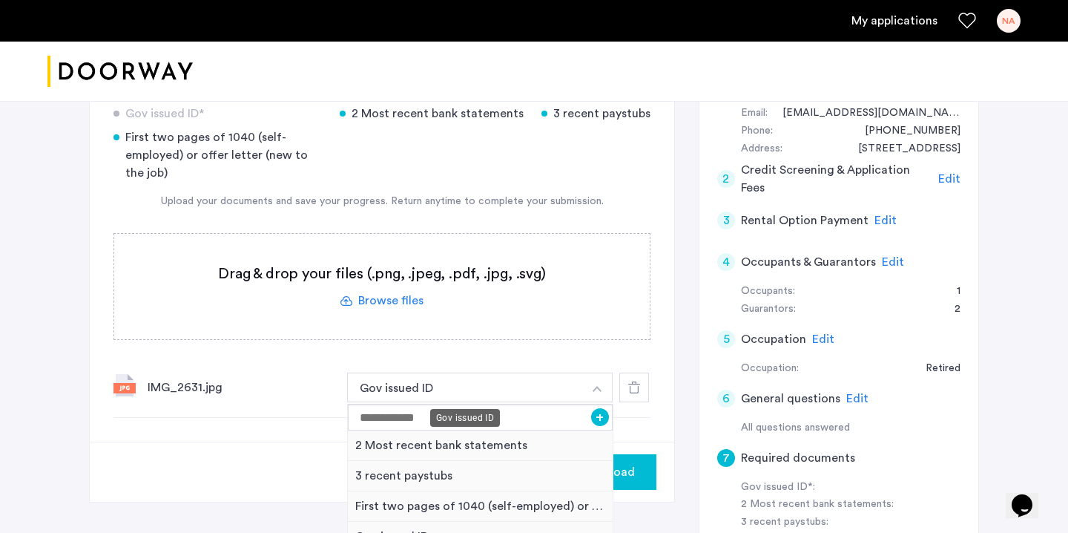
click at [437, 387] on button "Gov issued ID" at bounding box center [465, 387] width 236 height 30
click at [261, 374] on div "IMG_2631.jpg Gov issued ID + 2 Most recent bank statements 3 recent paystubs Fi…" at bounding box center [381, 387] width 537 height 60
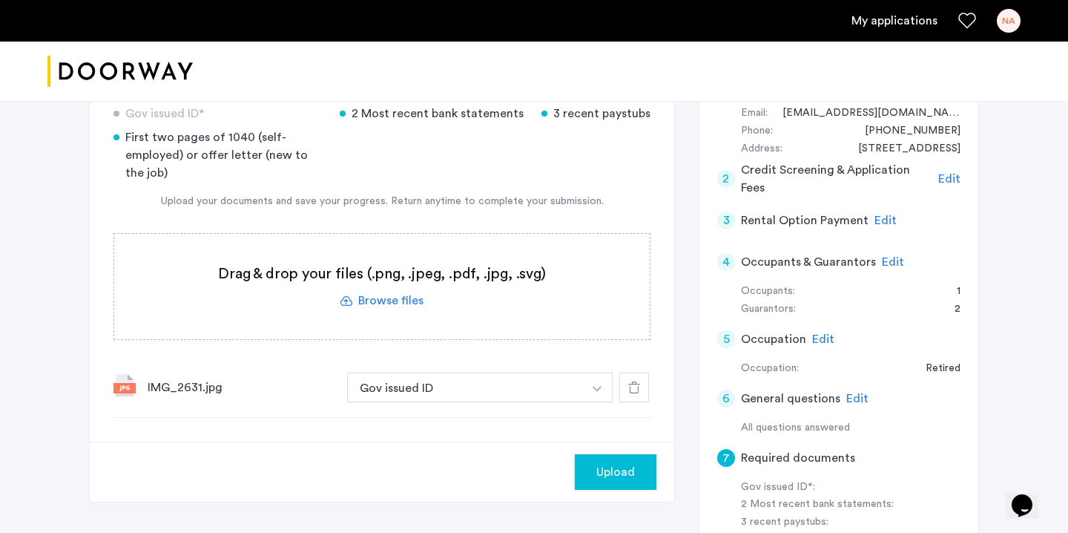
click at [200, 390] on div "IMG_2631.jpg" at bounding box center [242, 387] width 188 height 18
click at [117, 383] on img at bounding box center [124, 385] width 22 height 22
click at [282, 366] on div "IMG_2631.jpg Gov issued ID + 2 Most recent bank statements 3 recent paystubs Fi…" at bounding box center [381, 387] width 537 height 60
click at [603, 469] on span "Upload" at bounding box center [615, 472] width 39 height 18
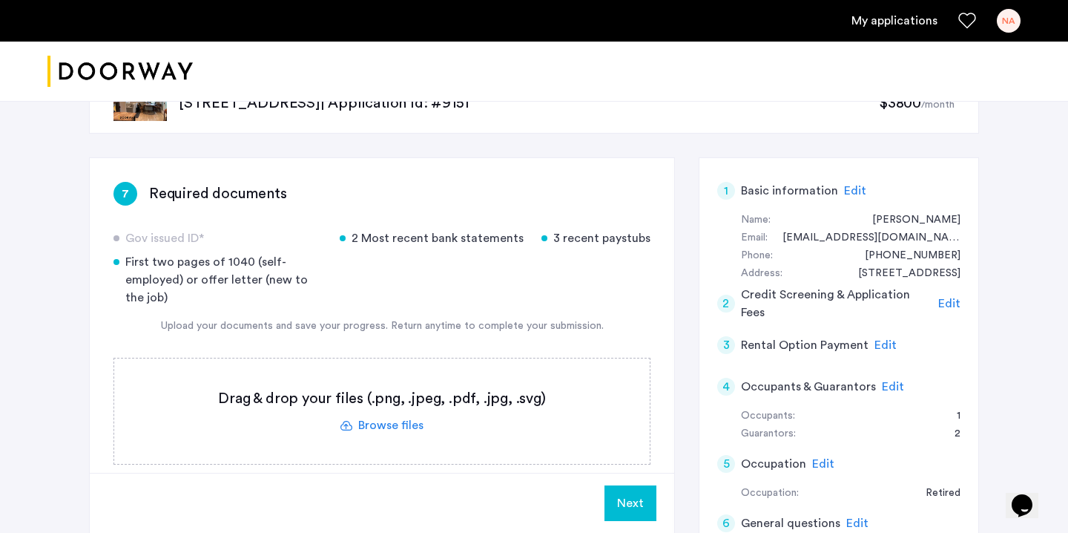
scroll to position [51, 0]
click at [375, 425] on label at bounding box center [381, 411] width 535 height 105
click at [0, 0] on input "file" at bounding box center [0, 0] width 0 height 0
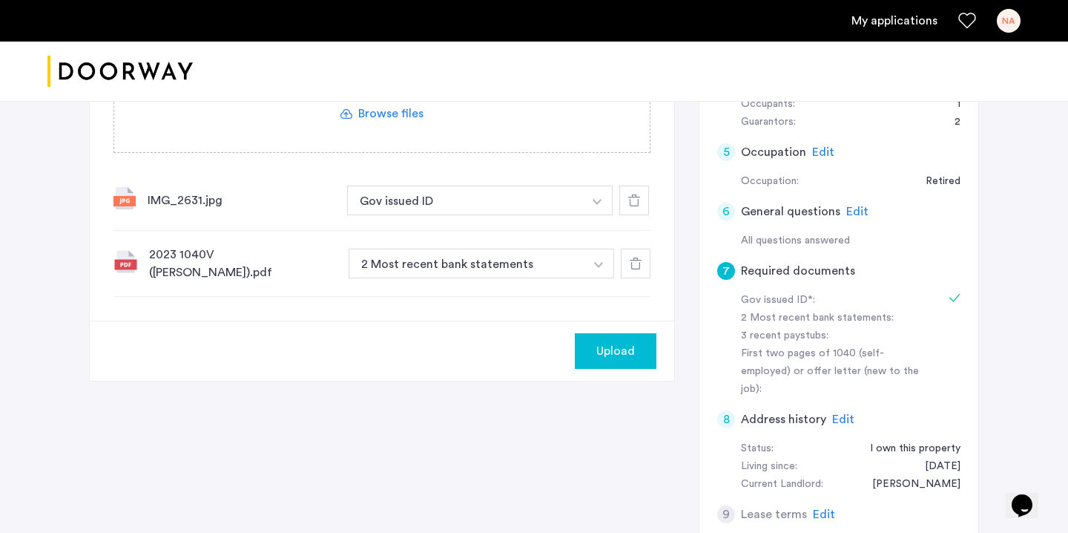
scroll to position [368, 0]
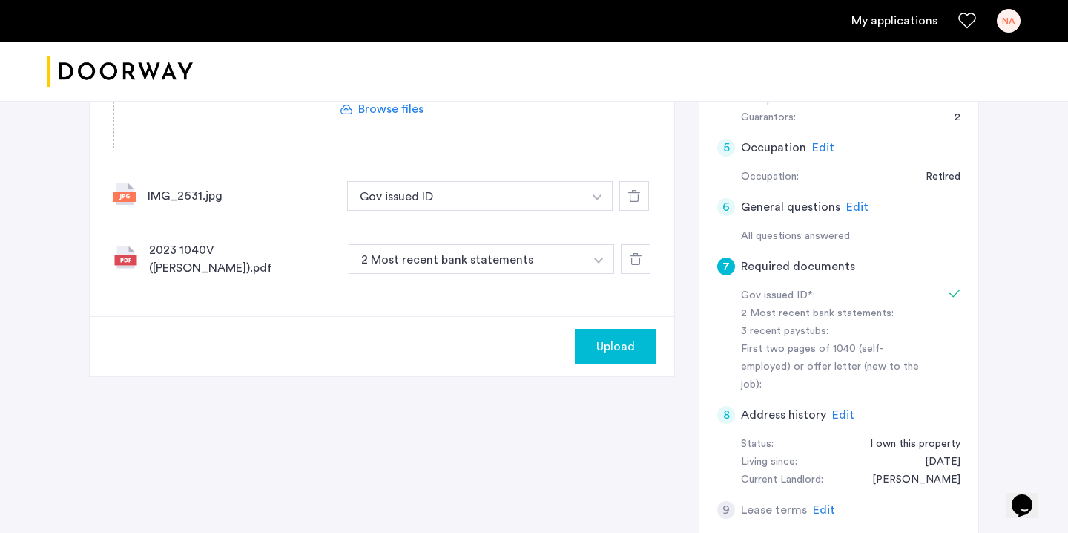
click at [633, 254] on icon at bounding box center [636, 259] width 12 height 12
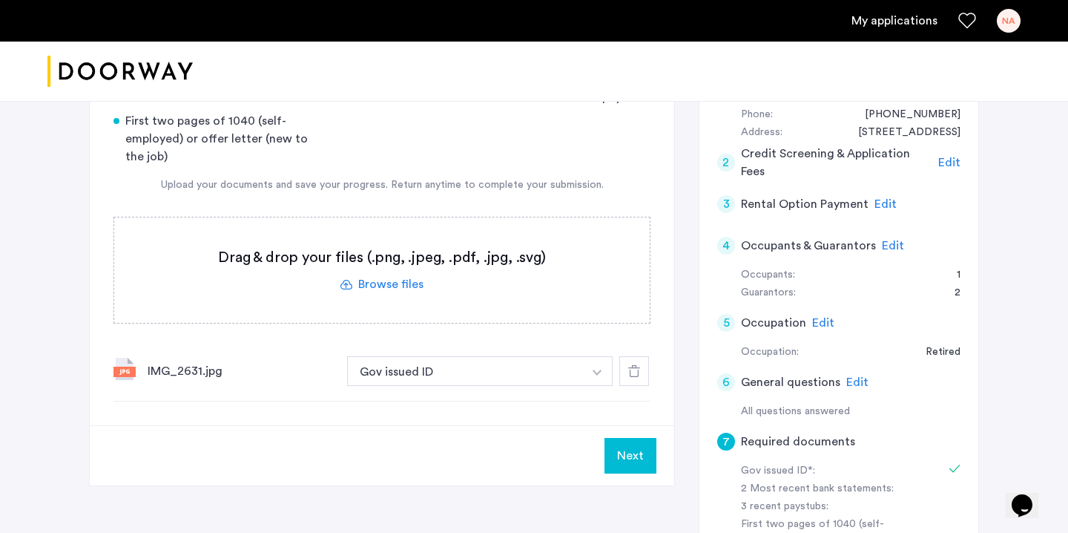
scroll to position [171, 0]
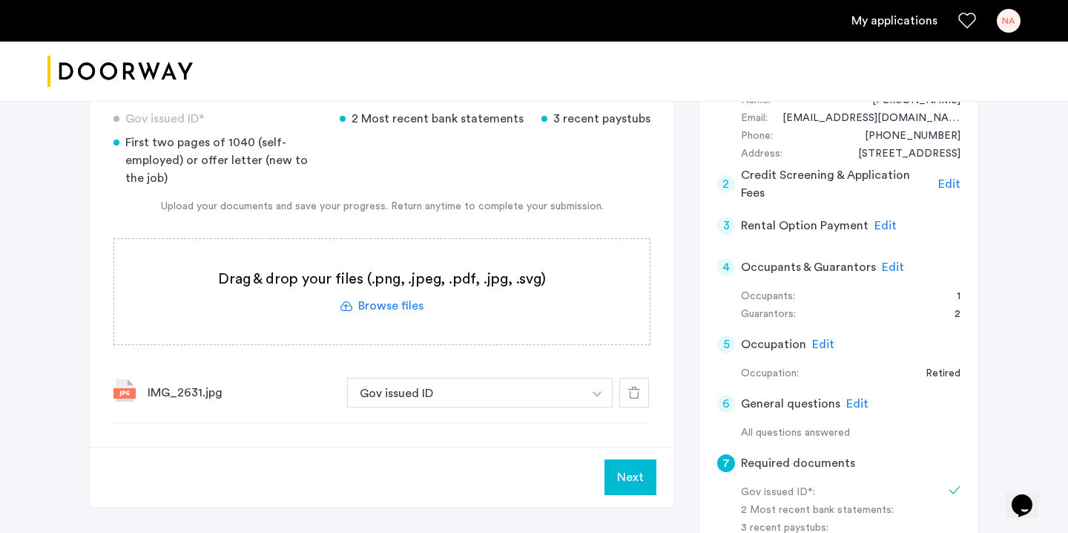
click at [379, 306] on label at bounding box center [381, 291] width 535 height 105
click at [0, 0] on input "file" at bounding box center [0, 0] width 0 height 0
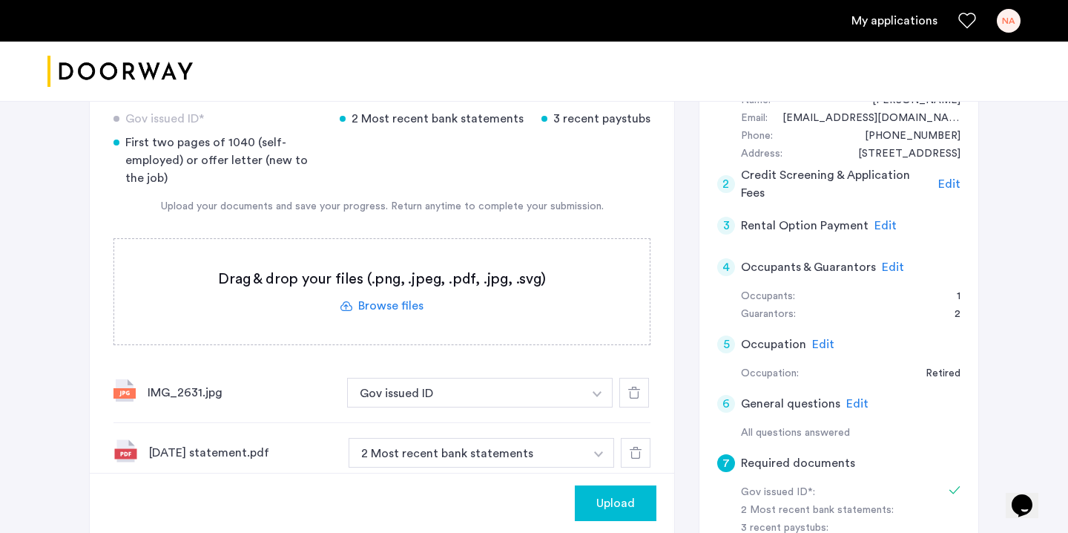
click at [631, 504] on span "Upload" at bounding box center [615, 503] width 39 height 18
click at [401, 311] on label at bounding box center [381, 291] width 535 height 105
click at [0, 0] on input "file" at bounding box center [0, 0] width 0 height 0
click at [614, 502] on span "Upload" at bounding box center [615, 503] width 39 height 18
click at [398, 309] on label at bounding box center [381, 291] width 535 height 105
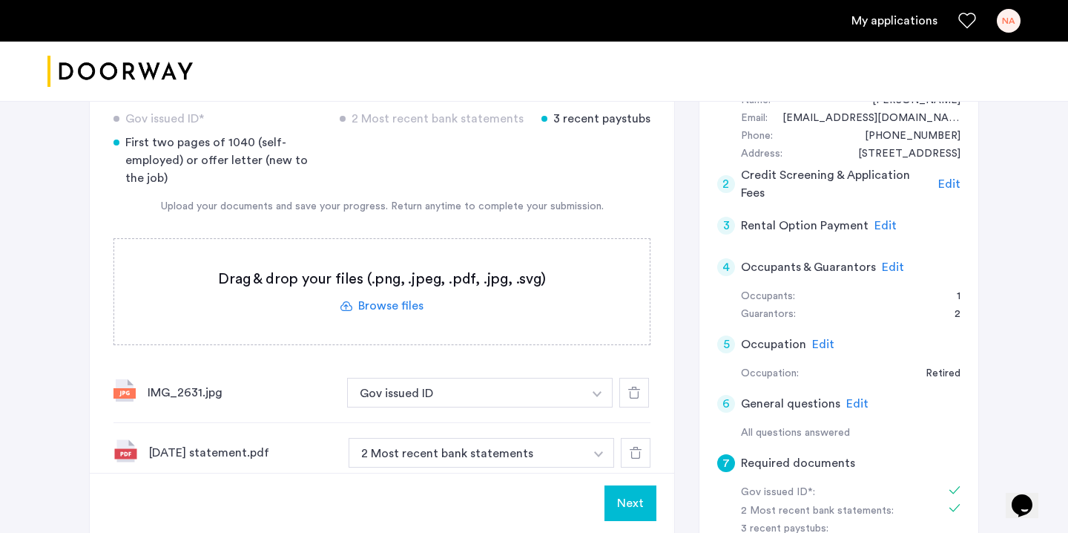
click at [0, 0] on input "file" at bounding box center [0, 0] width 0 height 0
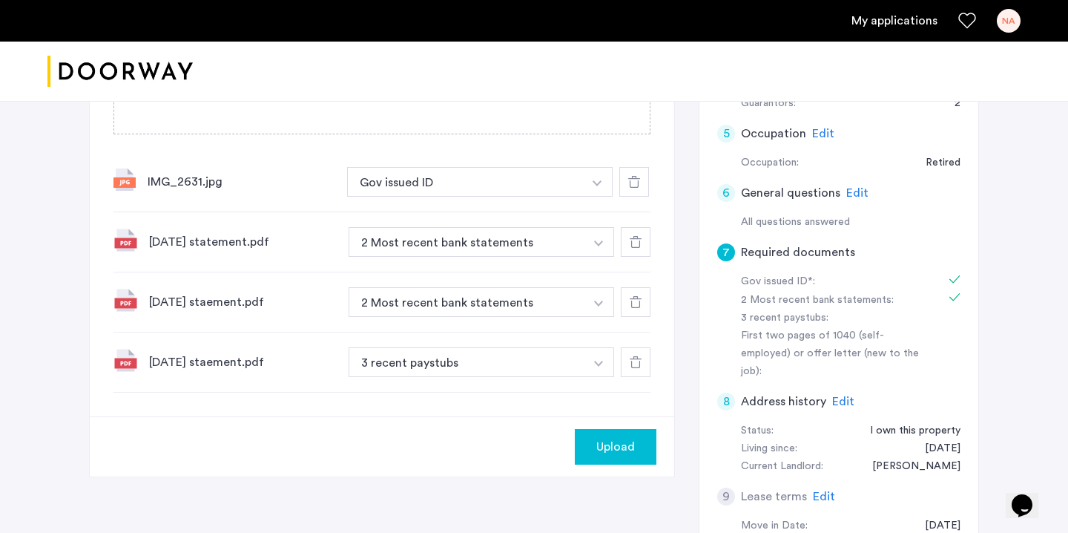
scroll to position [387, 0]
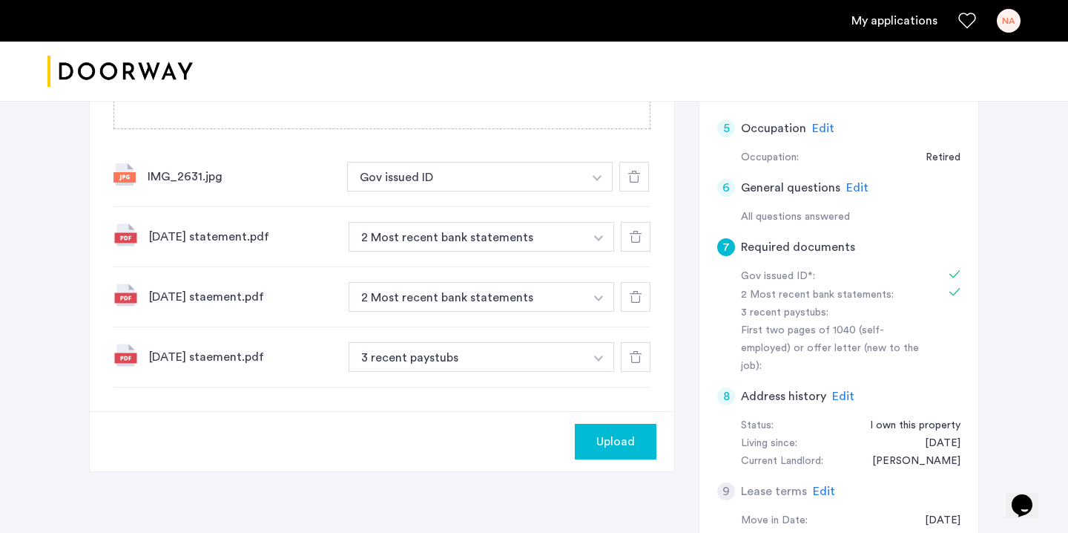
click at [638, 350] on div at bounding box center [636, 357] width 30 height 30
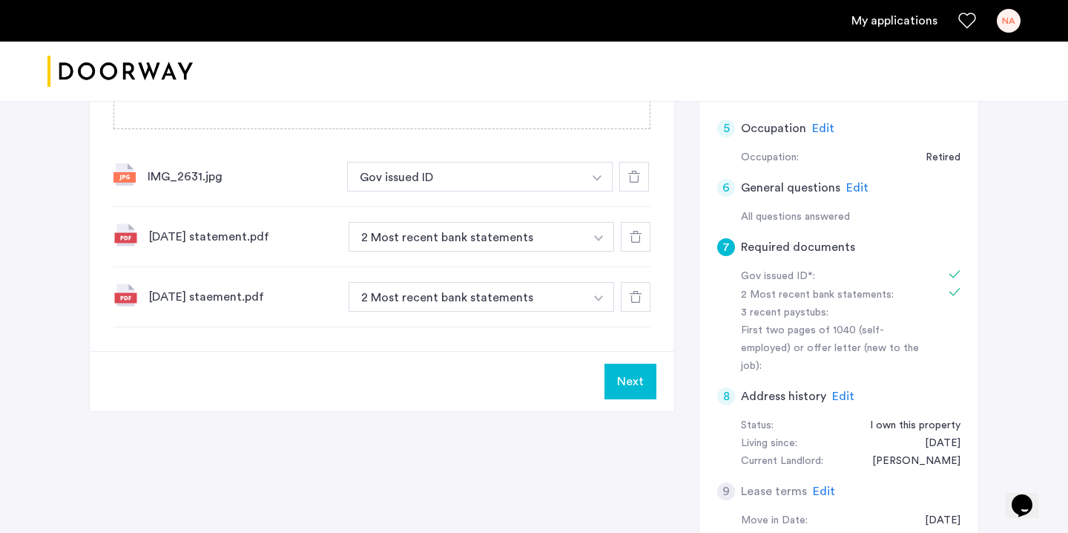
click at [632, 393] on button "Next" at bounding box center [630, 381] width 52 height 36
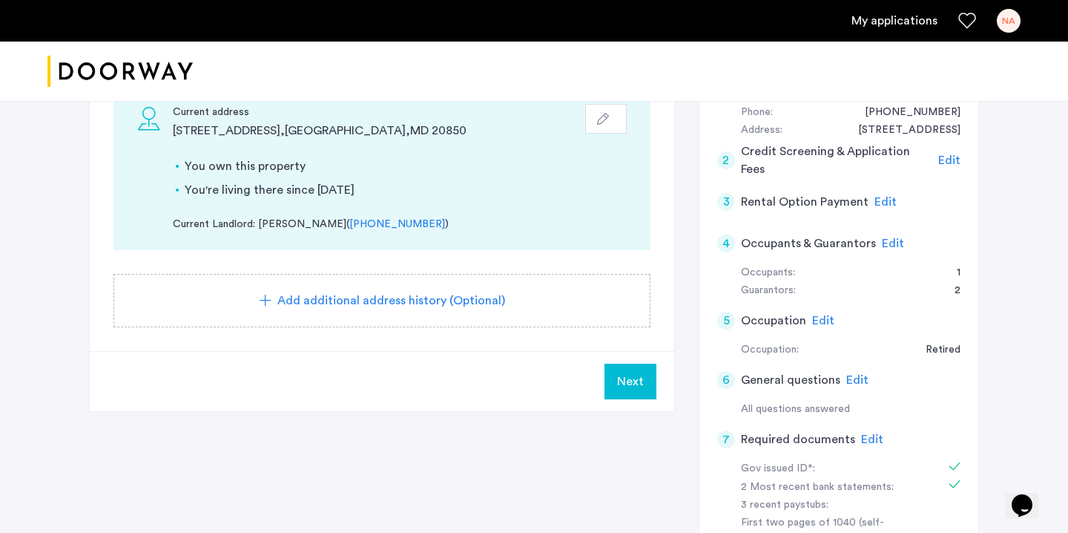
scroll to position [194, 0]
click at [625, 397] on button "Next" at bounding box center [630, 383] width 52 height 36
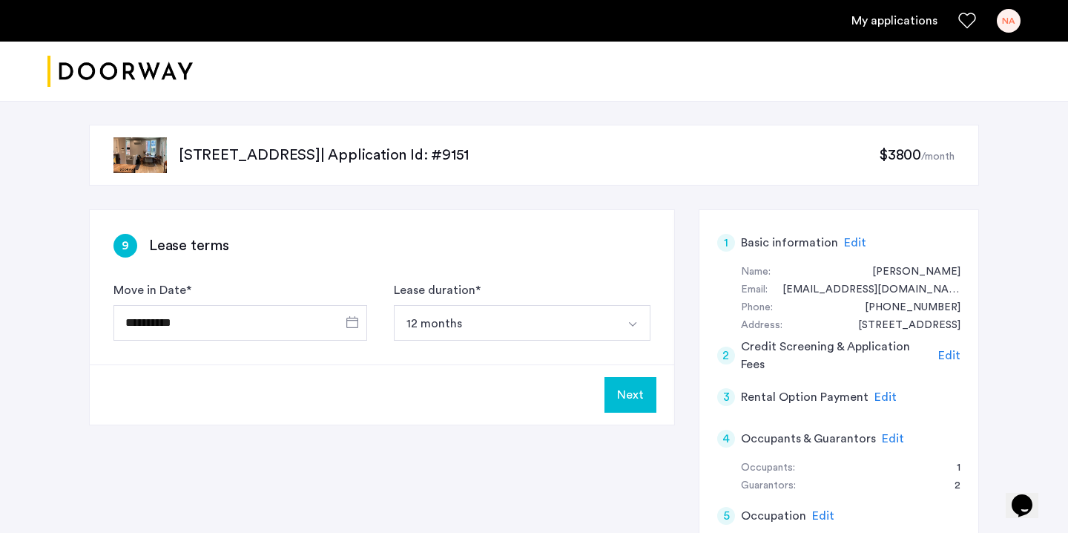
click at [638, 392] on button "Next" at bounding box center [630, 395] width 52 height 36
